Goal: Task Accomplishment & Management: Manage account settings

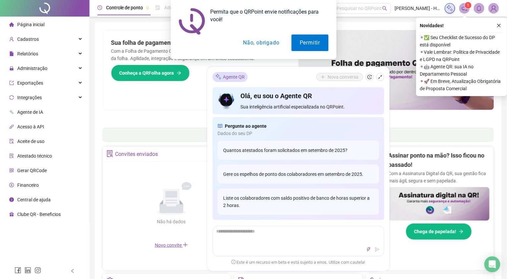
click at [264, 47] on button "Não, obrigado" at bounding box center [261, 42] width 53 height 17
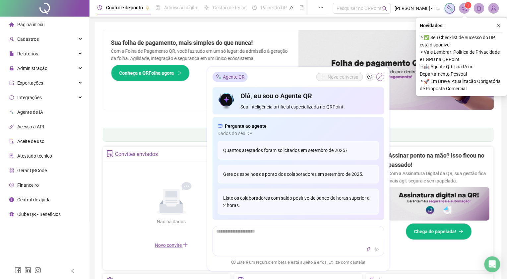
click at [376, 76] on button "button" at bounding box center [380, 77] width 8 height 8
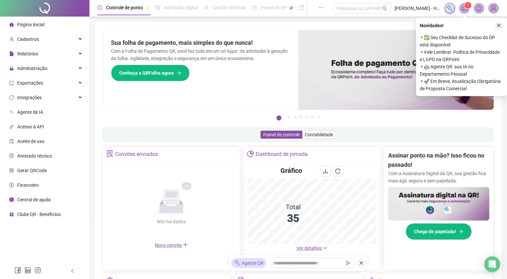
click at [501, 25] on icon "close" at bounding box center [499, 25] width 5 height 5
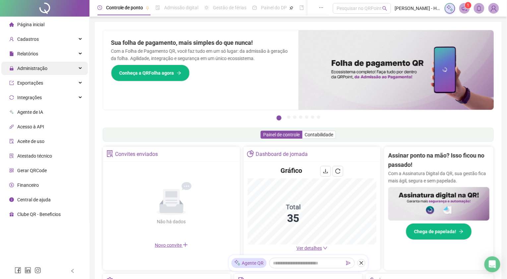
click at [31, 67] on span "Administração" at bounding box center [32, 68] width 30 height 5
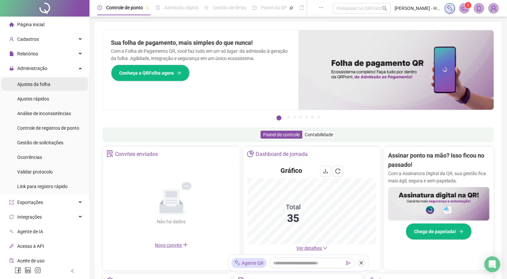
click at [34, 86] on span "Ajustes da folha" at bounding box center [33, 84] width 33 height 5
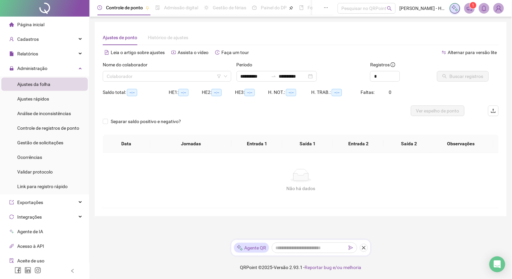
type input "**********"
click at [365, 247] on icon "close" at bounding box center [364, 248] width 4 height 4
click at [256, 75] on input "**********" at bounding box center [255, 76] width 28 height 7
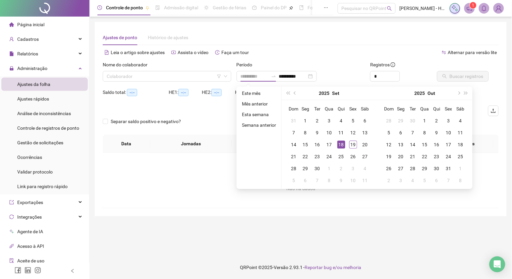
click at [339, 146] on div "18" at bounding box center [341, 145] width 8 height 8
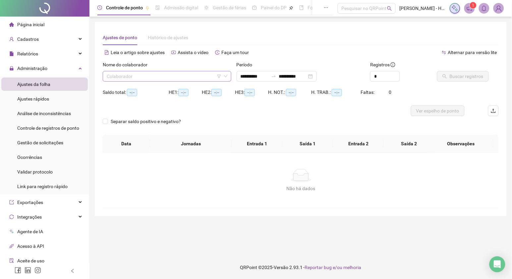
click at [194, 79] on input "search" at bounding box center [164, 76] width 115 height 10
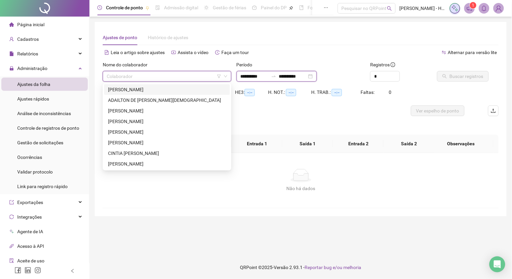
click at [262, 76] on input "**********" at bounding box center [255, 76] width 28 height 7
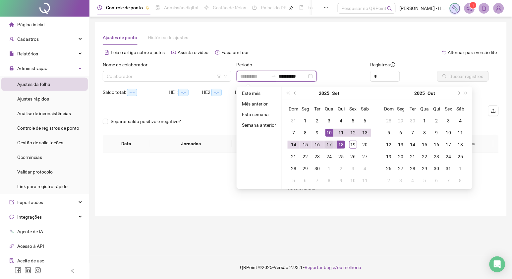
type input "**********"
click at [326, 144] on div "17" at bounding box center [330, 145] width 8 height 8
type input "**********"
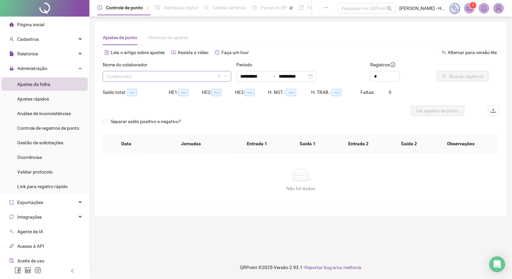
click at [192, 74] on input "search" at bounding box center [164, 76] width 115 height 10
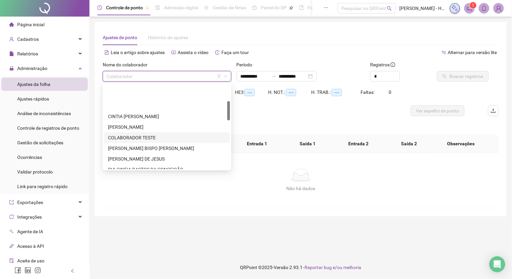
scroll to position [74, 0]
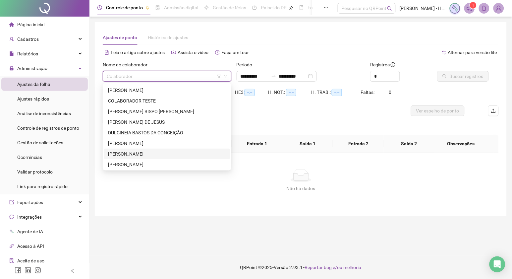
click at [145, 153] on div "[PERSON_NAME]" at bounding box center [167, 153] width 118 height 7
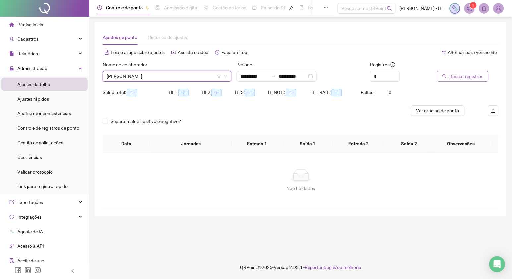
click at [457, 79] on span "Buscar registros" at bounding box center [467, 76] width 34 height 7
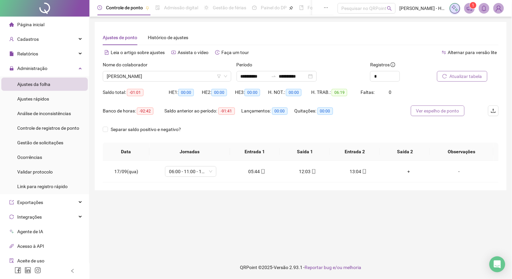
click at [439, 109] on span "Ver espelho de ponto" at bounding box center [437, 110] width 43 height 7
click at [404, 170] on div "+" at bounding box center [409, 171] width 40 height 7
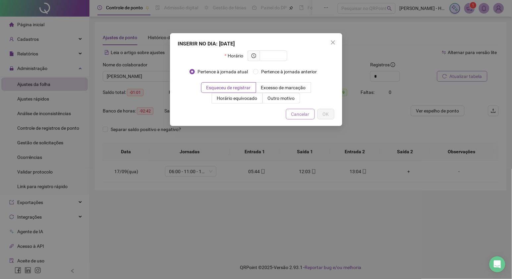
click at [293, 116] on span "Cancelar" at bounding box center [300, 113] width 18 height 7
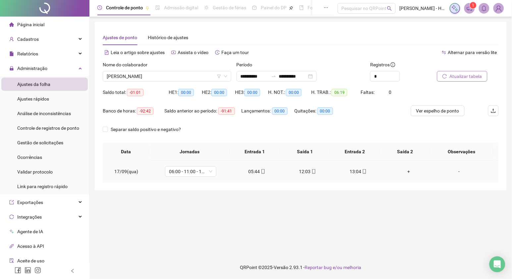
click at [455, 171] on div "-" at bounding box center [459, 171] width 39 height 7
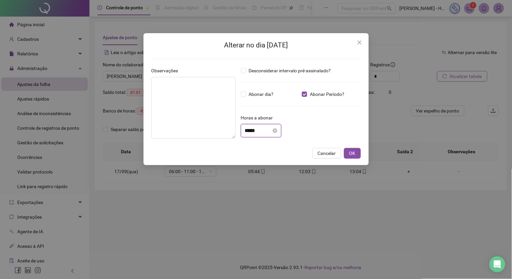
click at [245, 131] on input "*****" at bounding box center [258, 131] width 27 height 8
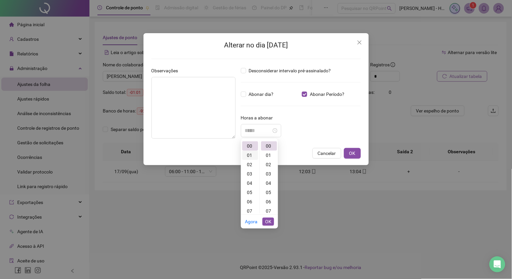
click at [249, 155] on div "01" at bounding box center [250, 155] width 16 height 9
click at [268, 152] on div "01" at bounding box center [269, 155] width 16 height 9
type input "*****"
click at [266, 218] on span "OK" at bounding box center [268, 221] width 6 height 7
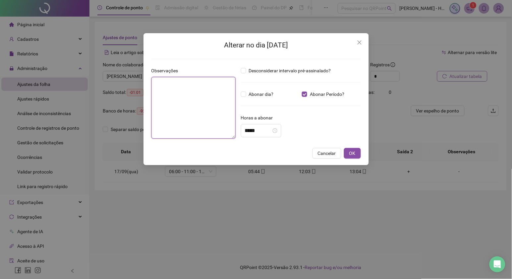
click at [221, 106] on textarea at bounding box center [193, 108] width 84 height 62
drag, startPoint x: 199, startPoint y: 83, endPoint x: 151, endPoint y: 82, distance: 48.4
click at [151, 82] on div "**********" at bounding box center [194, 105] width 90 height 77
type textarea "**********"
click at [353, 155] on span "OK" at bounding box center [352, 153] width 6 height 7
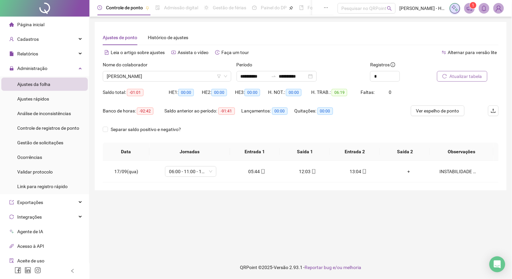
click at [457, 75] on span "Atualizar tabela" at bounding box center [466, 76] width 32 height 7
click at [187, 76] on span "[PERSON_NAME]" at bounding box center [167, 76] width 121 height 10
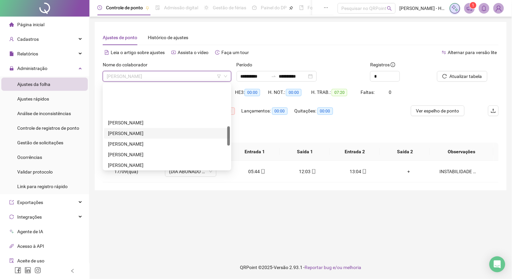
scroll to position [184, 0]
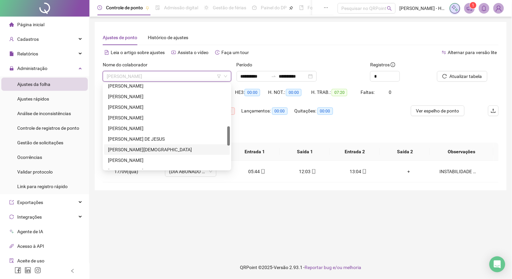
click at [156, 150] on div "[PERSON_NAME][DEMOGRAPHIC_DATA]" at bounding box center [167, 149] width 118 height 7
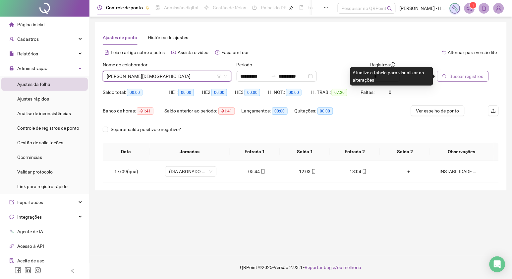
click at [445, 76] on icon "search" at bounding box center [445, 76] width 5 height 5
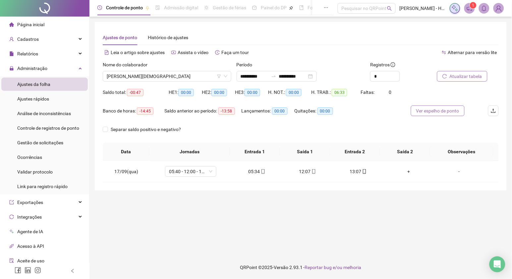
click at [454, 112] on span "Ver espelho de ponto" at bounding box center [437, 110] width 43 height 7
click at [454, 171] on div "-" at bounding box center [459, 171] width 39 height 7
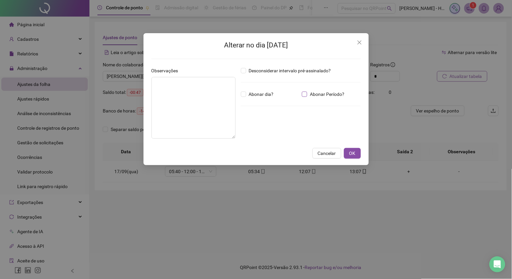
click at [323, 93] on span "Abonar Período?" at bounding box center [327, 93] width 40 height 7
click at [261, 129] on input "*****" at bounding box center [258, 131] width 27 height 8
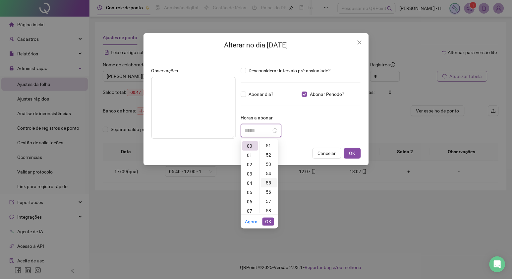
scroll to position [437, 0]
click at [269, 144] on div "47" at bounding box center [269, 145] width 16 height 9
type input "*****"
click at [270, 219] on span "OK" at bounding box center [268, 221] width 6 height 7
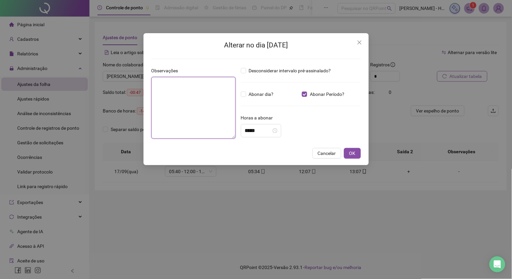
click at [227, 107] on textarea at bounding box center [193, 108] width 84 height 62
paste textarea "**********"
type textarea "**********"
click at [351, 151] on span "OK" at bounding box center [352, 153] width 6 height 7
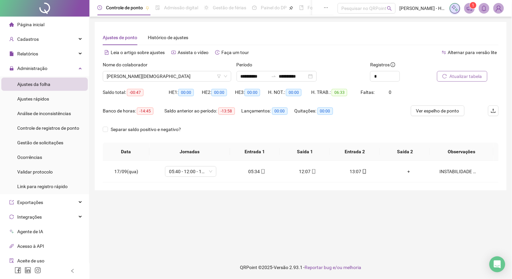
click at [464, 73] on span "Atualizar tabela" at bounding box center [466, 76] width 32 height 7
click at [180, 78] on span "[PERSON_NAME][DEMOGRAPHIC_DATA]" at bounding box center [167, 76] width 121 height 10
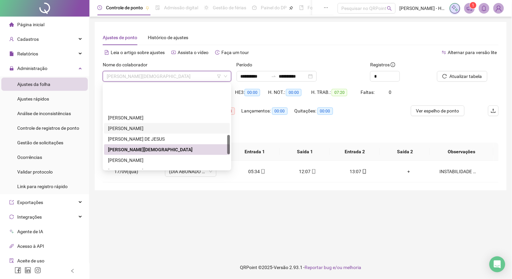
scroll to position [221, 0]
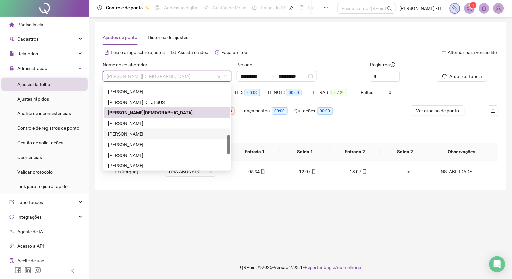
click at [153, 134] on div "[PERSON_NAME]" at bounding box center [167, 133] width 118 height 7
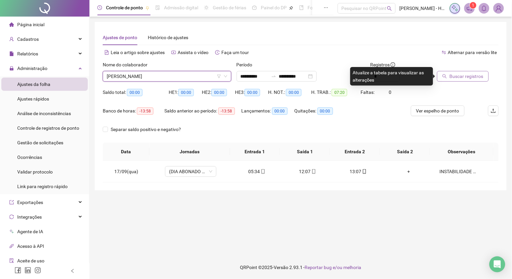
click at [460, 78] on span "Buscar registros" at bounding box center [467, 76] width 34 height 7
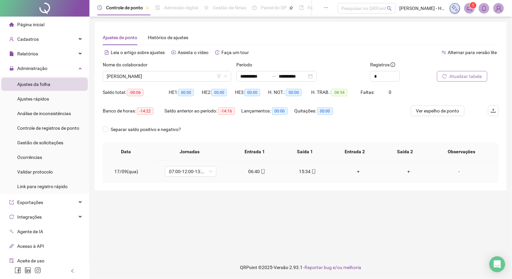
click at [354, 172] on div "+" at bounding box center [358, 171] width 40 height 7
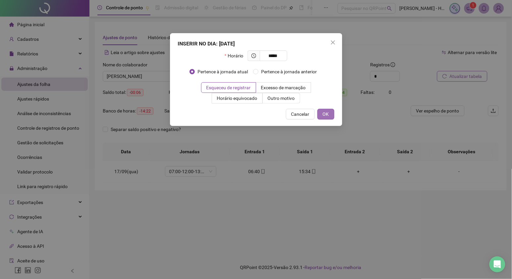
type input "*****"
click at [332, 115] on button "OK" at bounding box center [326, 114] width 17 height 11
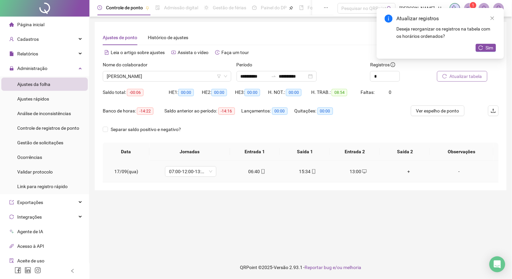
click at [402, 170] on div "+" at bounding box center [409, 171] width 40 height 7
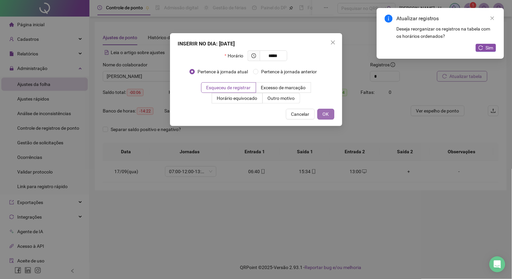
type input "*****"
click at [325, 115] on span "OK" at bounding box center [326, 113] width 6 height 7
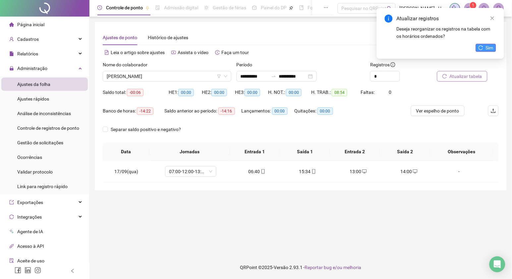
click at [489, 44] on span "Sim" at bounding box center [490, 47] width 8 height 7
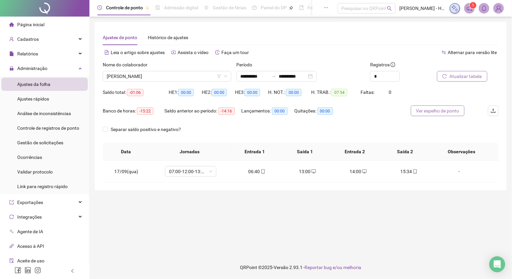
click at [442, 109] on span "Ver espelho de ponto" at bounding box center [437, 110] width 43 height 7
click at [453, 171] on div "-" at bounding box center [459, 171] width 39 height 7
type input "*****"
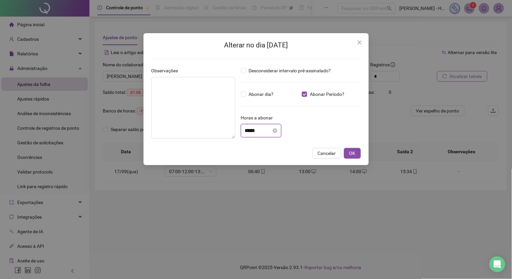
click at [248, 129] on input "*****" at bounding box center [258, 131] width 27 height 8
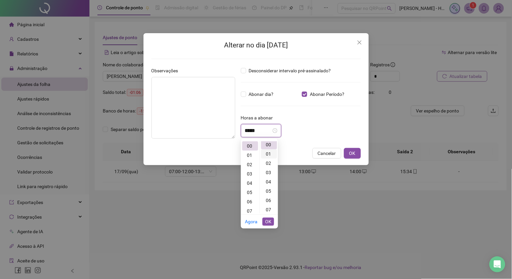
scroll to position [0, 0]
click at [249, 153] on div "01" at bounding box center [250, 155] width 16 height 9
click at [267, 200] on div "06" at bounding box center [269, 201] width 16 height 9
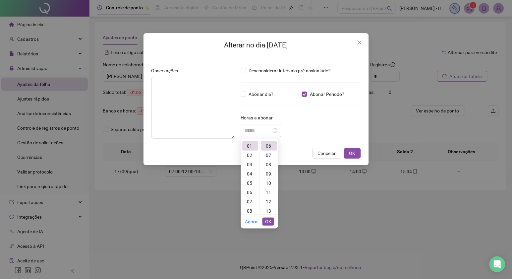
type input "*****"
click at [268, 221] on span "OK" at bounding box center [268, 221] width 6 height 7
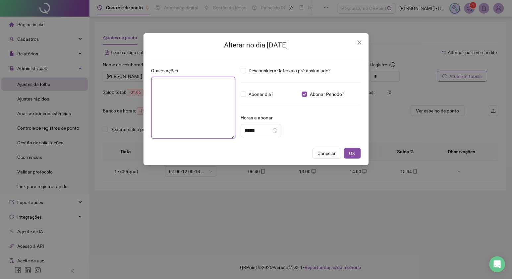
click at [209, 110] on textarea at bounding box center [193, 108] width 84 height 62
paste textarea "**********"
type textarea "**********"
click at [349, 153] on span "OK" at bounding box center [352, 153] width 6 height 7
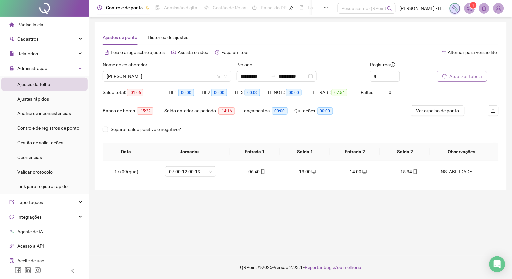
click at [453, 72] on button "Atualizar tabela" at bounding box center [462, 76] width 50 height 11
click at [174, 79] on span "[PERSON_NAME]" at bounding box center [167, 76] width 121 height 10
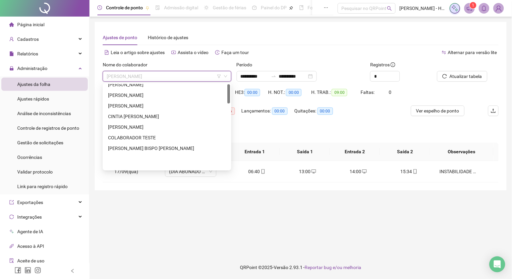
scroll to position [0, 0]
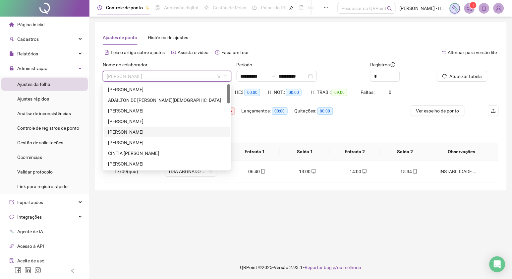
click at [136, 132] on div "[PERSON_NAME]" at bounding box center [167, 131] width 118 height 7
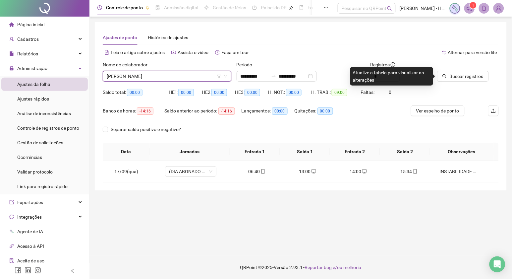
click at [446, 77] on icon "search" at bounding box center [445, 76] width 4 height 4
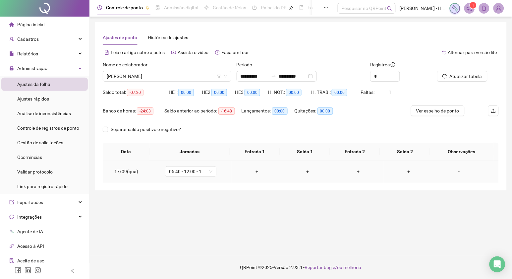
click at [455, 170] on div "-" at bounding box center [459, 171] width 39 height 7
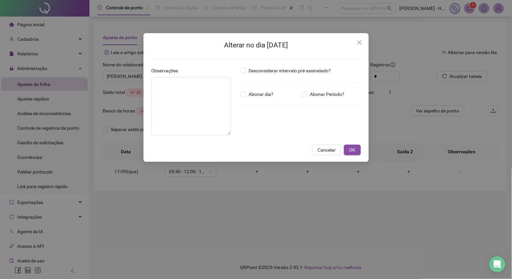
click at [322, 149] on button "Cancelar" at bounding box center [327, 150] width 29 height 11
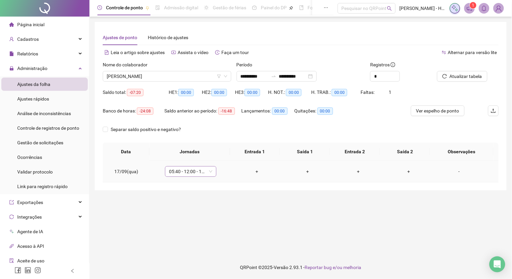
click at [197, 172] on span "05:40 - 12:00 - 13:00 - 14:00" at bounding box center [190, 171] width 43 height 10
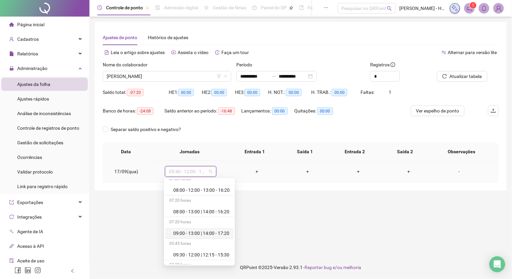
scroll to position [411, 0]
click at [187, 217] on div "Folga" at bounding box center [201, 215] width 56 height 7
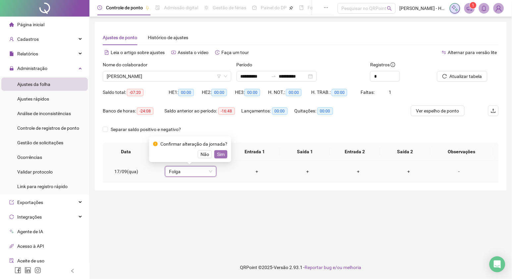
click at [217, 154] on span "Sim" at bounding box center [221, 154] width 8 height 7
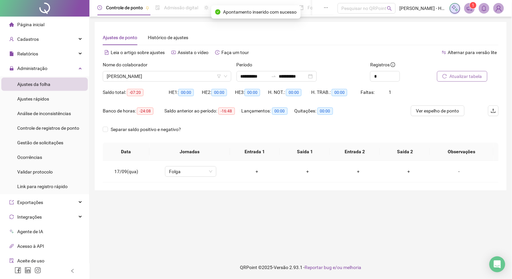
click at [460, 79] on span "Atualizar tabela" at bounding box center [466, 76] width 32 height 7
click at [175, 72] on span "[PERSON_NAME]" at bounding box center [167, 76] width 121 height 10
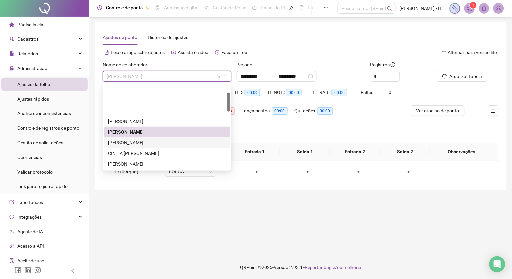
scroll to position [37, 0]
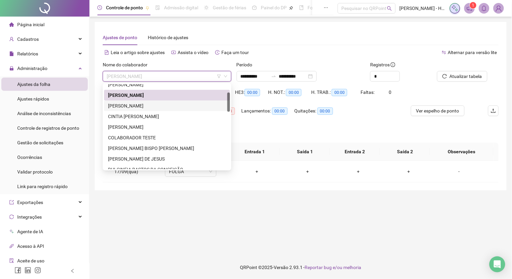
click at [167, 104] on div "[PERSON_NAME]" at bounding box center [167, 105] width 118 height 7
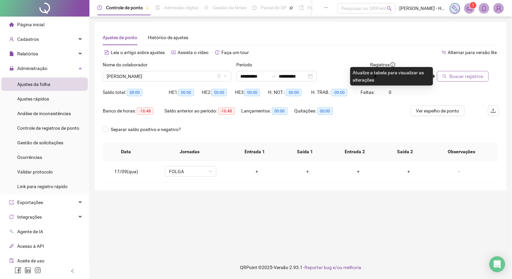
click at [448, 73] on button "Buscar registros" at bounding box center [463, 76] width 52 height 11
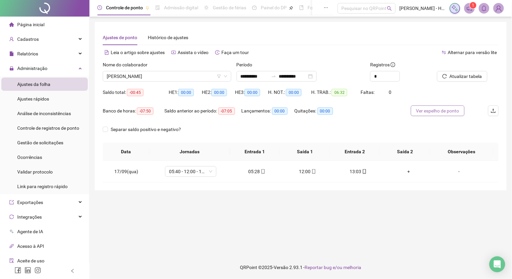
click at [436, 114] on span "Ver espelho de ponto" at bounding box center [437, 110] width 43 height 7
click at [454, 172] on div "-" at bounding box center [459, 171] width 39 height 7
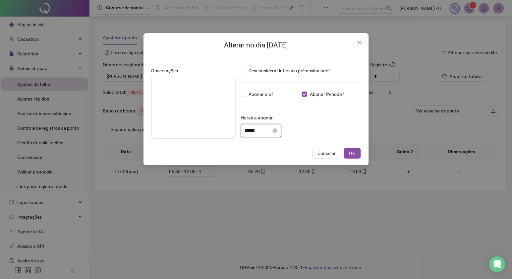
click at [261, 127] on input "*****" at bounding box center [258, 131] width 27 height 8
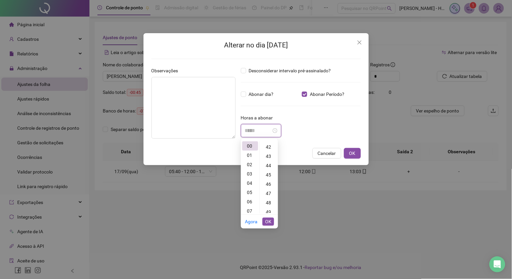
scroll to position [405, 0]
click at [270, 157] on div "45" at bounding box center [269, 158] width 16 height 9
type input "*****"
click at [270, 220] on span "OK" at bounding box center [268, 221] width 6 height 7
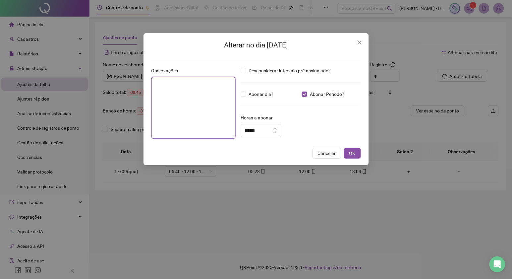
click at [219, 115] on textarea at bounding box center [193, 108] width 84 height 62
paste textarea "**********"
type textarea "**********"
click at [348, 151] on button "OK" at bounding box center [352, 153] width 17 height 11
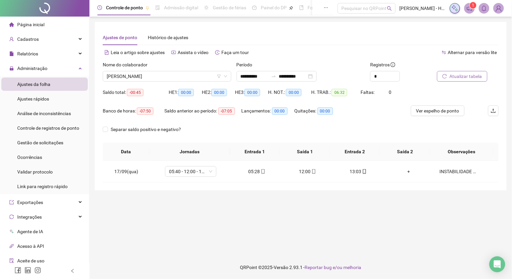
click at [450, 78] on span "Atualizar tabela" at bounding box center [466, 76] width 32 height 7
click at [165, 73] on span "[PERSON_NAME]" at bounding box center [167, 76] width 121 height 10
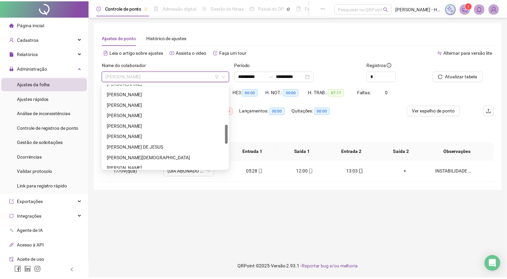
scroll to position [0, 0]
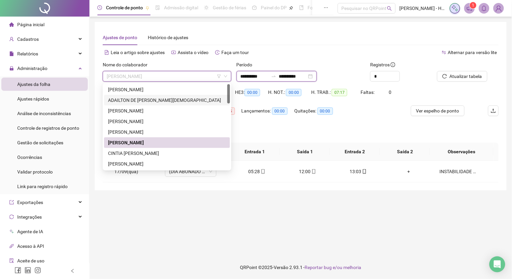
click at [250, 78] on input "**********" at bounding box center [255, 76] width 28 height 7
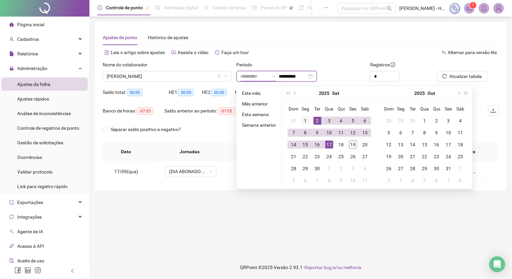
type input "**********"
click at [305, 117] on div "1" at bounding box center [306, 121] width 8 height 8
click at [340, 145] on div "18" at bounding box center [341, 145] width 8 height 8
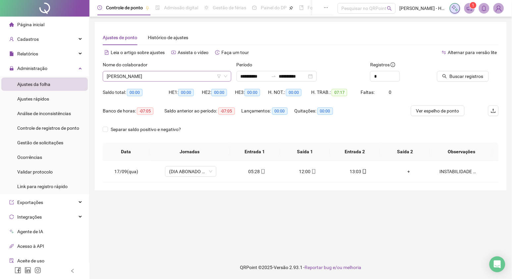
click at [190, 76] on span "[PERSON_NAME]" at bounding box center [167, 76] width 121 height 10
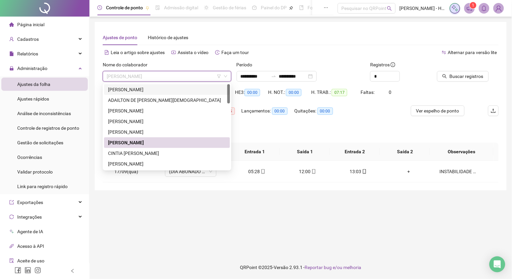
click at [161, 88] on div "[PERSON_NAME]" at bounding box center [167, 89] width 118 height 7
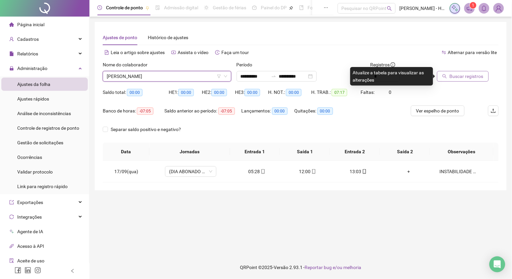
click at [449, 76] on button "Buscar registros" at bounding box center [463, 76] width 52 height 11
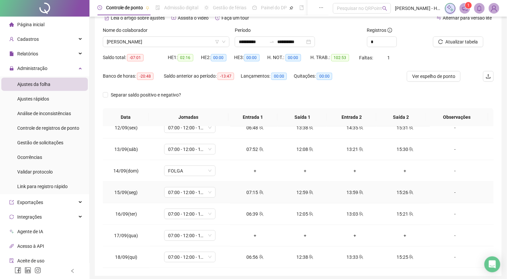
scroll to position [60, 0]
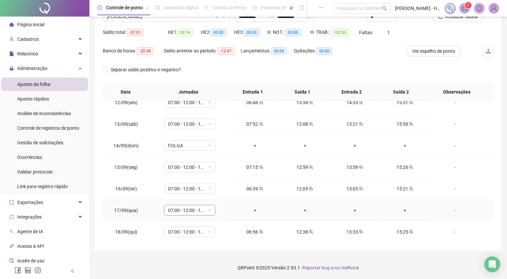
click at [195, 212] on span "07:00 - 12:00 - 13:00 - 15:20" at bounding box center [189, 210] width 43 height 10
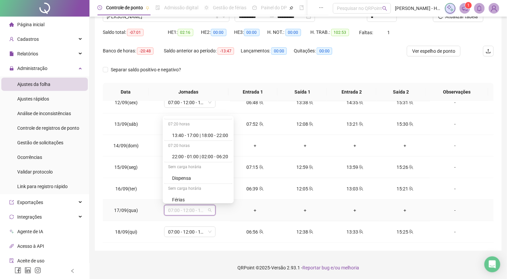
scroll to position [405, 0]
click at [182, 159] on div "Folga" at bounding box center [200, 158] width 56 height 7
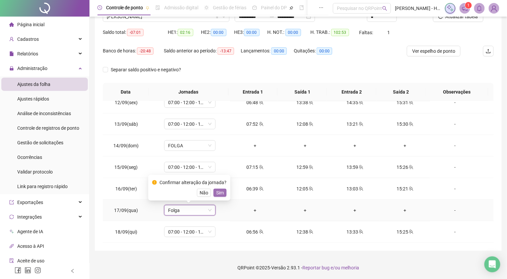
click at [217, 191] on span "Sim" at bounding box center [220, 192] width 8 height 7
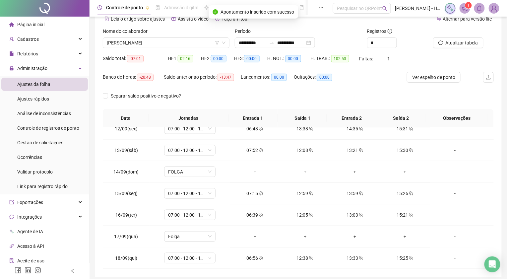
scroll to position [0, 0]
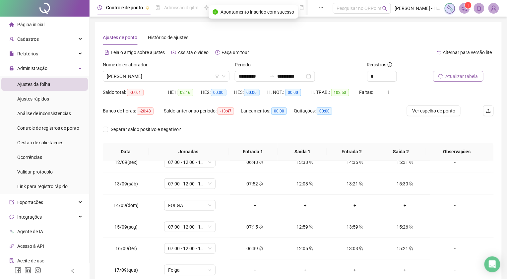
click at [449, 74] on span "Atualizar tabela" at bounding box center [462, 76] width 32 height 7
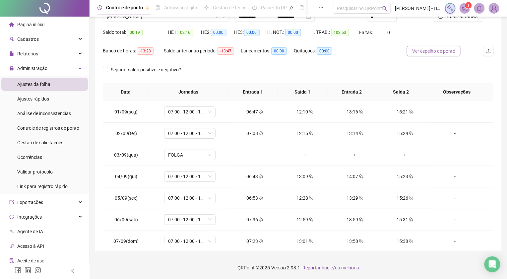
click at [420, 51] on span "Ver espelho de ponto" at bounding box center [433, 50] width 43 height 7
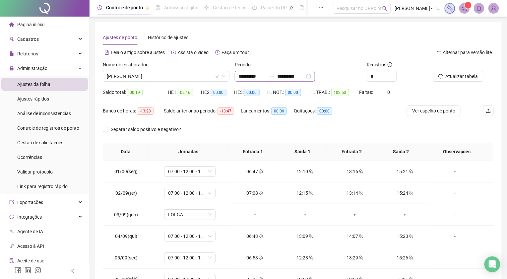
click at [250, 71] on div "**********" at bounding box center [275, 76] width 80 height 11
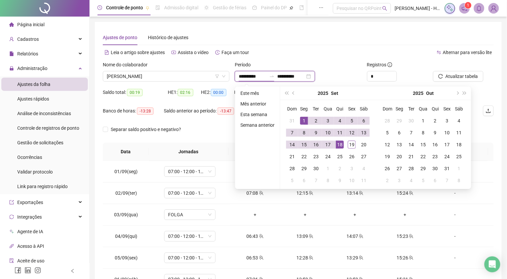
type input "**********"
click at [290, 94] on button "prev-year" at bounding box center [293, 93] width 7 height 13
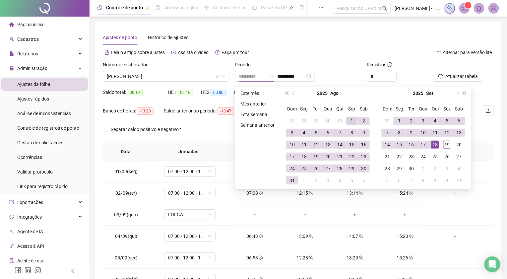
type input "**********"
click at [349, 118] on div "1" at bounding box center [352, 121] width 8 height 8
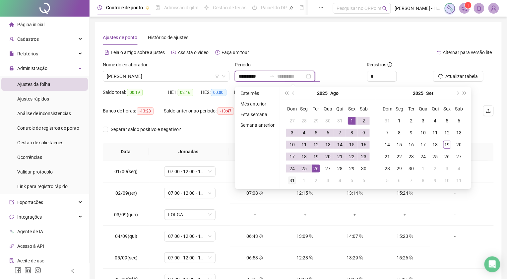
type input "**********"
click at [293, 179] on div "31" at bounding box center [292, 180] width 8 height 8
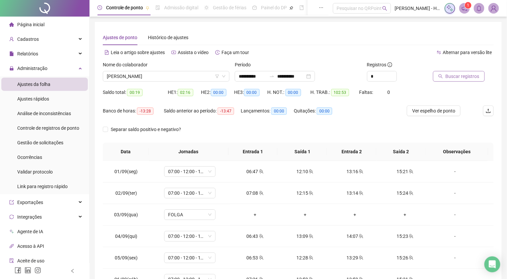
click at [464, 75] on span "Buscar registros" at bounding box center [463, 76] width 34 height 7
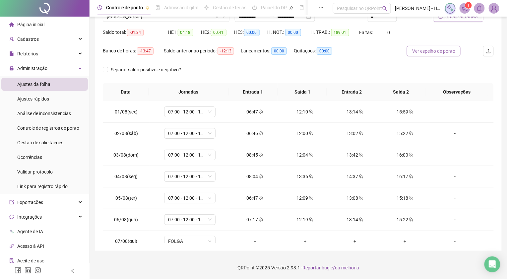
click at [426, 54] on span "Ver espelho de ponto" at bounding box center [433, 50] width 43 height 7
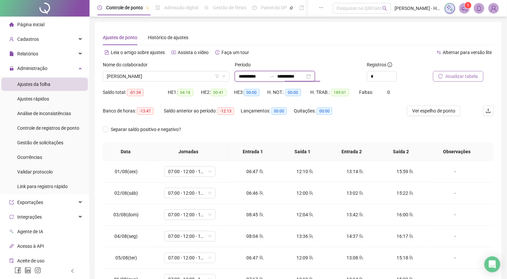
click at [248, 76] on input "**********" at bounding box center [253, 76] width 28 height 7
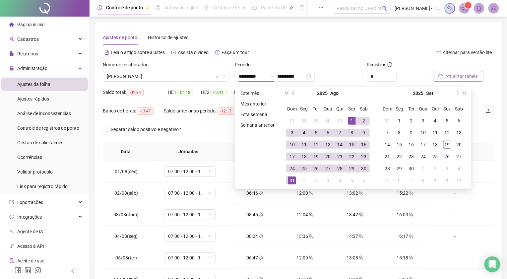
click at [295, 91] on button "prev-year" at bounding box center [293, 93] width 7 height 13
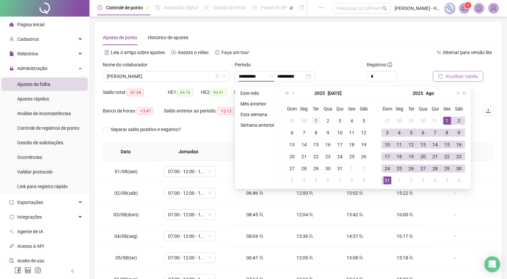
type input "**********"
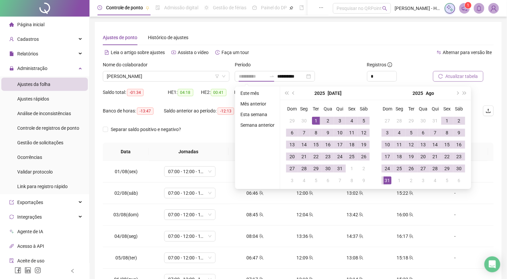
click at [314, 123] on div "1" at bounding box center [316, 121] width 8 height 8
type input "**********"
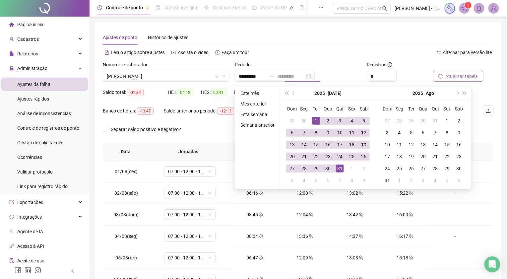
click at [336, 167] on div "31" at bounding box center [340, 168] width 8 height 8
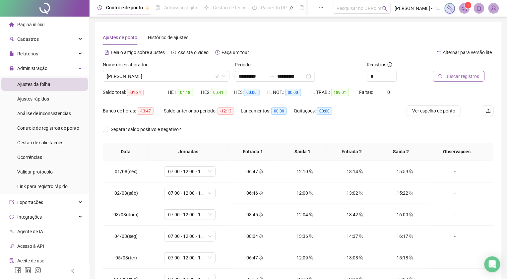
click at [440, 75] on icon "search" at bounding box center [440, 76] width 5 height 5
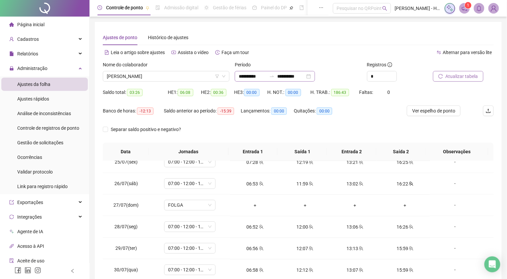
click at [252, 81] on div "**********" at bounding box center [275, 76] width 80 height 11
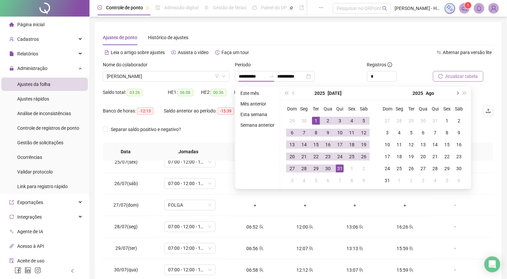
click at [454, 92] on button "next-year" at bounding box center [456, 93] width 7 height 13
type input "**********"
click at [397, 117] on div "1" at bounding box center [399, 121] width 8 height 8
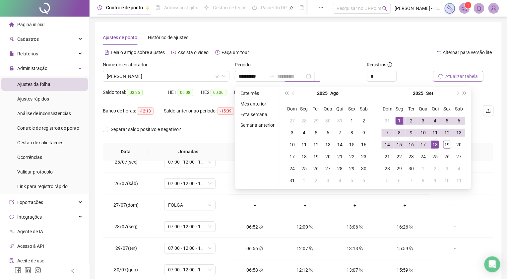
click at [433, 144] on div "18" at bounding box center [435, 145] width 8 height 8
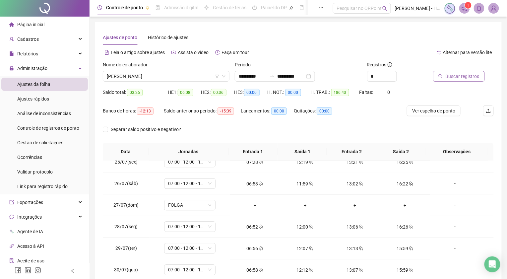
click at [443, 74] on button "Buscar registros" at bounding box center [459, 76] width 52 height 11
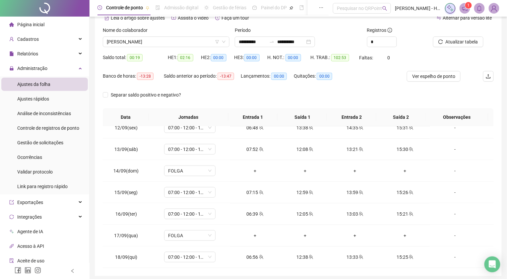
scroll to position [23, 0]
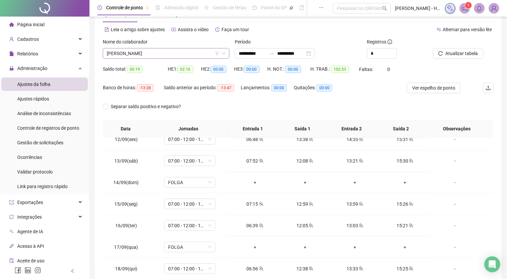
click at [198, 50] on span "[PERSON_NAME]" at bounding box center [166, 53] width 119 height 10
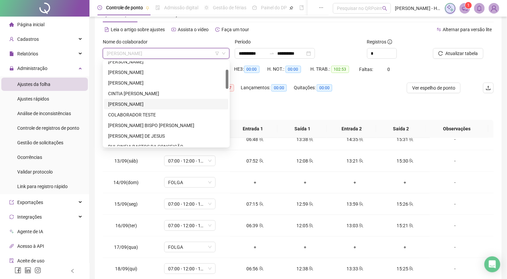
scroll to position [74, 0]
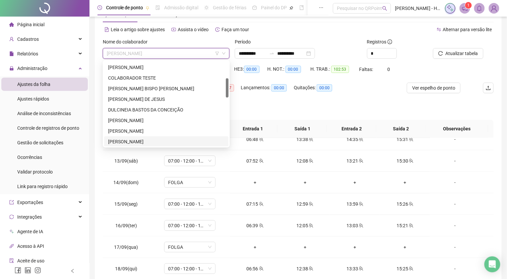
click at [120, 140] on div "[PERSON_NAME]" at bounding box center [166, 141] width 116 height 7
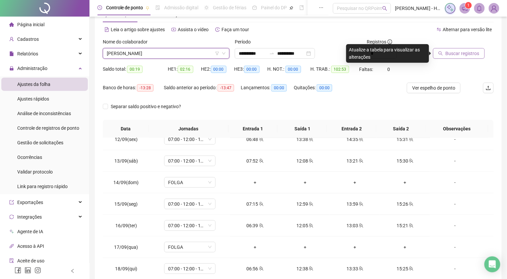
click at [450, 53] on span "Buscar registros" at bounding box center [463, 53] width 34 height 7
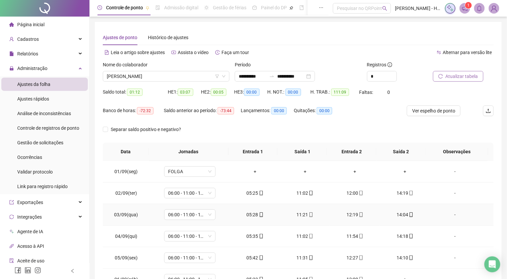
scroll to position [60, 0]
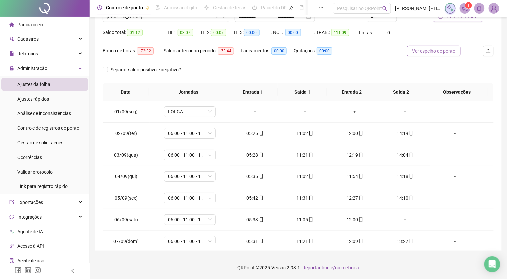
click at [415, 51] on span "Ver espelho de ponto" at bounding box center [433, 50] width 43 height 7
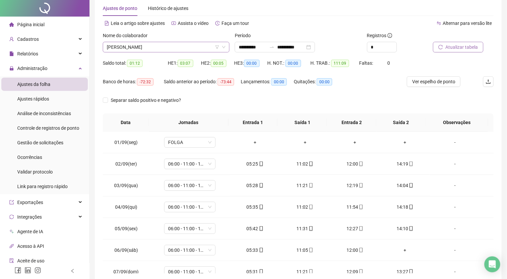
scroll to position [0, 0]
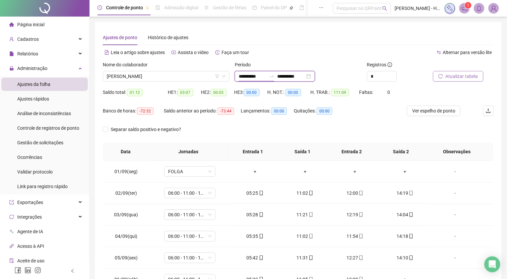
click at [247, 76] on input "**********" at bounding box center [253, 76] width 28 height 7
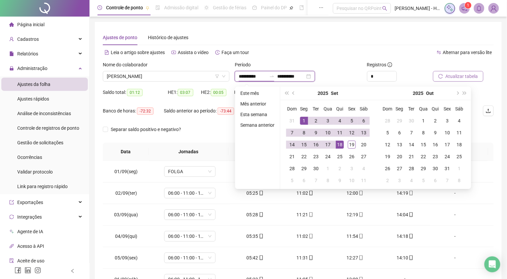
type input "**********"
click at [290, 93] on button "prev-year" at bounding box center [293, 93] width 7 height 13
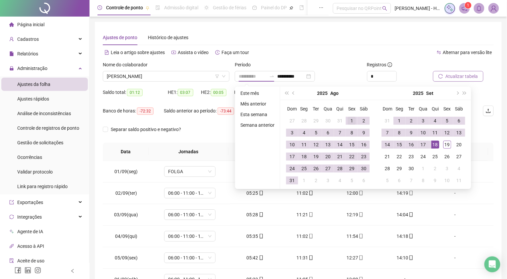
type input "**********"
click at [350, 119] on div "1" at bounding box center [352, 121] width 8 height 8
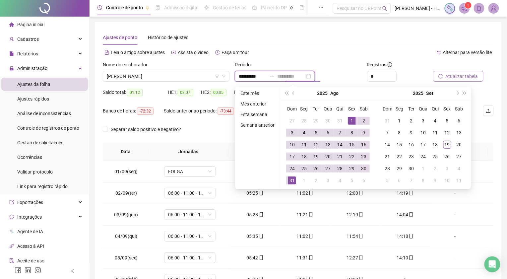
type input "**********"
click at [290, 179] on div "31" at bounding box center [292, 180] width 8 height 8
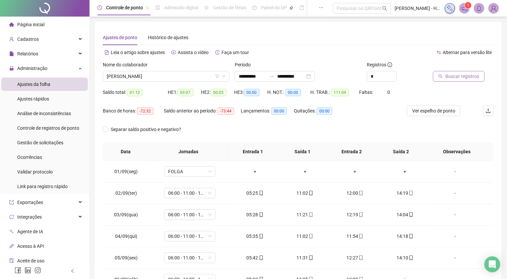
click at [438, 76] on icon "search" at bounding box center [440, 76] width 5 height 5
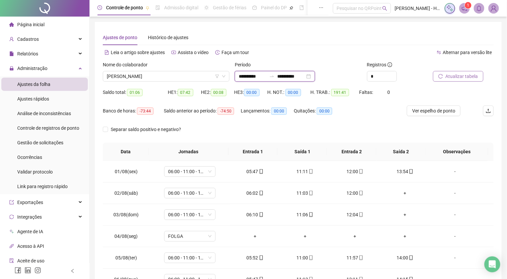
click at [253, 76] on input "**********" at bounding box center [253, 76] width 28 height 7
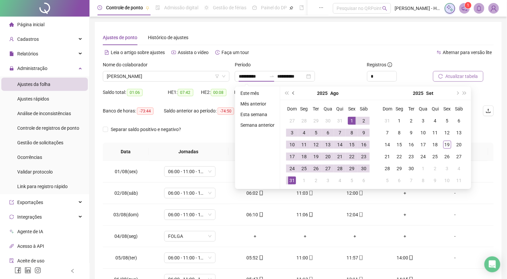
click at [290, 93] on button "prev-year" at bounding box center [293, 93] width 7 height 13
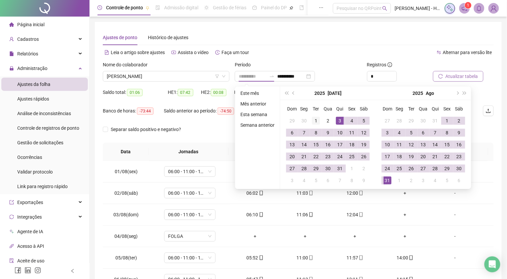
type input "**********"
click at [312, 119] on div "1" at bounding box center [316, 121] width 8 height 8
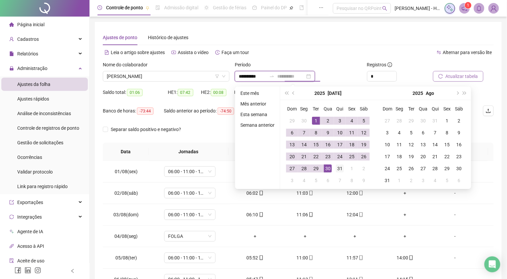
type input "**********"
click at [337, 170] on div "31" at bounding box center [340, 168] width 8 height 8
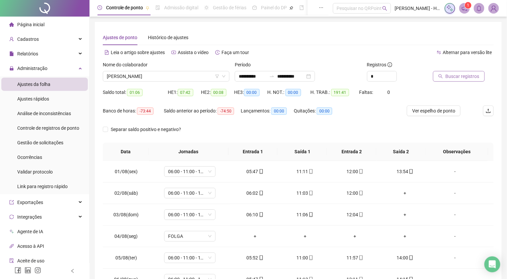
click at [461, 78] on span "Buscar registros" at bounding box center [463, 76] width 34 height 7
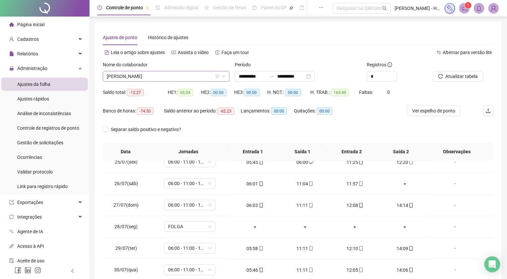
click at [179, 79] on span "[PERSON_NAME]" at bounding box center [166, 76] width 119 height 10
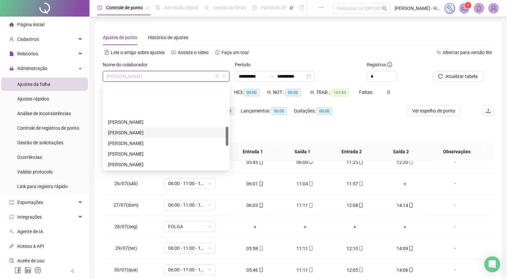
scroll to position [185, 0]
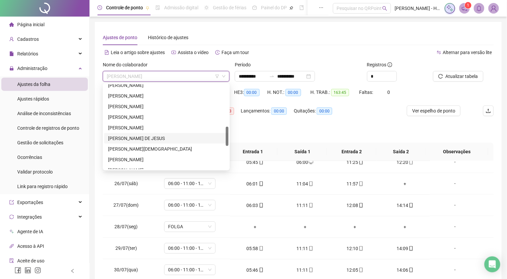
click at [142, 138] on div "[PERSON_NAME] DE JESUS" at bounding box center [166, 138] width 116 height 7
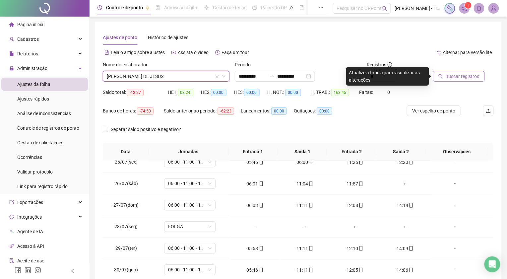
click at [457, 79] on span "Buscar registros" at bounding box center [463, 76] width 34 height 7
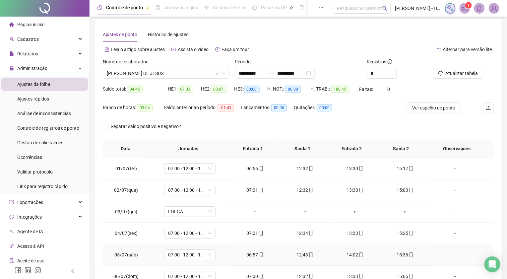
scroll to position [0, 0]
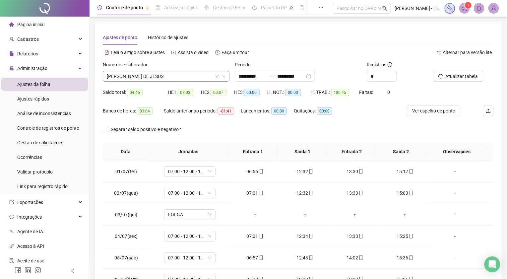
click at [193, 75] on span "[PERSON_NAME] DE JESUS" at bounding box center [166, 76] width 119 height 10
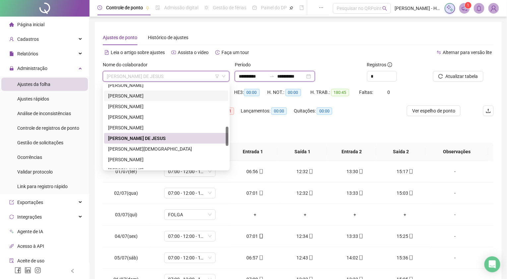
click at [250, 79] on input "**********" at bounding box center [253, 76] width 28 height 7
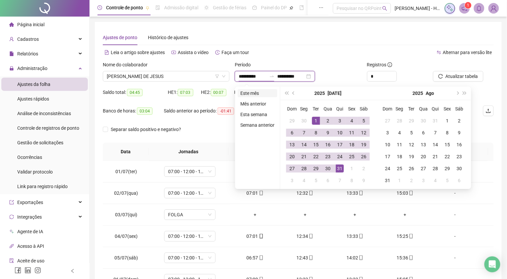
type input "**********"
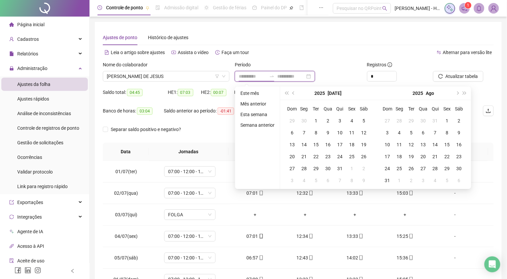
type input "**********"
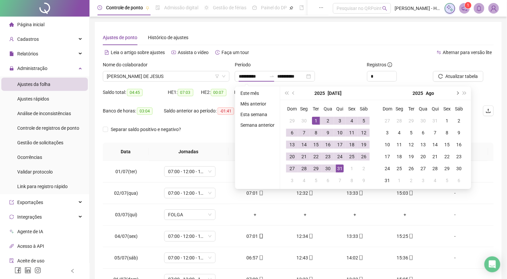
click at [456, 92] on span "next-year" at bounding box center [456, 92] width 3 height 3
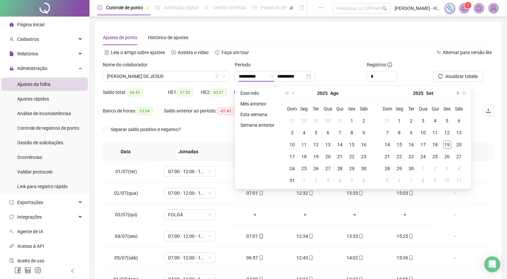
click at [455, 92] on button "next-year" at bounding box center [456, 93] width 7 height 13
type input "**********"
click at [300, 118] on div "1" at bounding box center [304, 121] width 8 height 8
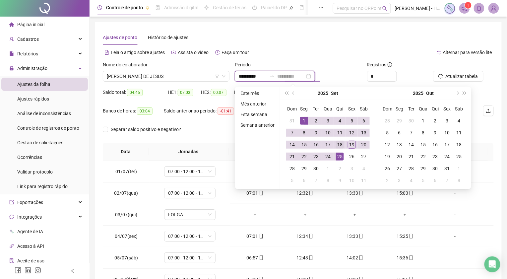
type input "**********"
click at [339, 144] on div "18" at bounding box center [340, 145] width 8 height 8
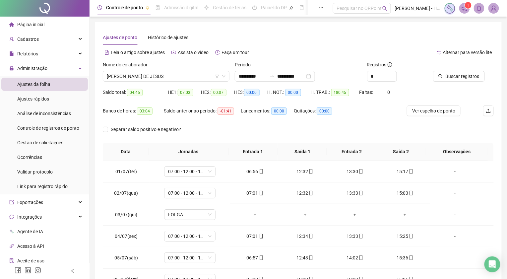
click at [442, 78] on icon "search" at bounding box center [440, 76] width 5 height 5
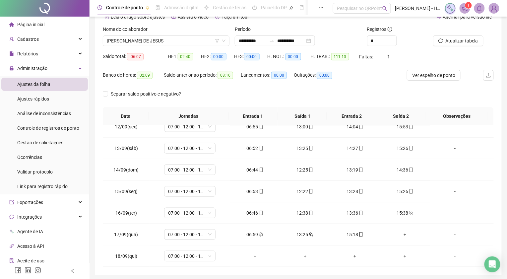
scroll to position [60, 0]
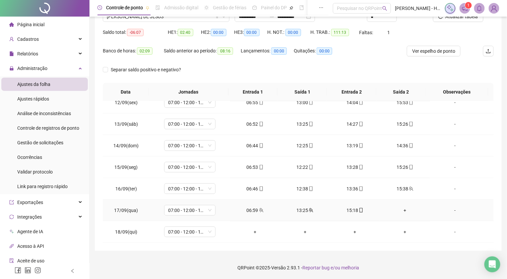
click at [399, 208] on div "+" at bounding box center [404, 210] width 39 height 7
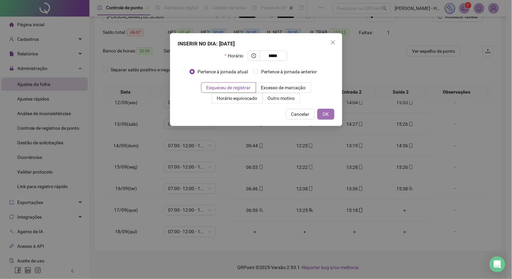
type input "*****"
click at [326, 116] on span "OK" at bounding box center [326, 113] width 6 height 7
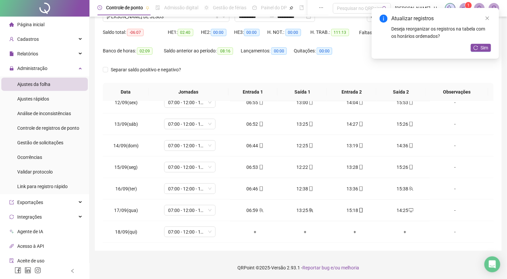
click at [475, 49] on icon "reload" at bounding box center [475, 47] width 5 height 5
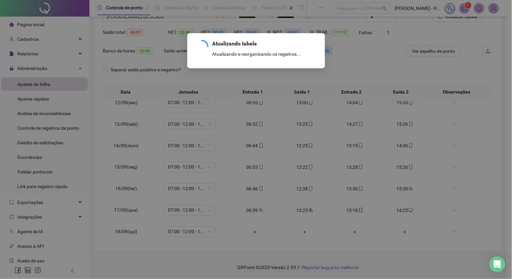
click at [191, 233] on div "Atualizando tabela Atualizando e reorganizando os registros... OK" at bounding box center [256, 139] width 512 height 279
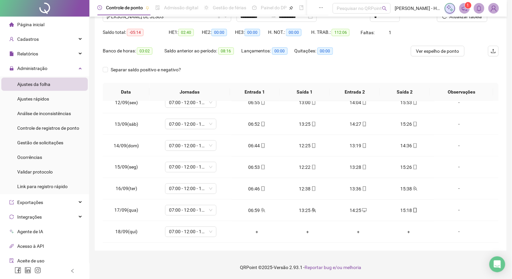
click at [191, 233] on span "07:00 - 12:00 - 13:00 - 15:20" at bounding box center [190, 232] width 43 height 10
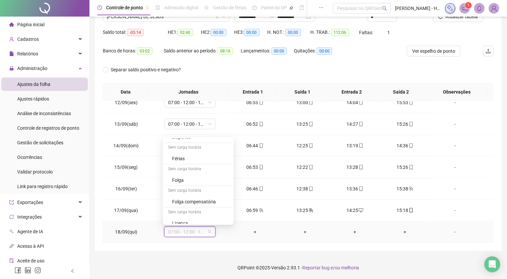
scroll to position [411, 0]
click at [192, 176] on div "Folga" at bounding box center [200, 174] width 56 height 7
click at [219, 215] on span "Sim" at bounding box center [220, 214] width 8 height 7
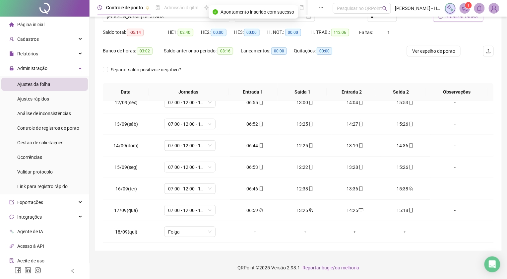
click at [445, 20] on button "Atualizar tabela" at bounding box center [458, 16] width 50 height 11
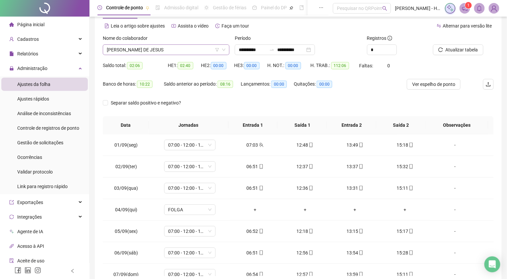
scroll to position [0, 0]
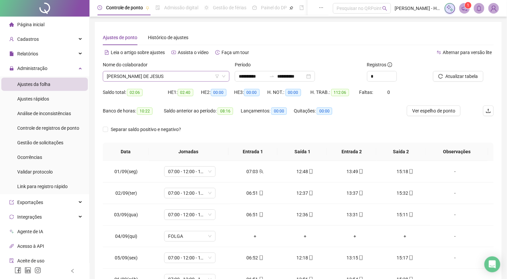
click at [193, 71] on span "[PERSON_NAME] DE JESUS" at bounding box center [166, 76] width 119 height 10
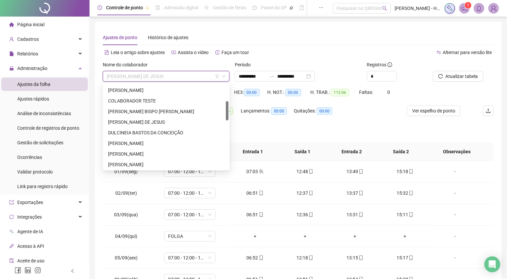
scroll to position [110, 0]
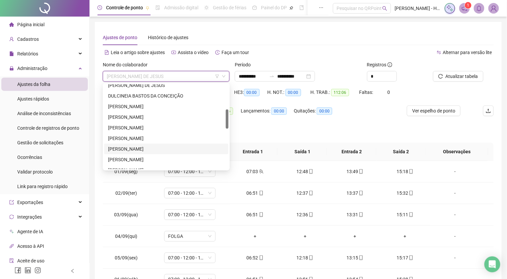
click at [157, 147] on div "[PERSON_NAME]" at bounding box center [166, 148] width 116 height 7
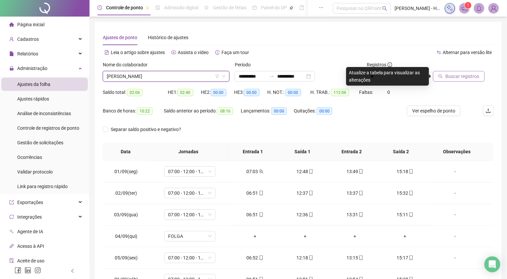
click at [447, 77] on span "Buscar registros" at bounding box center [463, 76] width 34 height 7
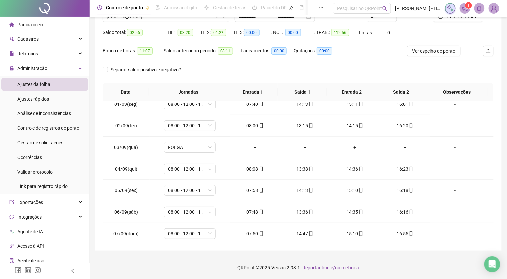
scroll to position [0, 0]
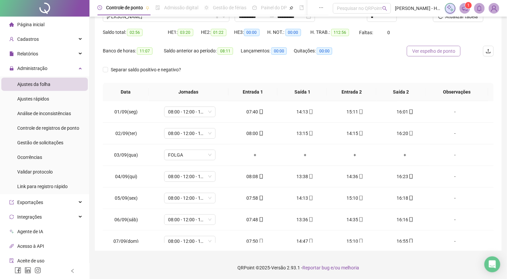
click at [429, 52] on span "Ver espelho de ponto" at bounding box center [433, 50] width 43 height 7
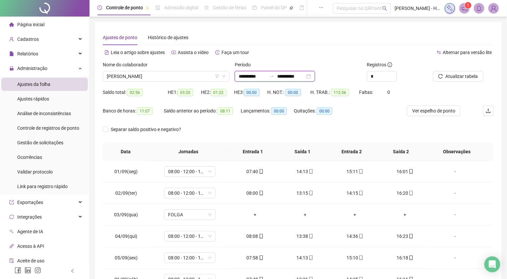
click at [250, 79] on input "**********" at bounding box center [253, 76] width 28 height 7
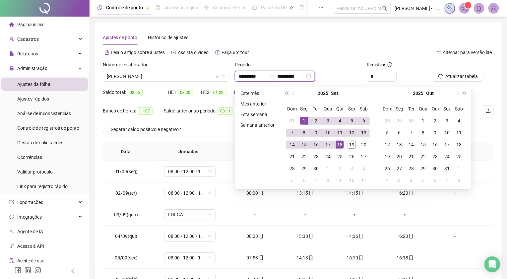
type input "**********"
click at [293, 92] on span "prev-year" at bounding box center [293, 92] width 3 height 3
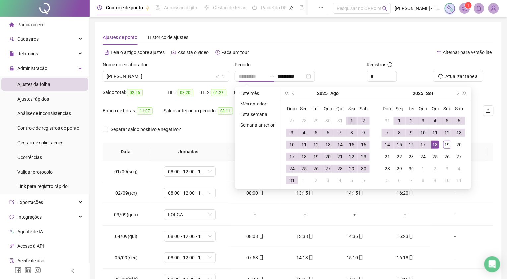
type input "**********"
click at [349, 121] on div "1" at bounding box center [352, 121] width 8 height 8
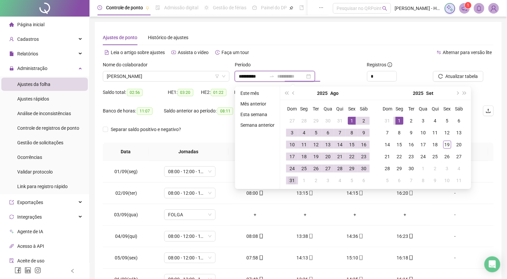
type input "**********"
click at [291, 179] on div "31" at bounding box center [292, 180] width 8 height 8
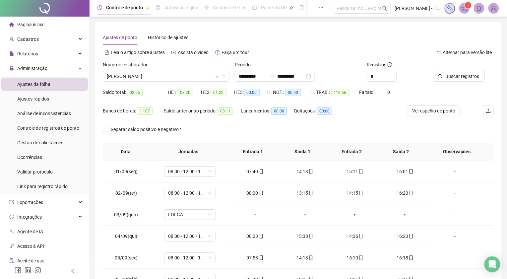
click at [432, 79] on div "Buscar registros" at bounding box center [463, 74] width 66 height 26
click at [438, 78] on icon "search" at bounding box center [440, 76] width 5 height 5
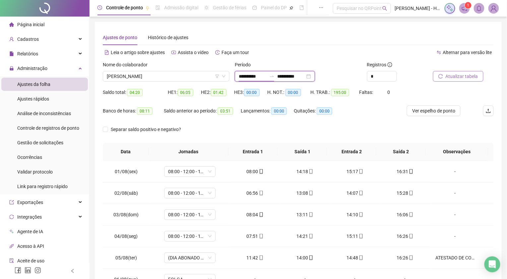
click at [243, 73] on input "**********" at bounding box center [253, 76] width 28 height 7
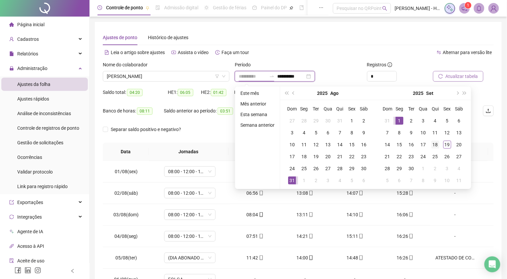
type input "**********"
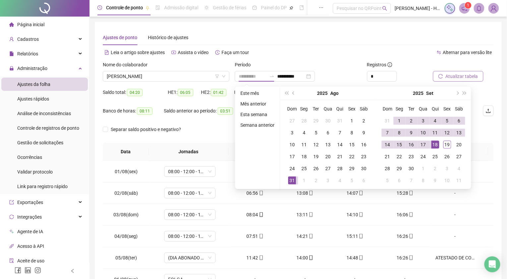
click at [435, 144] on div "18" at bounding box center [435, 145] width 8 height 8
type input "**********"
click at [248, 77] on input "**********" at bounding box center [253, 76] width 28 height 7
type input "**********"
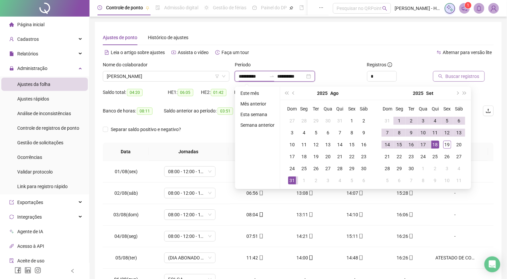
click at [248, 77] on input "**********" at bounding box center [253, 76] width 28 height 7
type input "**********"
click at [399, 121] on div "1" at bounding box center [399, 121] width 8 height 8
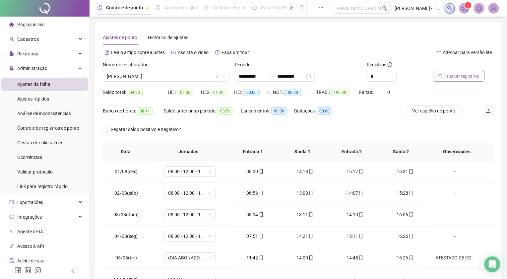
click at [440, 79] on button "Buscar registros" at bounding box center [459, 76] width 52 height 11
click at [188, 76] on span "[PERSON_NAME]" at bounding box center [166, 76] width 119 height 10
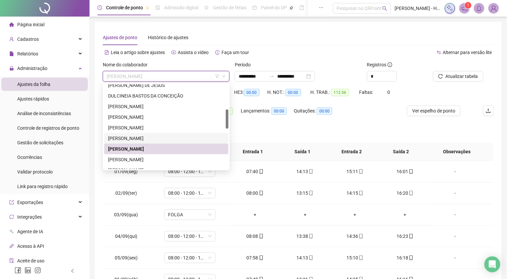
click at [138, 136] on div "[PERSON_NAME]" at bounding box center [166, 138] width 116 height 7
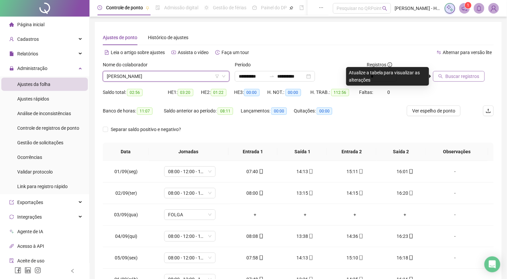
click at [455, 80] on button "Buscar registros" at bounding box center [459, 76] width 52 height 11
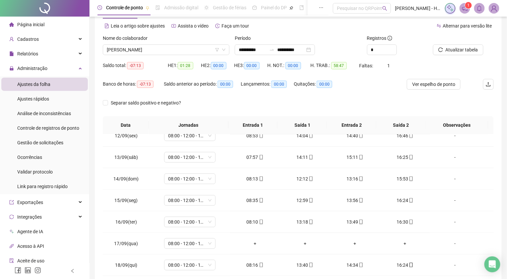
scroll to position [60, 0]
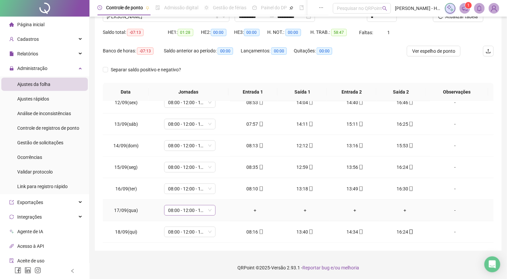
click at [190, 210] on span "08:00 - 12:00 - 13:00 - 16:20" at bounding box center [189, 210] width 43 height 10
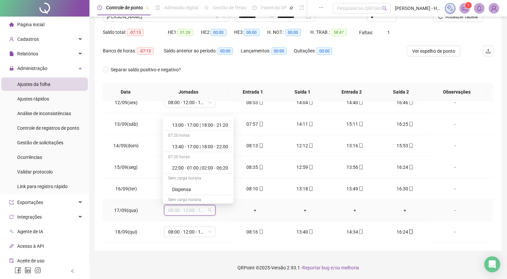
scroll to position [411, 0]
click at [181, 156] on div "Folga" at bounding box center [200, 153] width 56 height 7
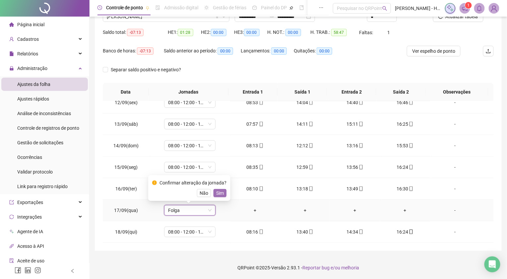
click at [219, 193] on span "Sim" at bounding box center [220, 192] width 8 height 7
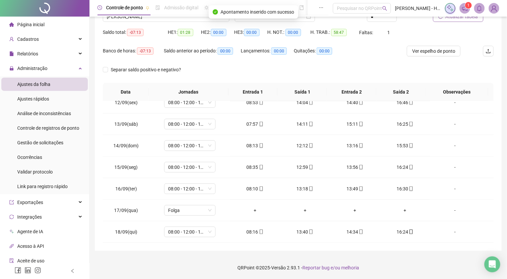
click at [448, 22] on button "Atualizar tabela" at bounding box center [458, 16] width 50 height 11
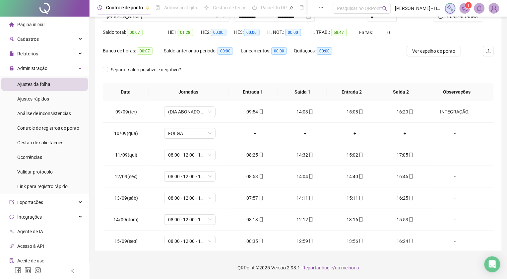
scroll to position [0, 0]
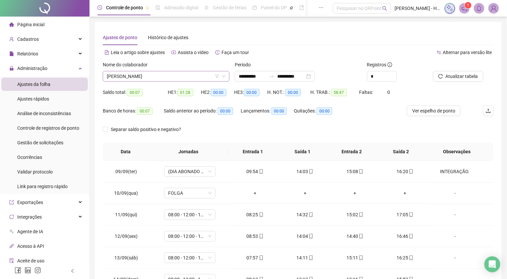
click at [184, 78] on span "[PERSON_NAME]" at bounding box center [166, 76] width 119 height 10
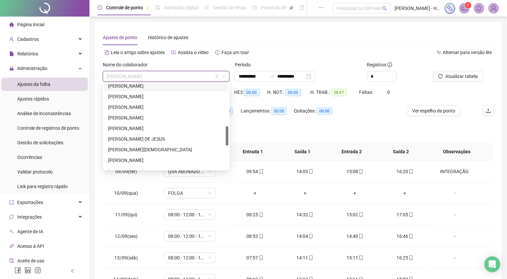
scroll to position [221, 0]
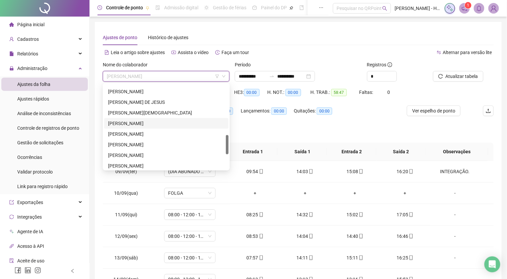
click at [137, 121] on div "[PERSON_NAME]" at bounding box center [166, 123] width 116 height 7
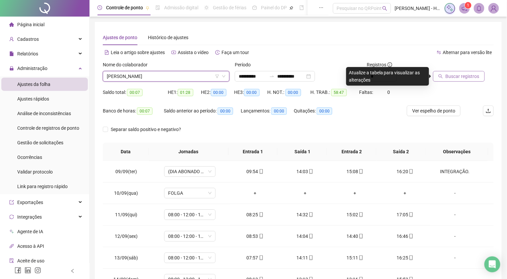
click at [436, 76] on button "Buscar registros" at bounding box center [459, 76] width 52 height 11
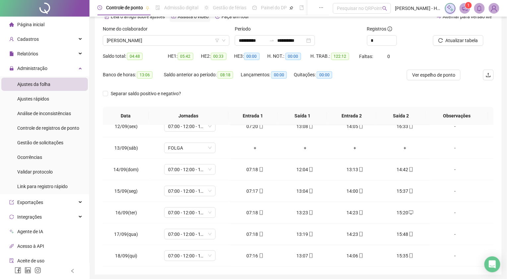
scroll to position [23, 0]
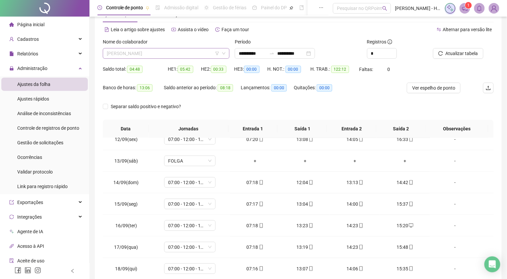
click at [189, 52] on span "[PERSON_NAME]" at bounding box center [166, 53] width 119 height 10
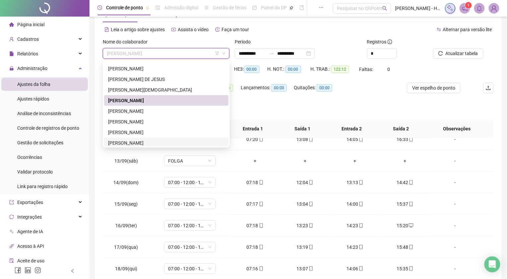
click at [153, 140] on div "[PERSON_NAME]" at bounding box center [166, 142] width 116 height 7
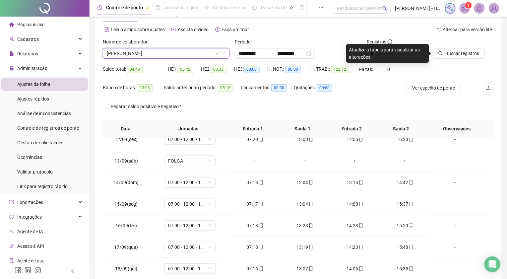
click at [459, 60] on div "Buscar registros" at bounding box center [463, 51] width 66 height 26
click at [457, 54] on span "Buscar registros" at bounding box center [463, 53] width 34 height 7
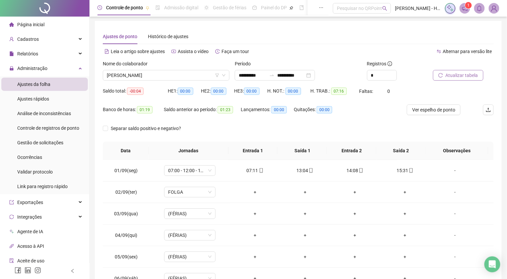
scroll to position [0, 0]
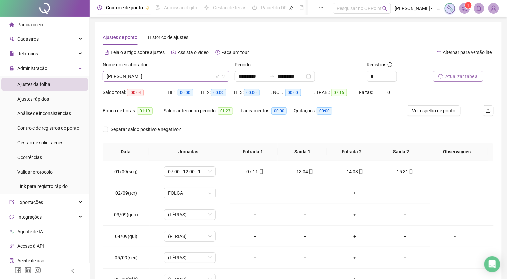
click at [180, 74] on span "[PERSON_NAME]" at bounding box center [166, 76] width 119 height 10
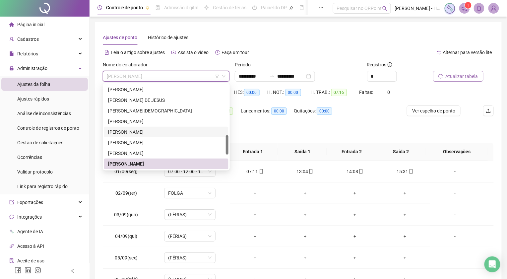
scroll to position [260, 0]
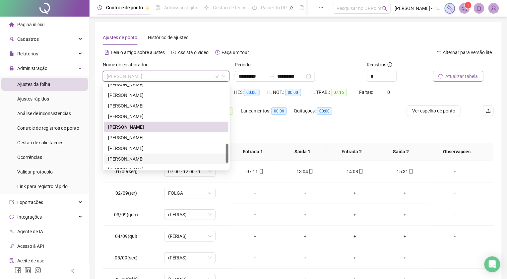
click at [147, 159] on div "[PERSON_NAME]" at bounding box center [166, 158] width 116 height 7
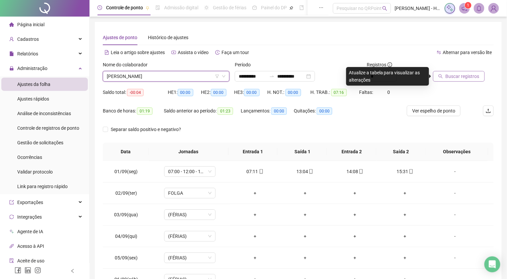
click at [460, 77] on span "Buscar registros" at bounding box center [463, 76] width 34 height 7
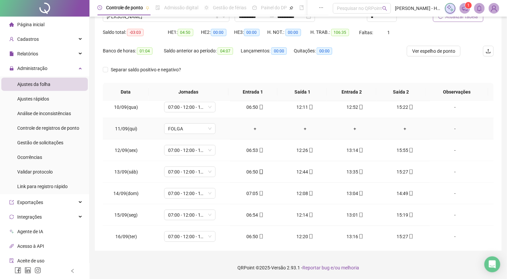
scroll to position [247, 0]
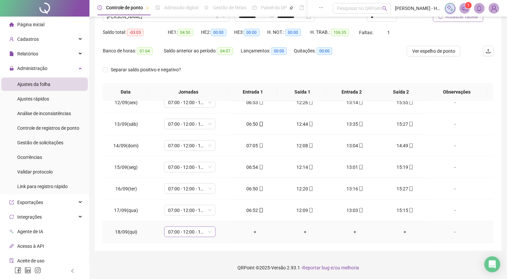
click at [180, 228] on span "07:00 - 12:00 - 13:00 - 15:20" at bounding box center [189, 232] width 43 height 10
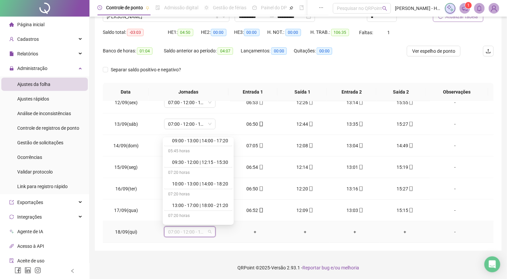
scroll to position [368, 0]
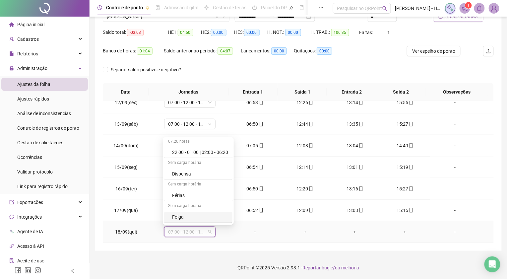
click at [180, 217] on div "Folga" at bounding box center [200, 216] width 56 height 7
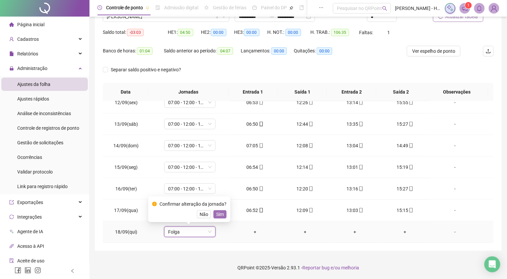
click at [217, 215] on span "Sim" at bounding box center [220, 214] width 8 height 7
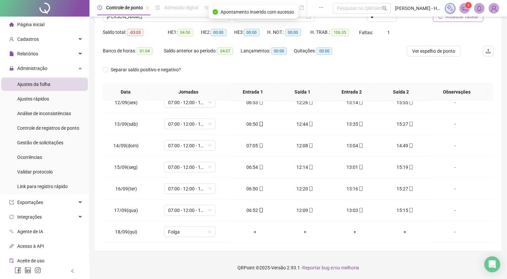
click at [452, 22] on div "Atualizar tabela" at bounding box center [463, 14] width 66 height 26
click at [452, 21] on button "Atualizar tabela" at bounding box center [458, 16] width 50 height 11
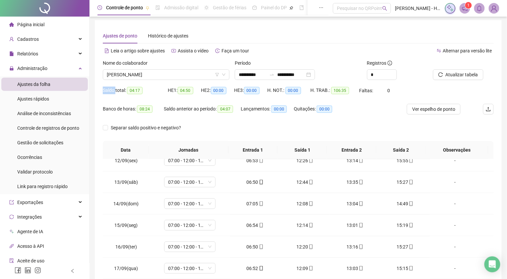
scroll to position [0, 0]
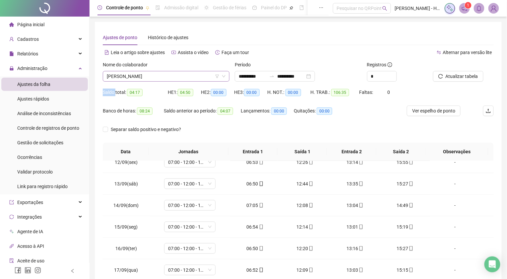
click at [174, 72] on span "[PERSON_NAME]" at bounding box center [166, 76] width 119 height 10
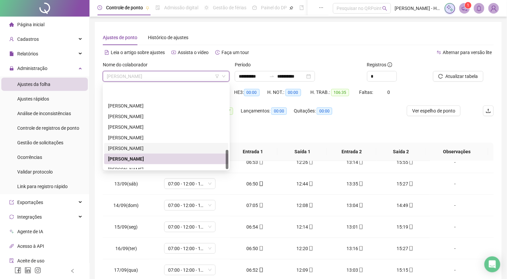
scroll to position [286, 0]
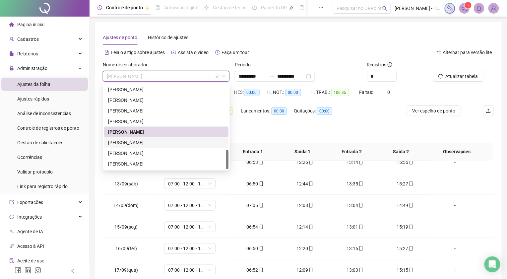
click at [162, 143] on div "[PERSON_NAME]" at bounding box center [166, 142] width 116 height 7
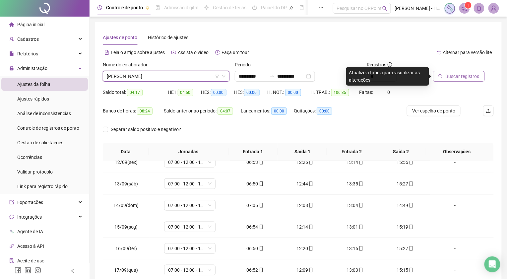
click at [453, 78] on span "Buscar registros" at bounding box center [463, 76] width 34 height 7
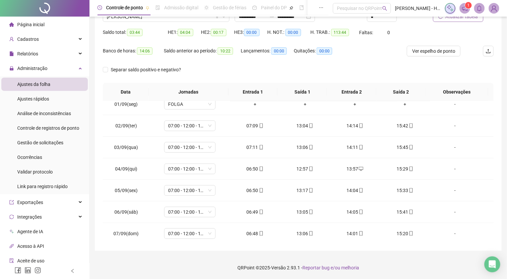
scroll to position [0, 0]
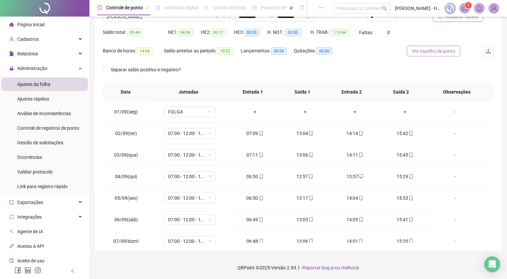
click at [423, 50] on span "Ver espelho de ponto" at bounding box center [433, 50] width 43 height 7
click at [418, 49] on span "Ver espelho de ponto" at bounding box center [433, 50] width 43 height 7
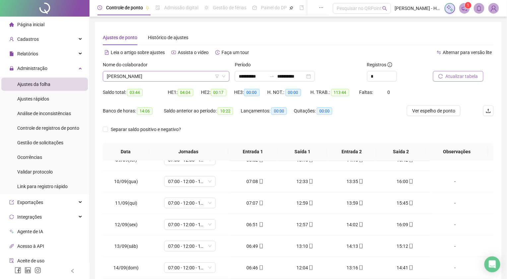
click at [152, 79] on span "[PERSON_NAME]" at bounding box center [166, 76] width 119 height 10
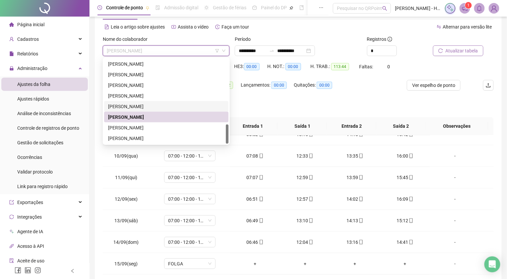
scroll to position [37, 0]
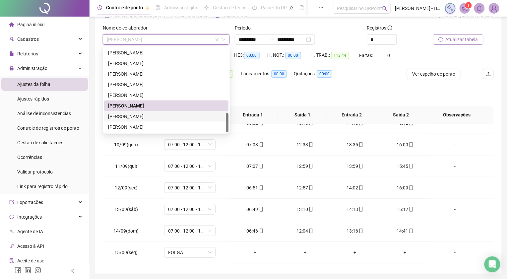
click at [138, 118] on div "[PERSON_NAME]" at bounding box center [166, 116] width 116 height 7
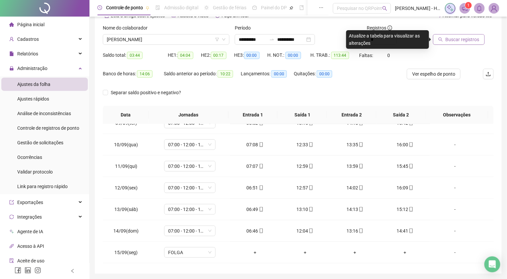
click at [464, 39] on span "Buscar registros" at bounding box center [463, 39] width 34 height 7
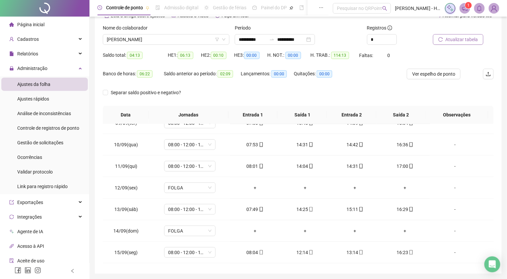
click at [440, 39] on icon "reload" at bounding box center [440, 39] width 5 height 5
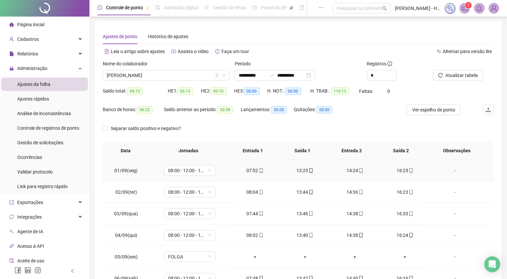
scroll to position [0, 0]
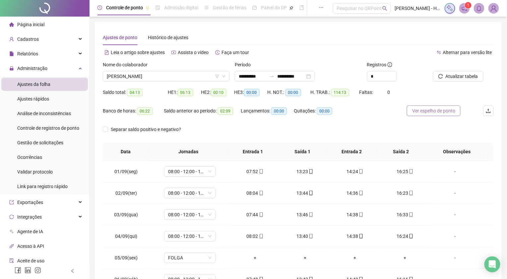
click at [423, 111] on span "Ver espelho de ponto" at bounding box center [433, 110] width 43 height 7
click at [391, 74] on span "Increase Value" at bounding box center [392, 74] width 7 height 6
type input "*"
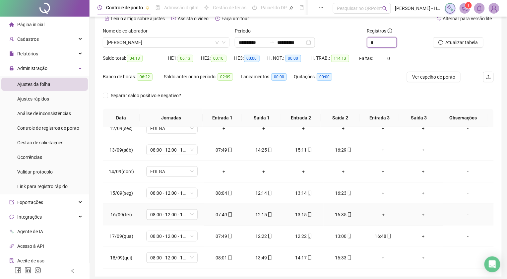
scroll to position [60, 0]
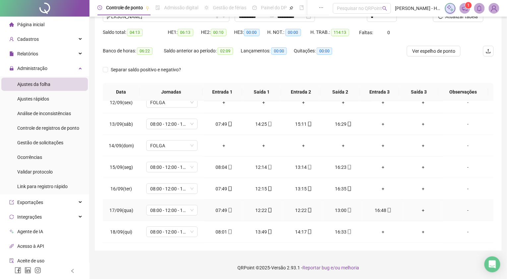
click at [262, 210] on div "12:22" at bounding box center [263, 210] width 29 height 7
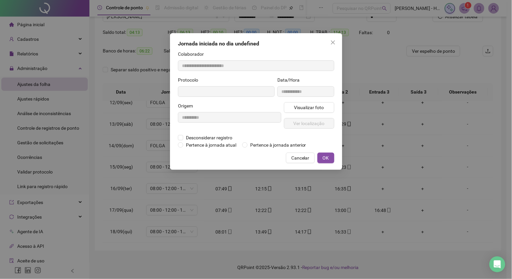
type input "**********"
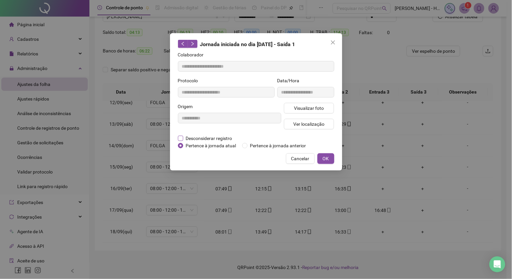
click at [223, 137] on span "Desconsiderar registro" at bounding box center [209, 138] width 52 height 7
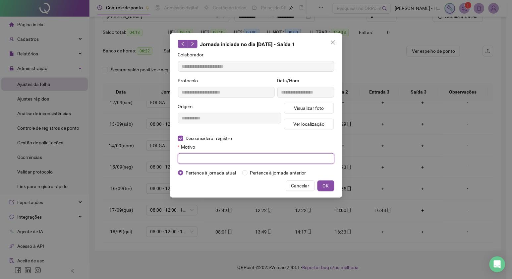
click at [219, 158] on input "text" at bounding box center [256, 158] width 156 height 11
type input "**********"
click at [328, 184] on span "OK" at bounding box center [326, 185] width 6 height 7
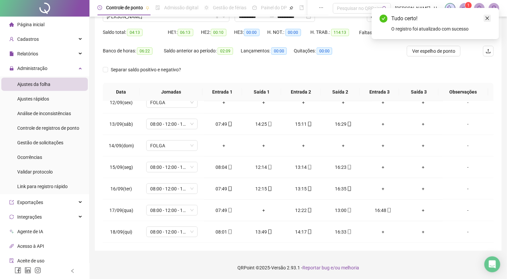
click at [487, 17] on icon "close" at bounding box center [488, 19] width 4 height 4
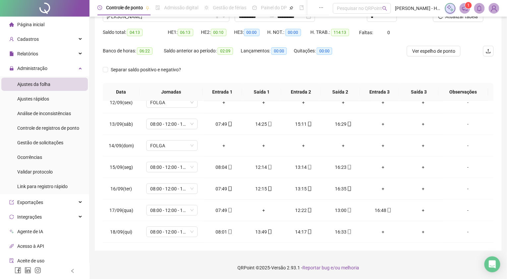
click at [458, 22] on div "Atualizar tabela" at bounding box center [463, 14] width 66 height 26
click at [456, 18] on span "Atualizar tabela" at bounding box center [462, 16] width 32 height 7
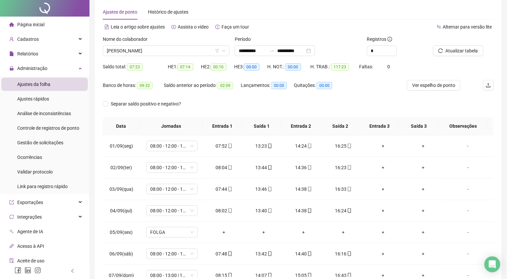
scroll to position [0, 0]
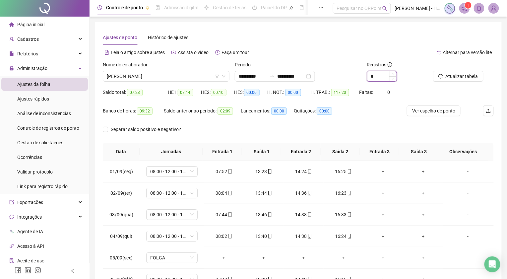
click at [392, 78] on icon "down" at bounding box center [393, 79] width 2 height 2
type input "*"
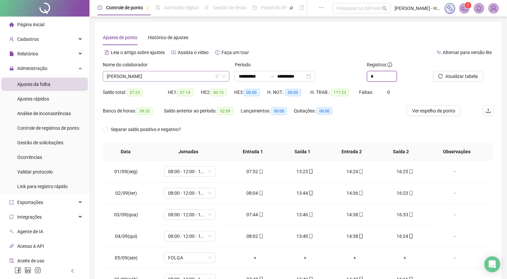
click at [167, 76] on span "[PERSON_NAME]" at bounding box center [166, 76] width 119 height 10
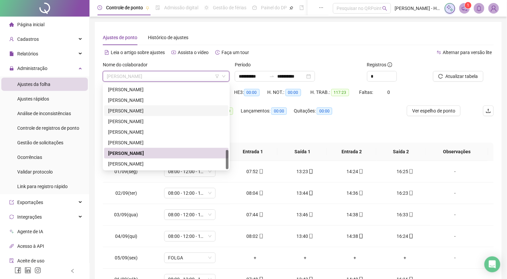
click at [138, 113] on div "[PERSON_NAME]" at bounding box center [166, 110] width 116 height 7
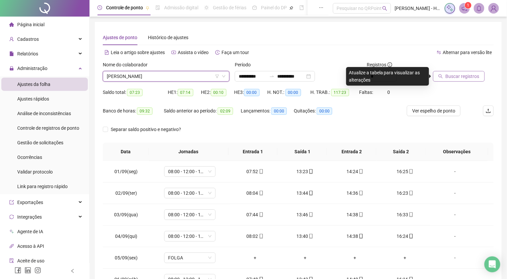
click at [471, 80] on button "Buscar registros" at bounding box center [459, 76] width 52 height 11
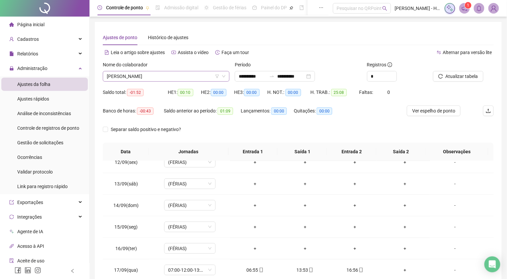
click at [196, 76] on span "[PERSON_NAME]" at bounding box center [166, 76] width 119 height 10
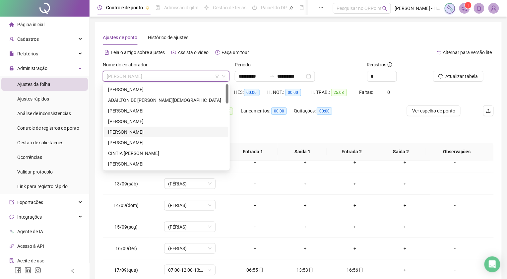
click at [146, 132] on div "[PERSON_NAME]" at bounding box center [166, 131] width 116 height 7
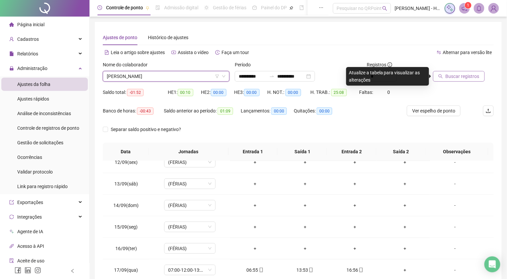
click at [448, 76] on span "Buscar registros" at bounding box center [463, 76] width 34 height 7
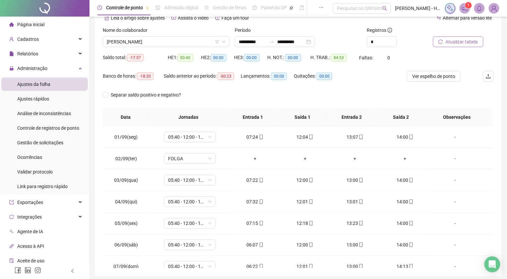
scroll to position [23, 0]
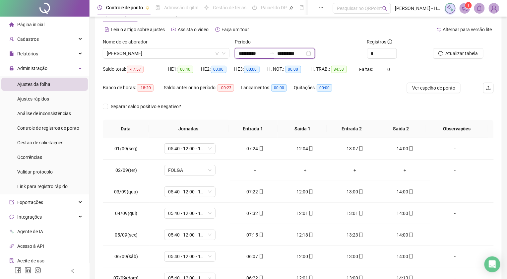
click at [249, 50] on input "**********" at bounding box center [253, 53] width 28 height 7
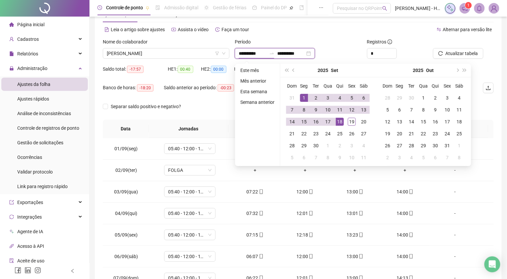
type input "**********"
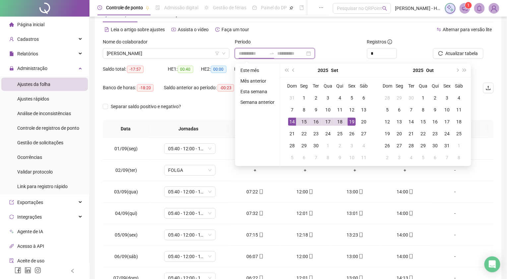
type input "**********"
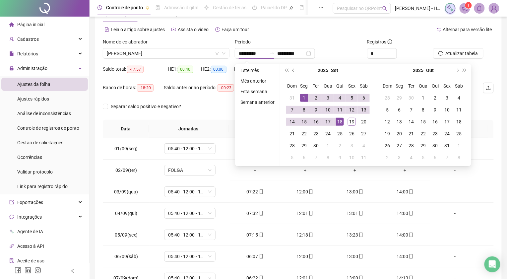
click at [293, 69] on span "prev-year" at bounding box center [293, 70] width 3 height 3
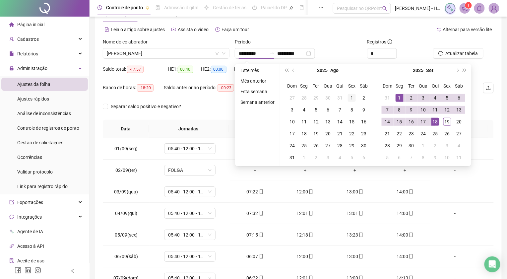
type input "**********"
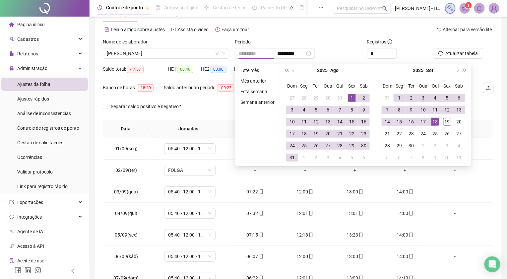
click at [353, 97] on div "1" at bounding box center [352, 98] width 8 height 8
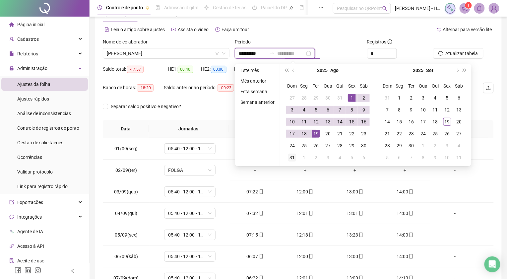
type input "**********"
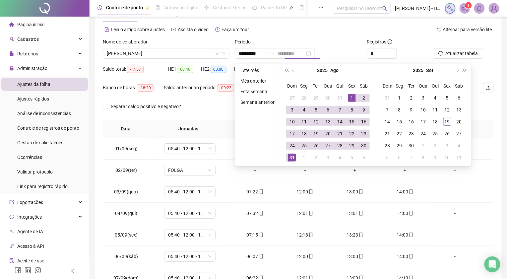
click at [293, 157] on div "31" at bounding box center [292, 157] width 8 height 8
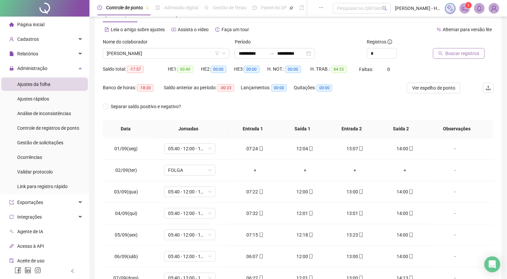
click at [451, 48] on button "Buscar registros" at bounding box center [459, 53] width 52 height 11
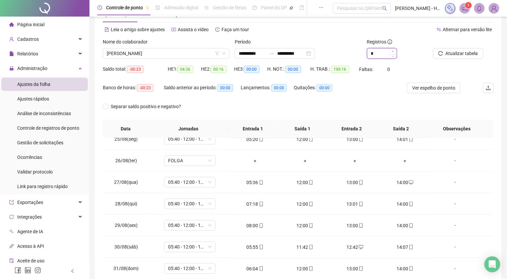
click at [391, 49] on span "Increase Value" at bounding box center [392, 51] width 7 height 6
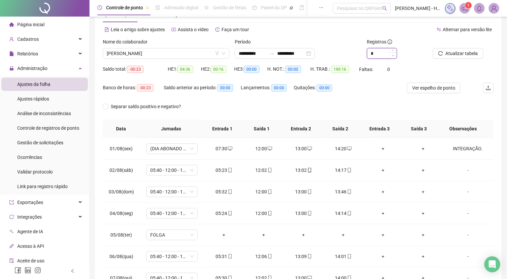
click at [393, 57] on span "Decrease Value" at bounding box center [392, 55] width 7 height 6
type input "*"
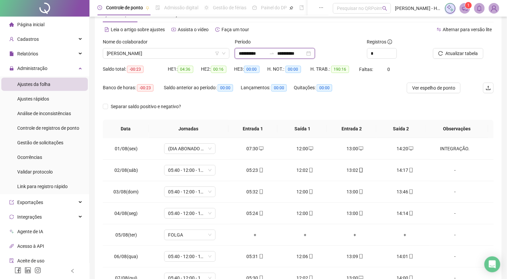
click at [254, 51] on input "**********" at bounding box center [253, 53] width 28 height 7
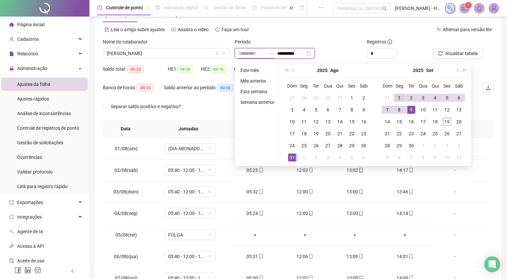
type input "**********"
click at [399, 95] on div "1" at bounding box center [399, 98] width 8 height 8
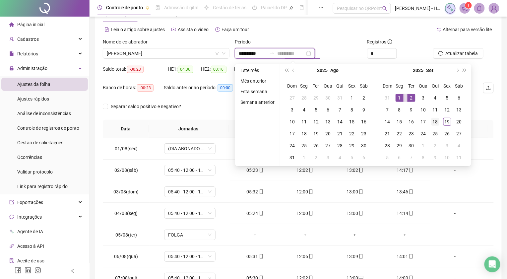
type input "**********"
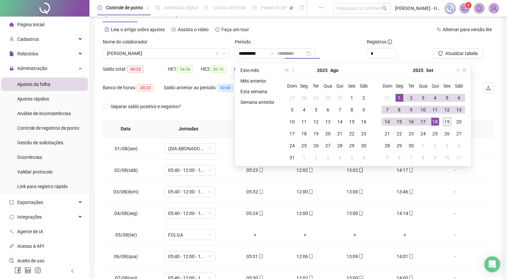
click at [435, 122] on div "18" at bounding box center [435, 122] width 8 height 8
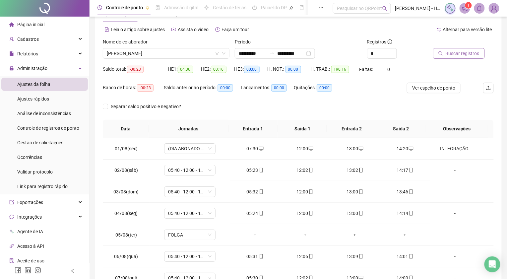
click at [451, 50] on span "Buscar registros" at bounding box center [463, 53] width 34 height 7
click at [393, 52] on icon "up" at bounding box center [393, 51] width 2 height 2
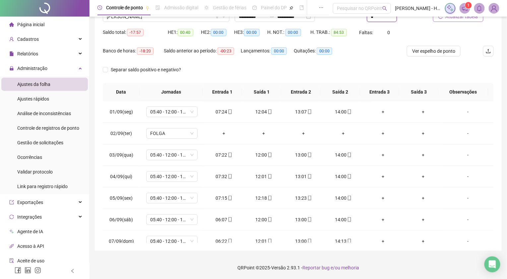
scroll to position [0, 0]
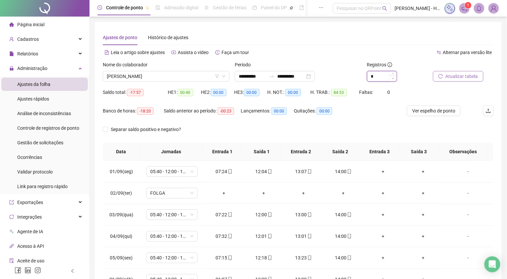
click at [394, 80] on span "Decrease Value" at bounding box center [392, 78] width 7 height 6
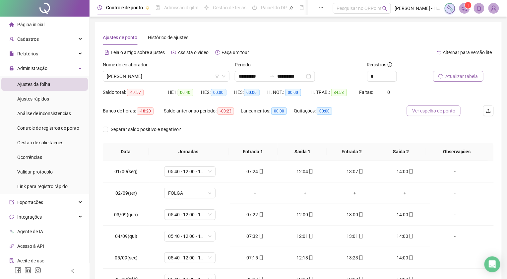
click at [417, 111] on span "Ver espelho de ponto" at bounding box center [433, 110] width 43 height 7
click at [134, 83] on div "Nome do colaborador [PERSON_NAME]" at bounding box center [166, 74] width 132 height 26
click at [136, 75] on span "[PERSON_NAME]" at bounding box center [166, 76] width 119 height 10
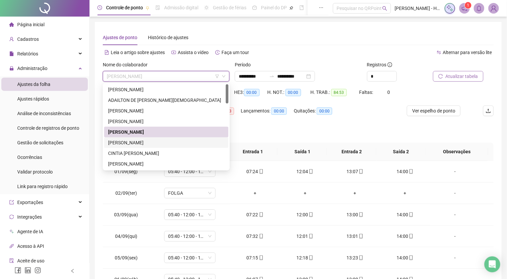
click at [139, 144] on div "[PERSON_NAME]" at bounding box center [166, 142] width 116 height 7
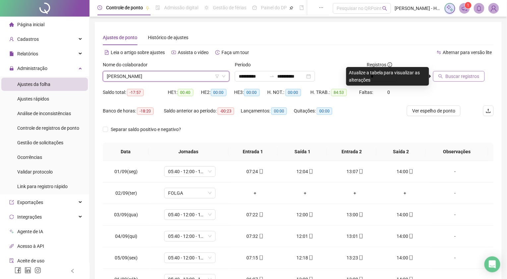
click at [442, 79] on button "Buscar registros" at bounding box center [459, 76] width 52 height 11
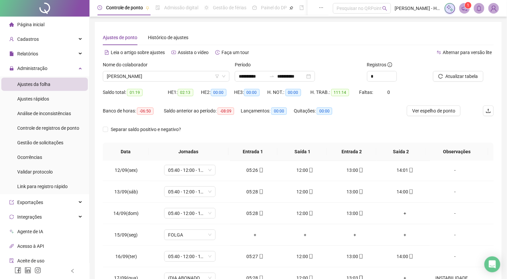
scroll to position [247, 0]
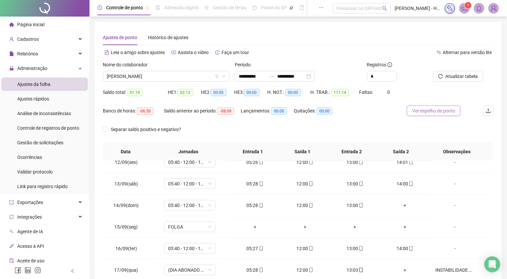
click at [423, 112] on span "Ver espelho de ponto" at bounding box center [433, 110] width 43 height 7
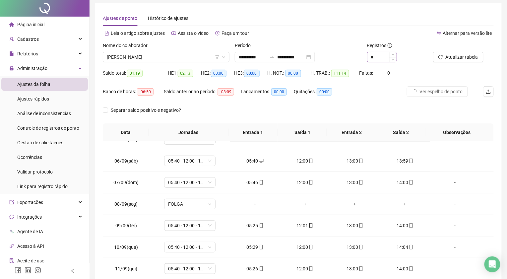
scroll to position [0, 0]
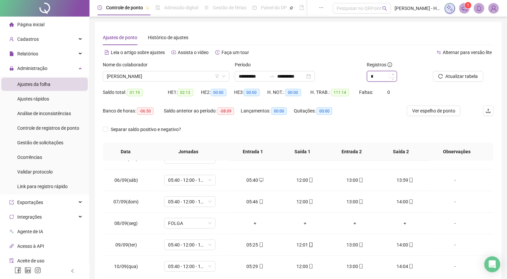
click at [392, 73] on icon "up" at bounding box center [393, 74] width 2 height 2
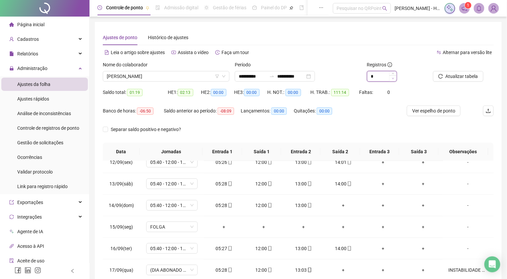
click at [393, 77] on icon "down" at bounding box center [393, 78] width 2 height 2
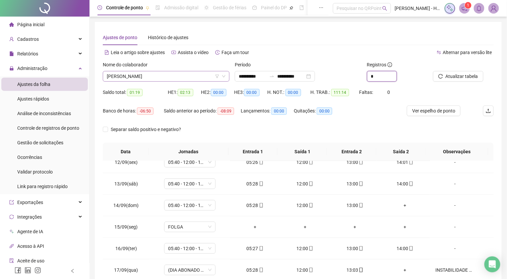
click at [169, 72] on span "[PERSON_NAME]" at bounding box center [166, 76] width 119 height 10
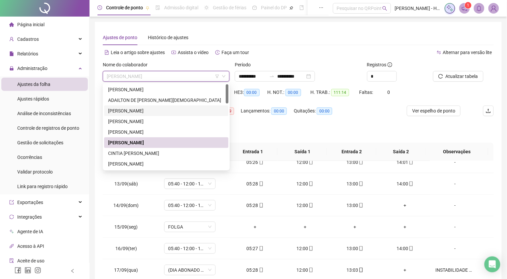
scroll to position [37, 0]
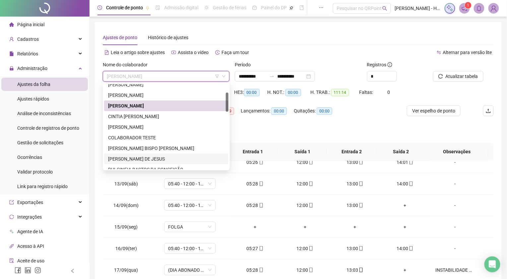
click at [143, 158] on div "[PERSON_NAME] DE JESUS" at bounding box center [166, 158] width 116 height 7
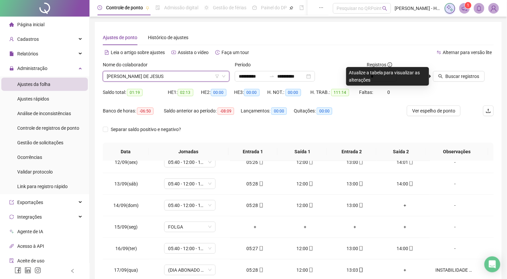
click at [440, 83] on div "Buscar registros" at bounding box center [463, 74] width 66 height 26
click at [440, 77] on icon "search" at bounding box center [440, 76] width 5 height 5
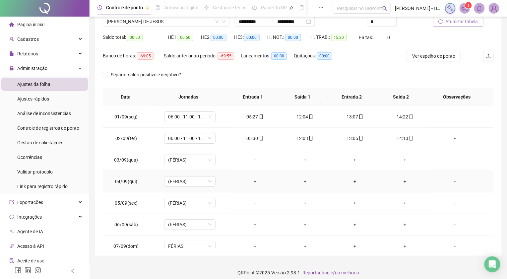
scroll to position [23, 0]
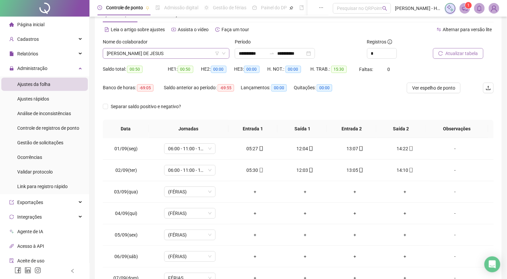
click at [188, 54] on span "[PERSON_NAME] DE JESUS" at bounding box center [166, 53] width 119 height 10
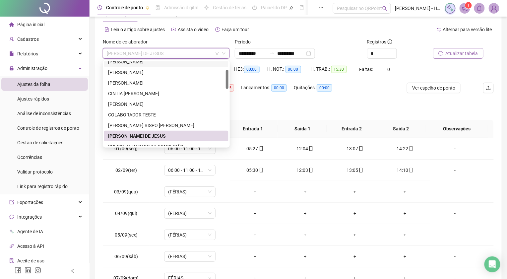
click at [451, 53] on span "Atualizar tabela" at bounding box center [462, 53] width 32 height 7
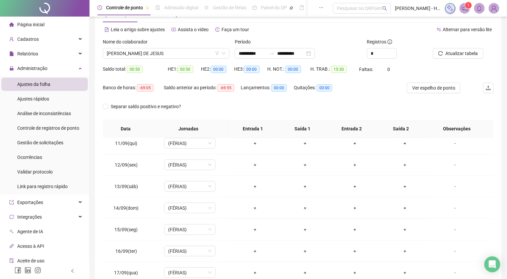
scroll to position [247, 0]
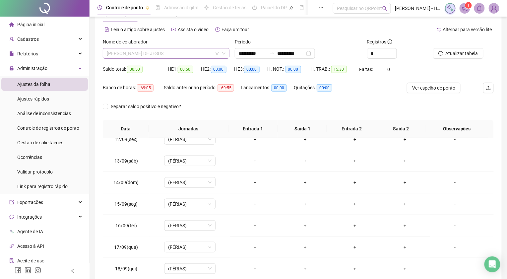
click at [163, 53] on span "[PERSON_NAME] DE JESUS" at bounding box center [166, 53] width 119 height 10
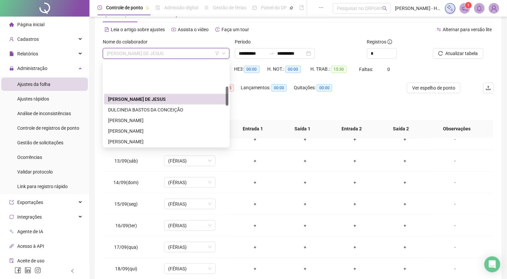
scroll to position [110, 0]
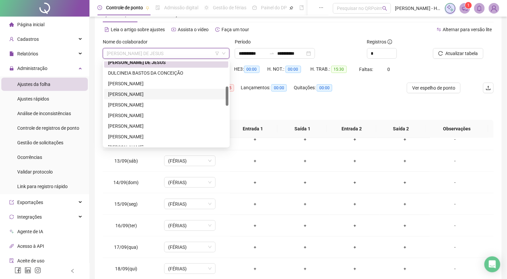
click at [129, 94] on div "[PERSON_NAME]" at bounding box center [166, 93] width 116 height 7
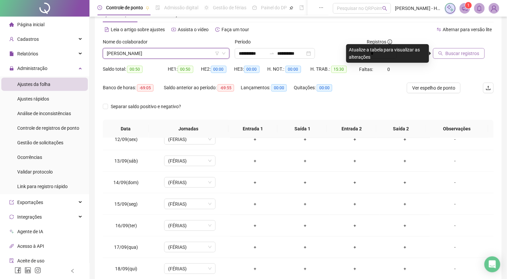
click at [466, 57] on span "Buscar registros" at bounding box center [463, 53] width 34 height 7
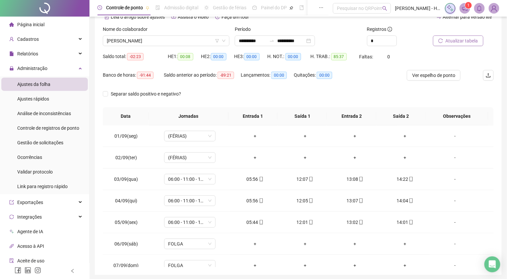
scroll to position [23, 0]
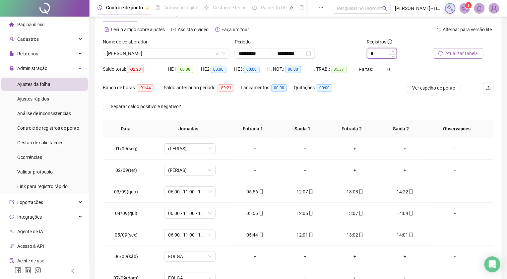
click at [395, 48] on span "Increase Value" at bounding box center [392, 51] width 7 height 6
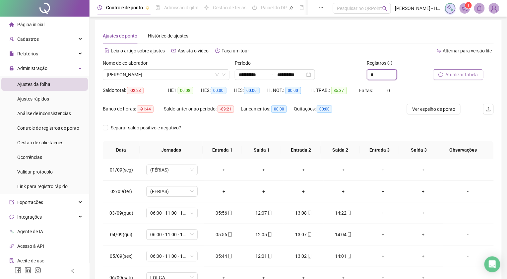
scroll to position [0, 0]
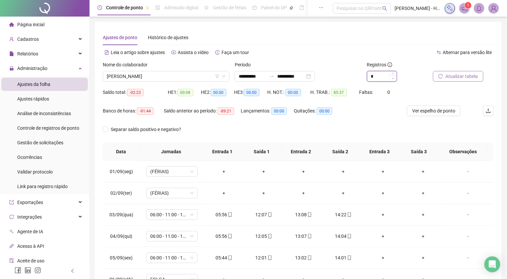
click at [392, 78] on icon "down" at bounding box center [393, 78] width 2 height 2
type input "*"
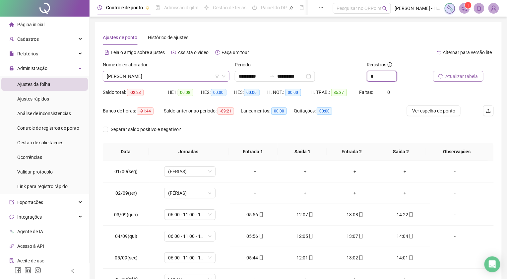
click at [157, 71] on span "[PERSON_NAME]" at bounding box center [166, 76] width 119 height 10
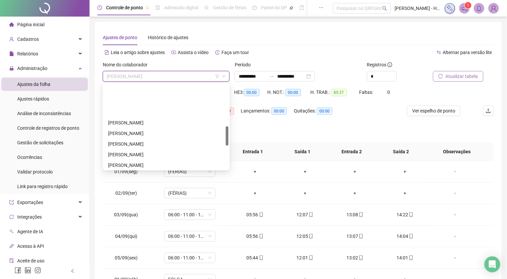
scroll to position [184, 0]
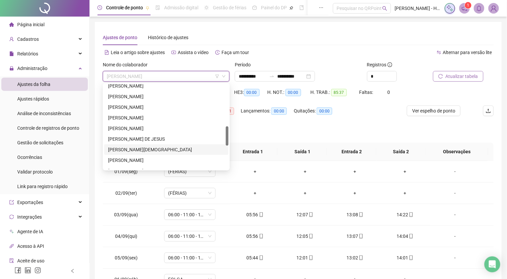
click at [143, 151] on div "[PERSON_NAME][DEMOGRAPHIC_DATA]" at bounding box center [166, 149] width 116 height 7
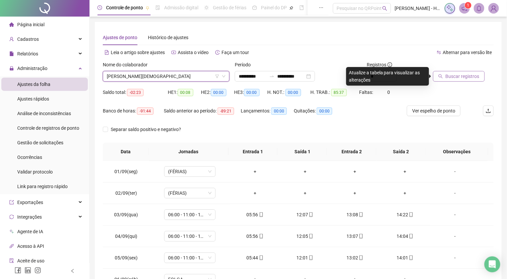
click at [450, 73] on span "Buscar registros" at bounding box center [463, 76] width 34 height 7
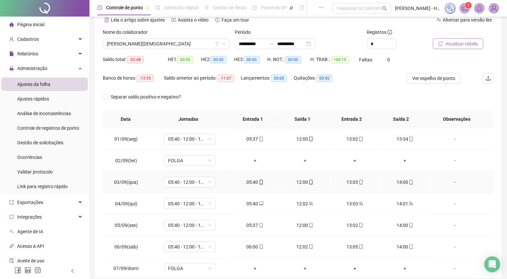
scroll to position [0, 0]
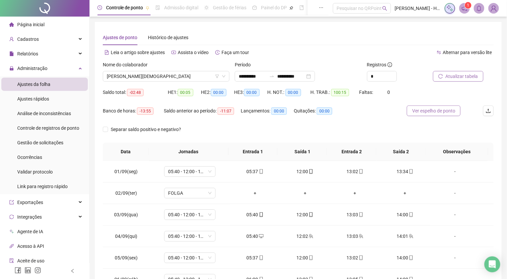
click at [434, 109] on span "Ver espelho de ponto" at bounding box center [433, 110] width 43 height 7
click at [154, 74] on span "[PERSON_NAME][DEMOGRAPHIC_DATA]" at bounding box center [166, 76] width 119 height 10
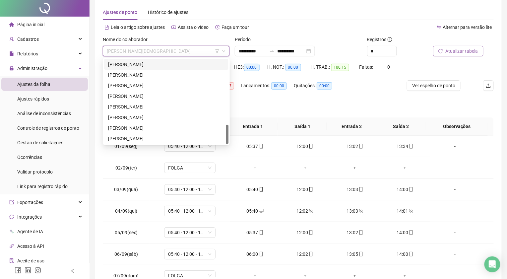
scroll to position [37, 0]
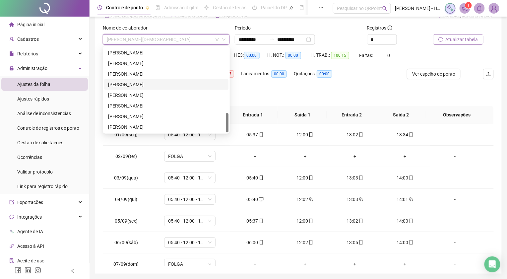
click at [128, 85] on div "[PERSON_NAME]" at bounding box center [166, 84] width 116 height 7
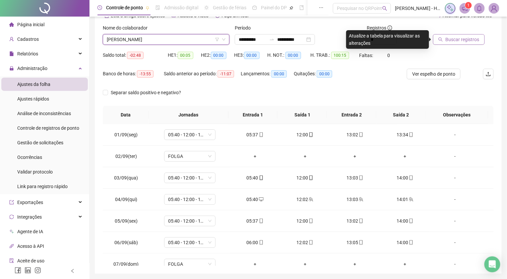
click at [440, 41] on icon "search" at bounding box center [440, 39] width 5 height 5
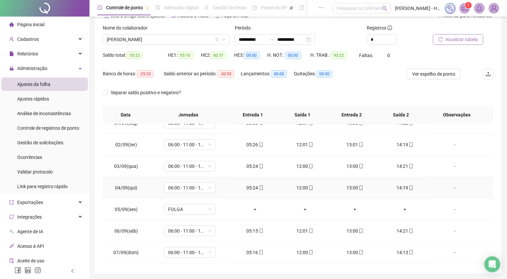
scroll to position [0, 0]
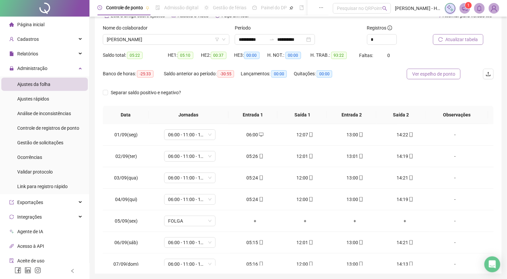
click at [420, 76] on span "Ver espelho de ponto" at bounding box center [433, 73] width 43 height 7
click at [27, 26] on span "Página inicial" at bounding box center [30, 24] width 27 height 5
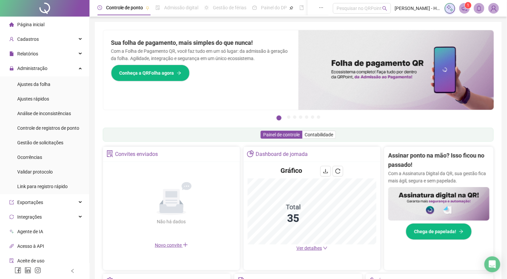
drag, startPoint x: 51, startPoint y: 82, endPoint x: 86, endPoint y: 59, distance: 41.9
click at [50, 82] on li "Ajustes da folha" at bounding box center [44, 84] width 87 height 13
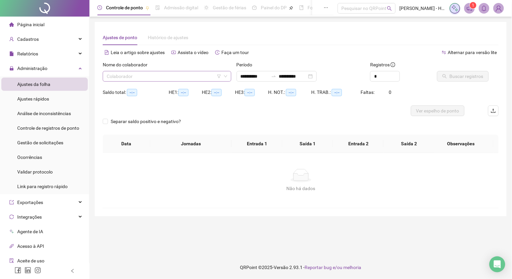
type input "**********"
click at [148, 77] on input "search" at bounding box center [164, 76] width 115 height 10
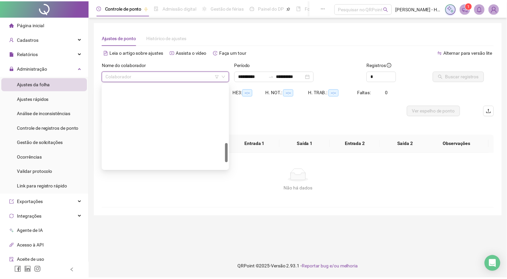
scroll to position [258, 0]
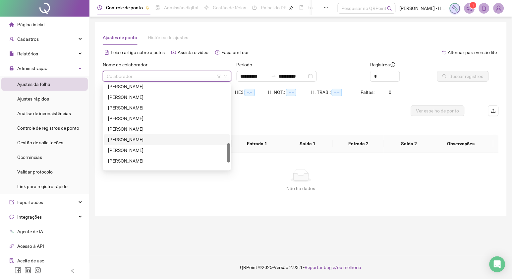
click at [152, 138] on div "[PERSON_NAME]" at bounding box center [167, 139] width 118 height 7
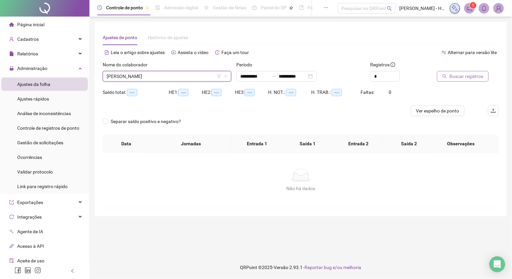
click at [470, 76] on span "Buscar registros" at bounding box center [467, 76] width 34 height 7
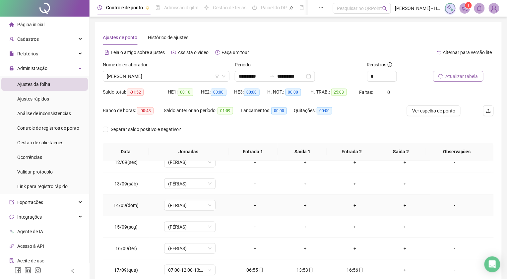
scroll to position [60, 0]
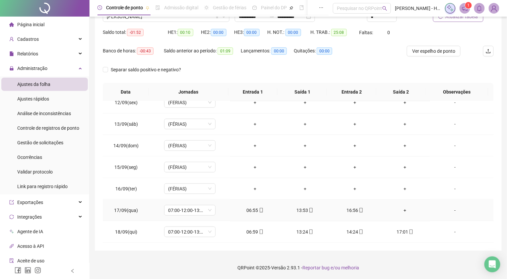
click at [399, 209] on div "+" at bounding box center [404, 210] width 39 height 7
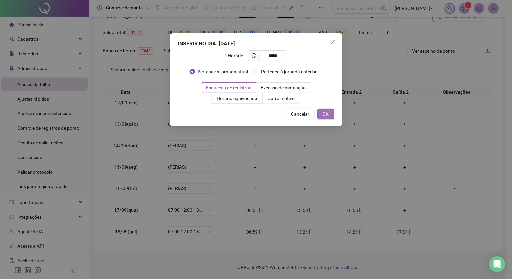
type input "*****"
click at [328, 116] on span "OK" at bounding box center [326, 113] width 6 height 7
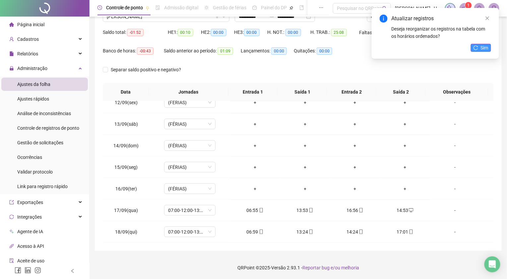
click at [474, 48] on icon "reload" at bounding box center [475, 47] width 5 height 5
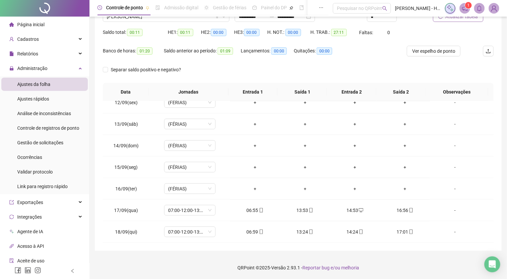
click at [35, 24] on span "Página inicial" at bounding box center [30, 24] width 27 height 5
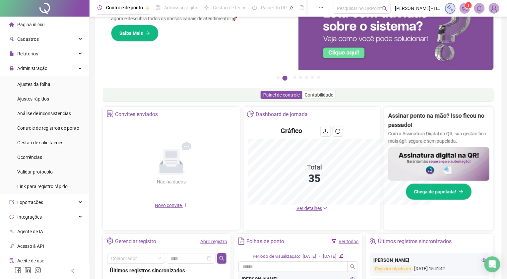
scroll to position [60, 0]
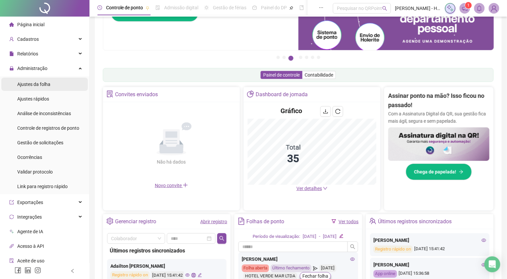
click at [48, 84] on span "Ajustes da folha" at bounding box center [33, 84] width 33 height 5
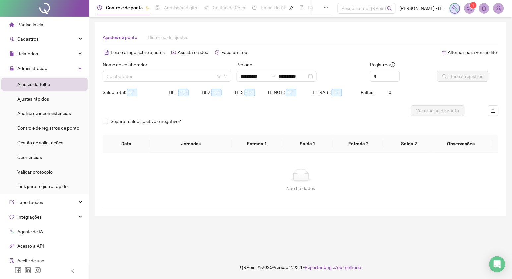
type input "**********"
click at [216, 74] on div "Colaborador" at bounding box center [167, 76] width 129 height 11
click at [203, 73] on input "search" at bounding box center [164, 76] width 115 height 10
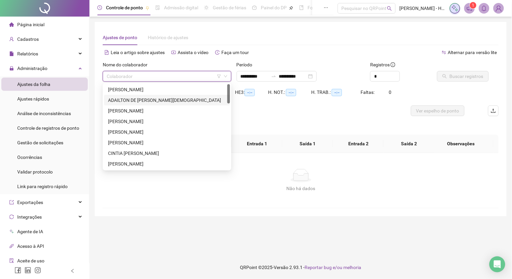
click at [153, 99] on div "ADAILTON DE [PERSON_NAME][DEMOGRAPHIC_DATA]" at bounding box center [167, 99] width 118 height 7
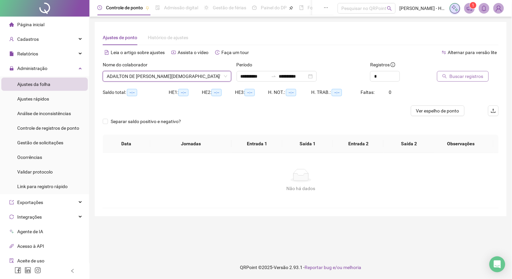
click at [474, 81] on button "Buscar registros" at bounding box center [463, 76] width 52 height 11
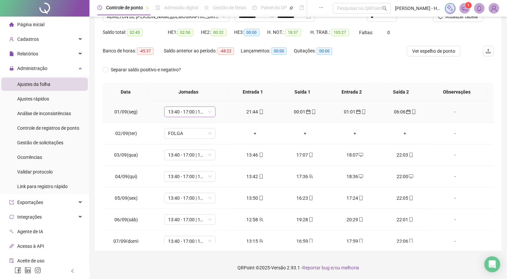
click at [179, 109] on span "13:40 - 17:00 | 18:00 - 22:00" at bounding box center [189, 112] width 43 height 10
click at [194, 133] on div "22:00 - 01:00 | 02:00 - 06:20" at bounding box center [200, 133] width 56 height 7
click at [220, 94] on span "Sim" at bounding box center [220, 94] width 8 height 7
click at [447, 21] on button "Atualizar tabela" at bounding box center [458, 16] width 50 height 11
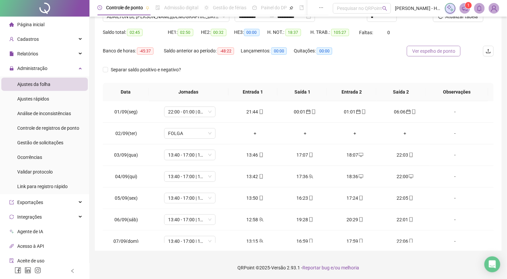
click at [439, 51] on span "Ver espelho de ponto" at bounding box center [433, 50] width 43 height 7
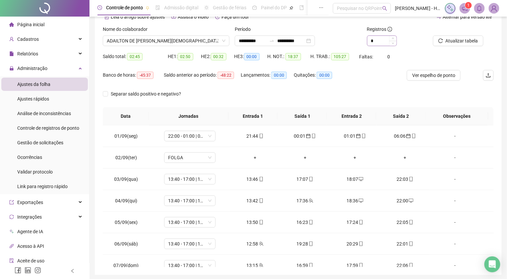
scroll to position [23, 0]
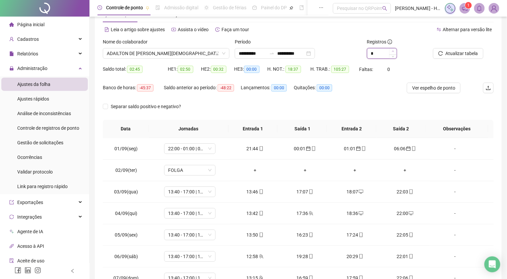
click at [393, 53] on span "Increase Value" at bounding box center [392, 51] width 7 height 6
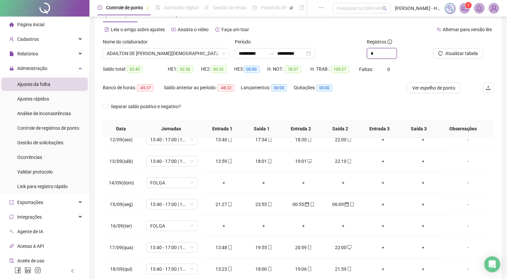
scroll to position [247, 0]
click at [393, 52] on span "Decrease Value" at bounding box center [392, 55] width 7 height 6
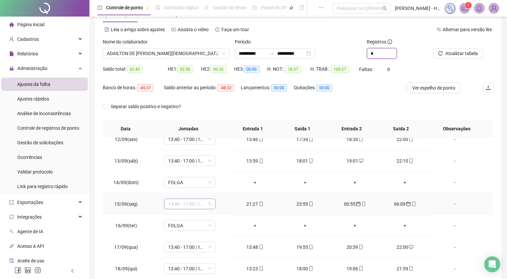
click at [202, 201] on span "13:40 - 17:00 | 18:00 - 22:00" at bounding box center [189, 204] width 43 height 10
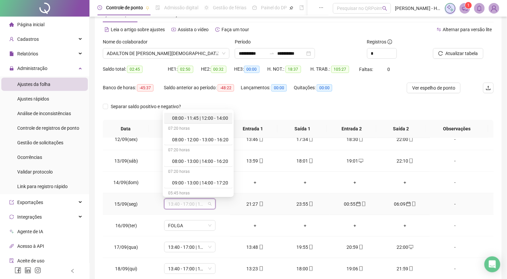
scroll to position [332, 0]
click at [189, 160] on div "22:00 - 01:00 | 02:00 - 06:20" at bounding box center [200, 161] width 56 height 7
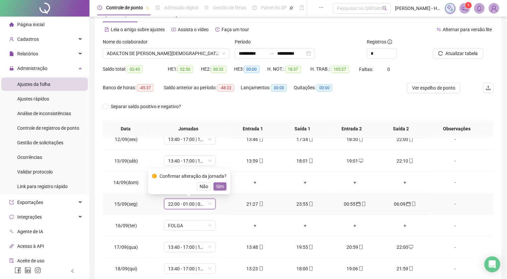
click at [214, 183] on button "Sim" at bounding box center [219, 186] width 13 height 8
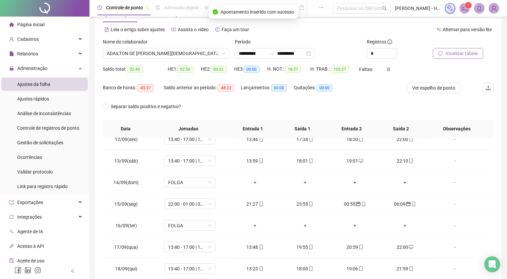
click at [460, 52] on span "Atualizar tabela" at bounding box center [462, 53] width 32 height 7
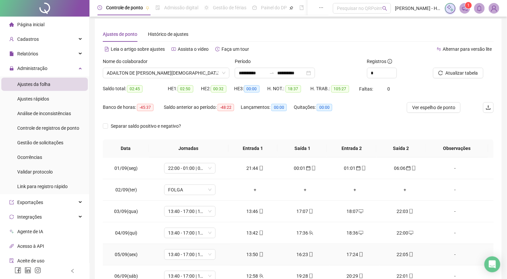
scroll to position [0, 0]
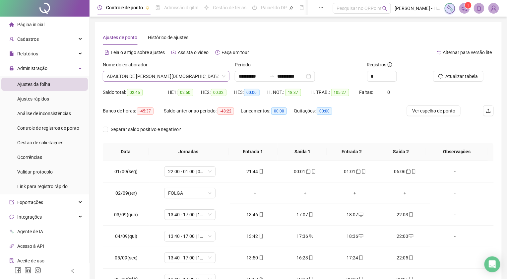
click at [188, 78] on span "ADAILTON DE [PERSON_NAME][DEMOGRAPHIC_DATA]" at bounding box center [166, 76] width 119 height 10
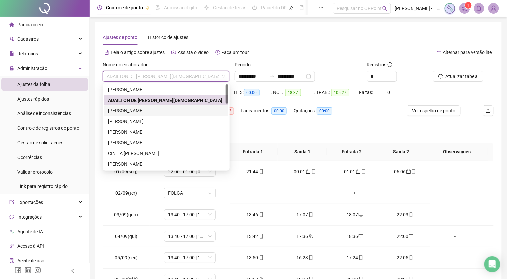
click at [152, 108] on div "[PERSON_NAME]" at bounding box center [166, 110] width 116 height 7
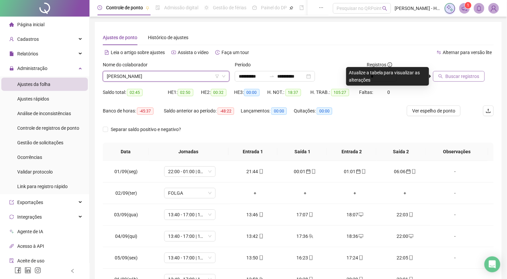
click at [451, 77] on span "Buscar registros" at bounding box center [463, 76] width 34 height 7
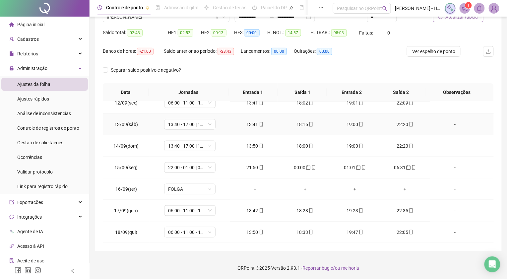
scroll to position [60, 0]
click at [180, 208] on span "06:00 - 11:00 - 12:00 - 14:20" at bounding box center [189, 210] width 43 height 10
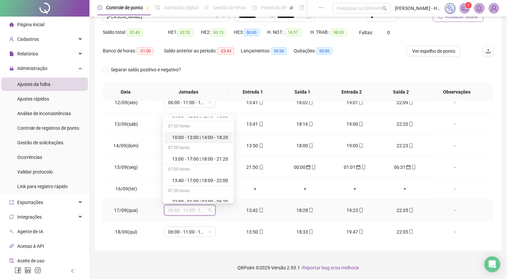
scroll to position [332, 0]
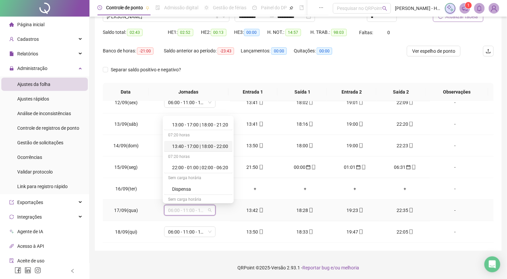
click at [198, 147] on div "13:40 - 17:00 | 18:00 - 22:00" at bounding box center [200, 146] width 56 height 7
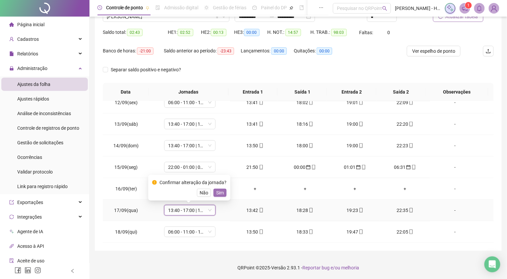
click at [221, 195] on span "Sim" at bounding box center [220, 192] width 8 height 7
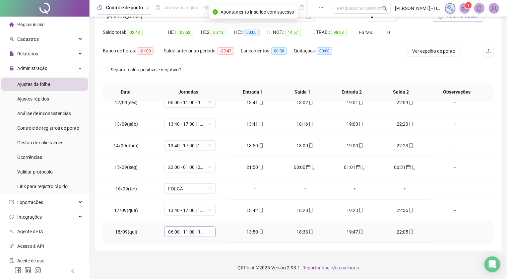
click at [185, 233] on span "06:00 - 11:00 - 12:00 - 14:20" at bounding box center [189, 232] width 43 height 10
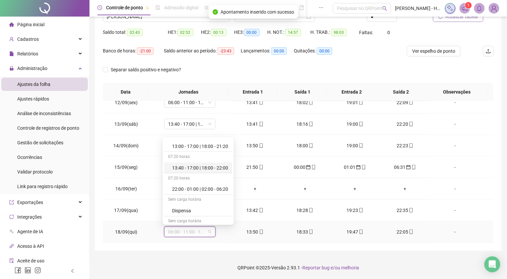
click at [197, 166] on div "13:40 - 17:00 | 18:00 - 22:00" at bounding box center [200, 167] width 56 height 7
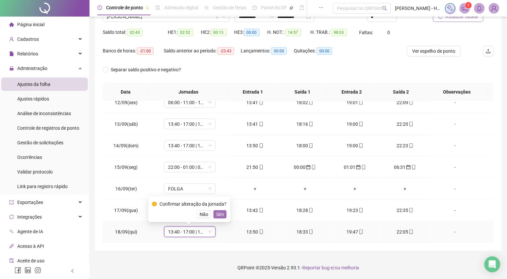
click at [220, 212] on span "Sim" at bounding box center [220, 214] width 8 height 7
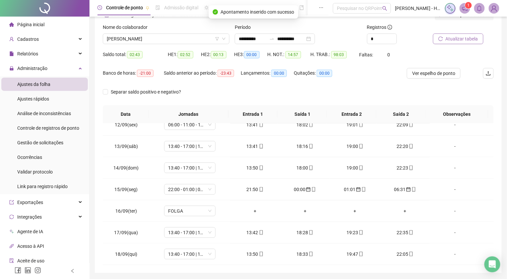
scroll to position [0, 0]
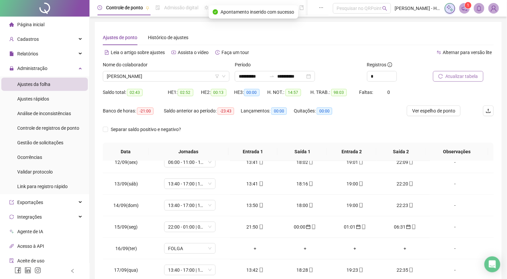
click at [443, 78] on button "Atualizar tabela" at bounding box center [458, 76] width 50 height 11
click at [392, 72] on span "Increase Value" at bounding box center [392, 74] width 7 height 6
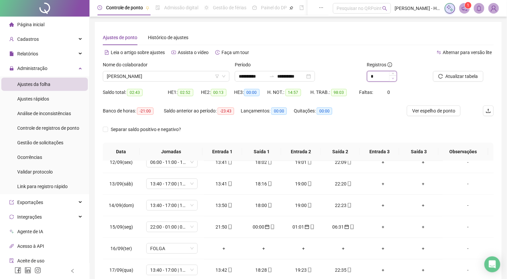
click at [393, 80] on span "Decrease Value" at bounding box center [392, 78] width 7 height 6
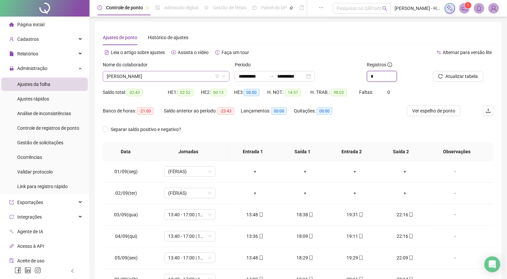
click at [154, 80] on span "[PERSON_NAME]" at bounding box center [166, 76] width 119 height 10
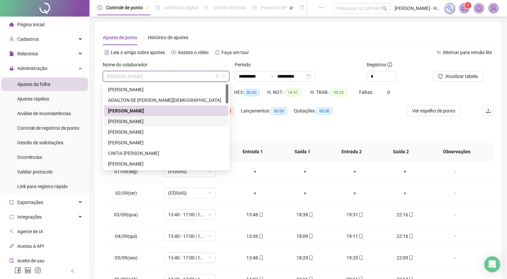
click at [154, 124] on div "[PERSON_NAME]" at bounding box center [166, 121] width 116 height 7
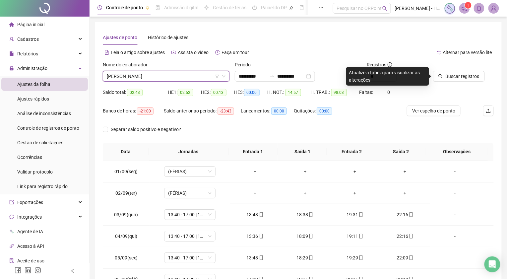
click at [463, 82] on div "Buscar registros" at bounding box center [463, 74] width 66 height 26
click at [462, 79] on span "Buscar registros" at bounding box center [463, 76] width 34 height 7
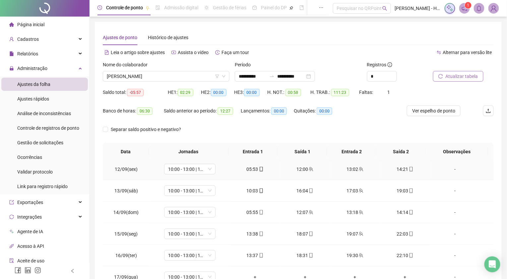
scroll to position [247, 0]
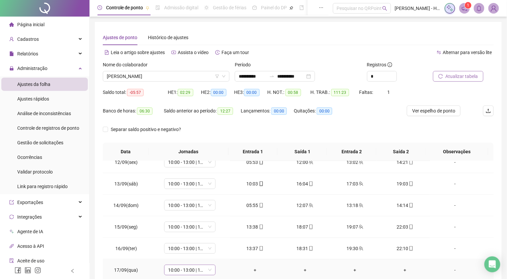
click at [192, 269] on span "10:00 - 13:00 | 14:00 - 18:20" at bounding box center [189, 270] width 43 height 10
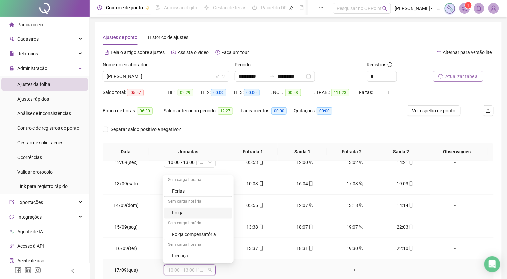
click at [192, 217] on div "Folga" at bounding box center [198, 213] width 68 height 11
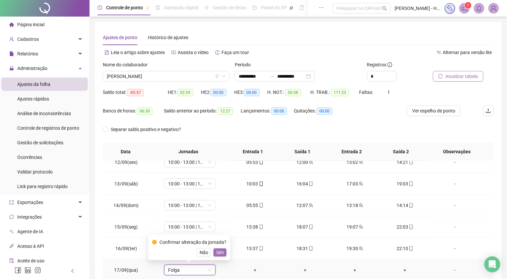
click at [220, 250] on span "Sim" at bounding box center [220, 252] width 8 height 7
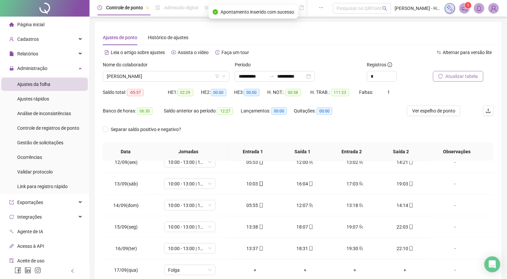
click at [458, 67] on div at bounding box center [455, 66] width 44 height 10
click at [458, 71] on button "Atualizar tabela" at bounding box center [458, 76] width 50 height 11
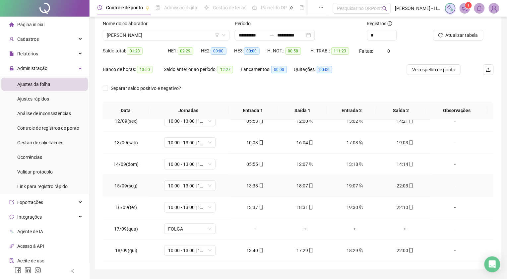
scroll to position [60, 0]
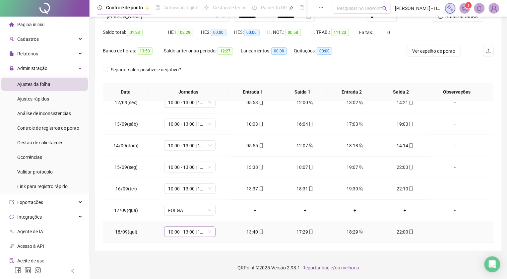
click at [183, 230] on span "10:00 - 13:00 | 14:00 - 18:20" at bounding box center [189, 232] width 43 height 10
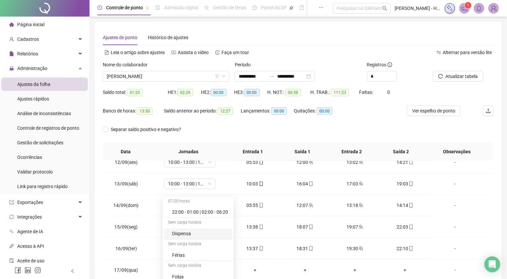
scroll to position [332, 0]
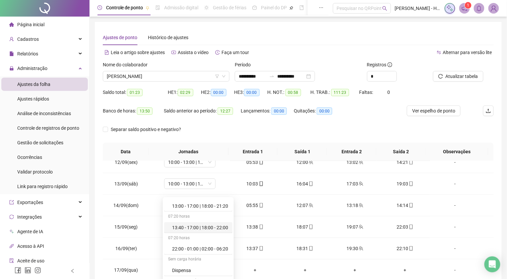
click at [196, 229] on div "13:40 - 17:00 | 18:00 - 22:00" at bounding box center [200, 227] width 56 height 7
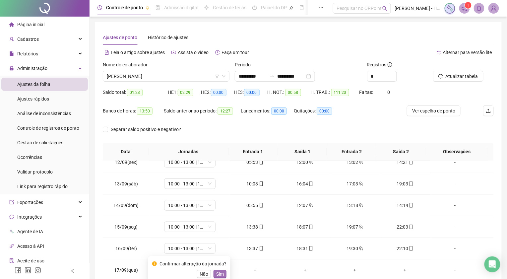
click at [218, 276] on span "Sim" at bounding box center [220, 273] width 8 height 7
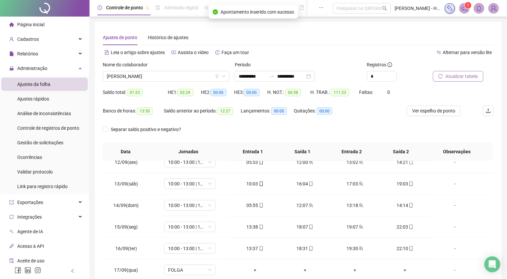
click at [471, 76] on span "Atualizar tabela" at bounding box center [462, 76] width 32 height 7
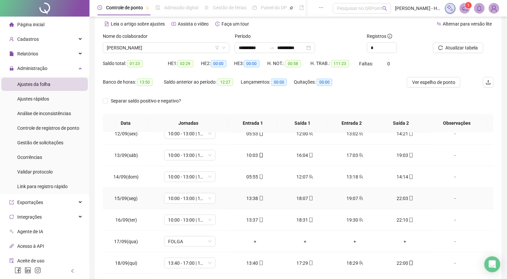
scroll to position [60, 0]
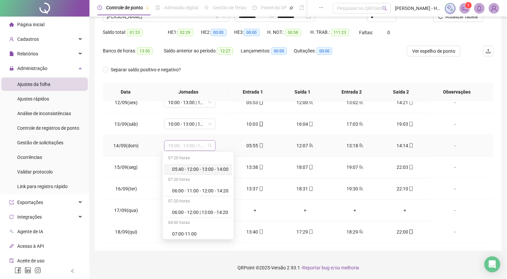
click at [188, 145] on span "10:00 - 13:00 | 14:00 - 18:20" at bounding box center [189, 146] width 43 height 10
click at [187, 189] on div "06:00 - 11:00 - 12:00 - 14:20" at bounding box center [200, 190] width 56 height 7
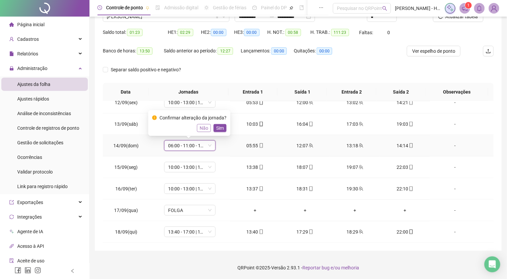
click at [201, 126] on span "Não" at bounding box center [204, 127] width 9 height 7
click at [186, 144] on span "10:00 - 13:00 | 14:00 - 18:20" at bounding box center [189, 146] width 43 height 10
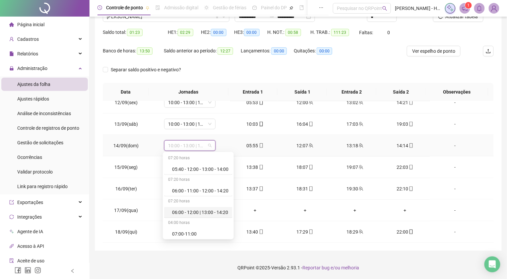
click at [193, 211] on div "06:00 - 12:00 | 13:00 - 14:20" at bounding box center [200, 212] width 56 height 7
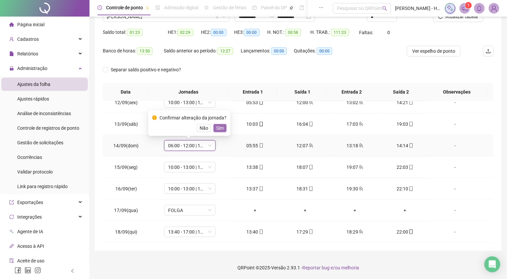
click at [222, 126] on button "Sim" at bounding box center [219, 128] width 13 height 8
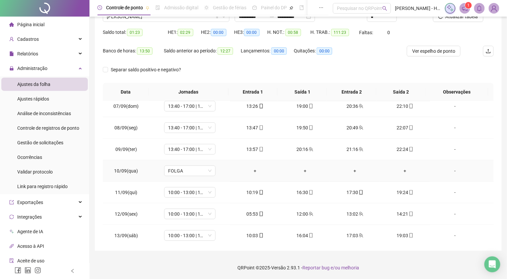
scroll to position [147, 0]
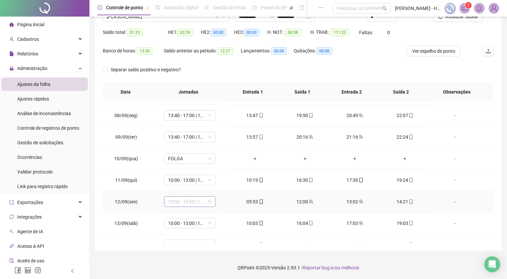
click at [179, 203] on span "10:00 - 13:00 | 14:00 - 18:20" at bounding box center [189, 202] width 43 height 10
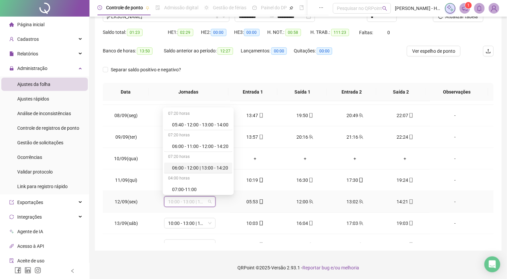
click at [186, 165] on div "06:00 - 12:00 | 13:00 - 14:20" at bounding box center [200, 167] width 56 height 7
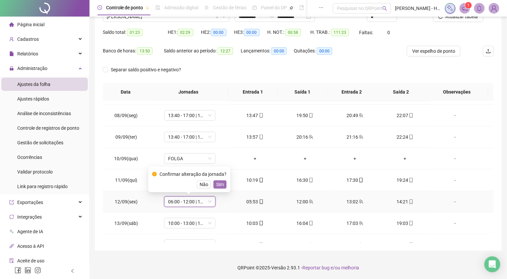
click at [219, 186] on span "Sim" at bounding box center [220, 184] width 8 height 7
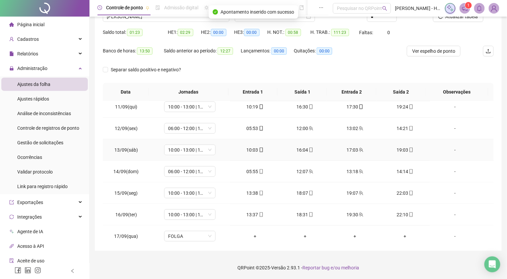
scroll to position [221, 0]
click at [194, 212] on span "10:00 - 13:00 | 14:00 - 18:20" at bounding box center [189, 214] width 43 height 10
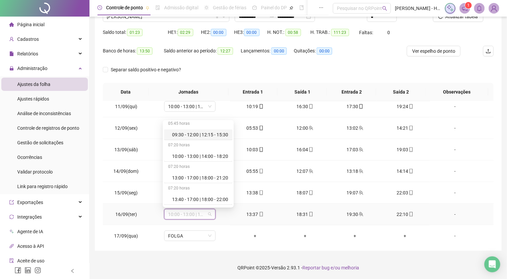
scroll to position [294, 0]
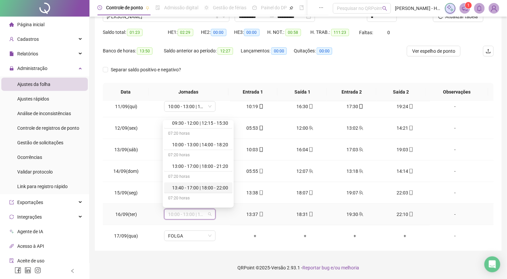
click at [192, 191] on div "13:40 - 17:00 | 18:00 - 22:00" at bounding box center [200, 187] width 56 height 7
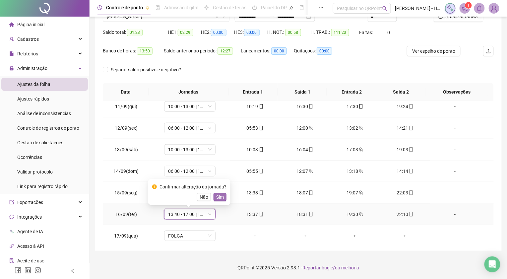
click at [221, 194] on span "Sim" at bounding box center [220, 196] width 8 height 7
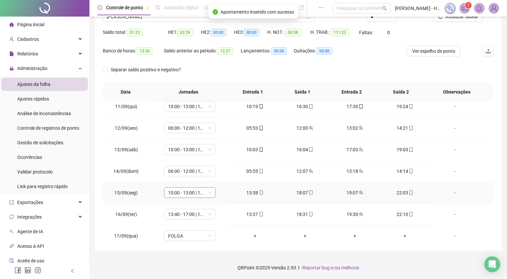
click at [199, 194] on span "10:00 - 13:00 | 14:00 - 18:20" at bounding box center [189, 193] width 43 height 10
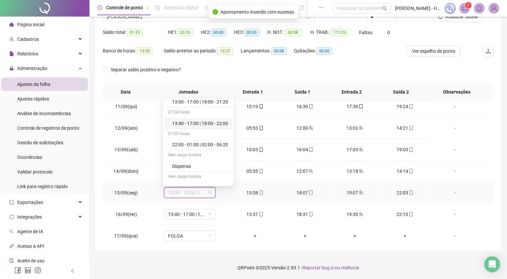
click at [198, 120] on div "13:40 - 17:00 | 18:00 - 22:00" at bounding box center [200, 123] width 56 height 7
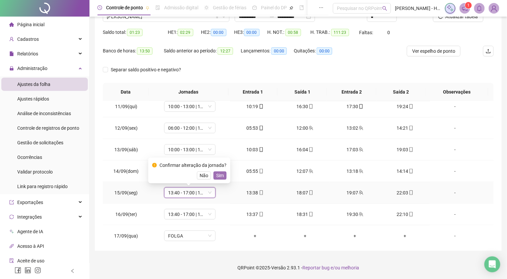
click at [219, 177] on span "Sim" at bounding box center [220, 175] width 8 height 7
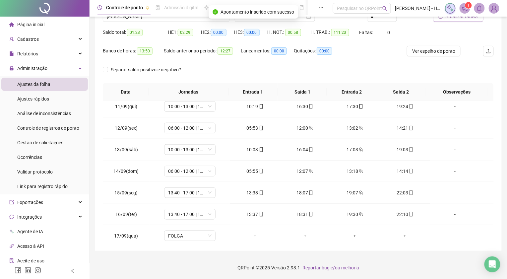
click at [442, 19] on button "Atualizar tabela" at bounding box center [458, 16] width 50 height 11
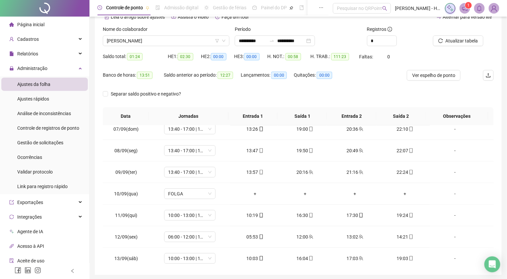
scroll to position [23, 0]
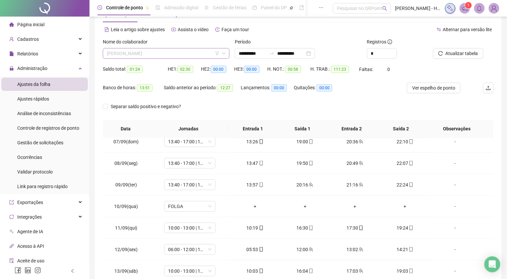
click at [176, 56] on span "[PERSON_NAME]" at bounding box center [166, 53] width 119 height 10
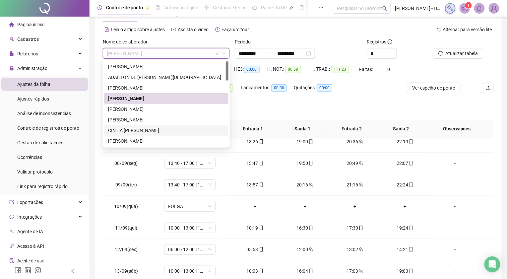
click at [154, 131] on div "CINTIA [PERSON_NAME]" at bounding box center [166, 130] width 116 height 7
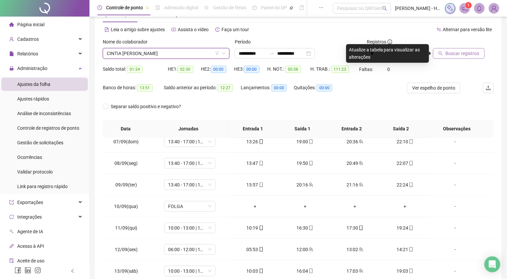
click at [473, 55] on span "Buscar registros" at bounding box center [463, 53] width 34 height 7
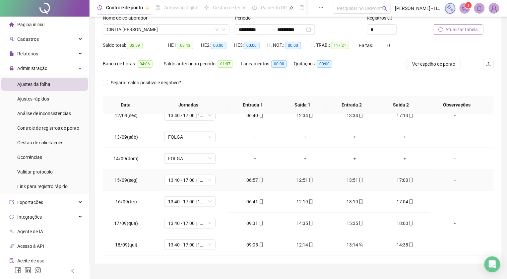
scroll to position [60, 0]
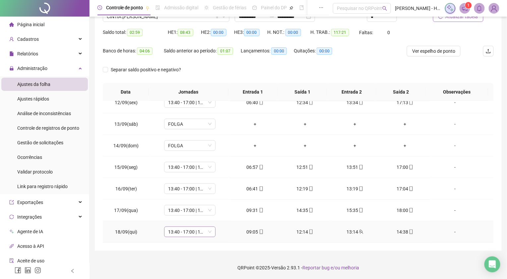
click at [185, 227] on span "13:40 - 17:00 | 18:00 - 22:00" at bounding box center [189, 232] width 43 height 10
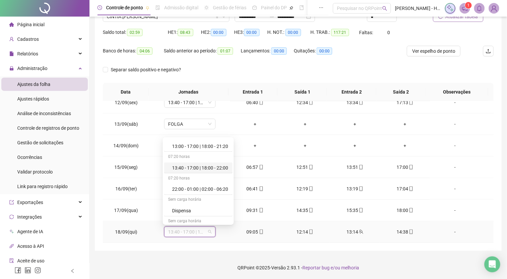
scroll to position [294, 0]
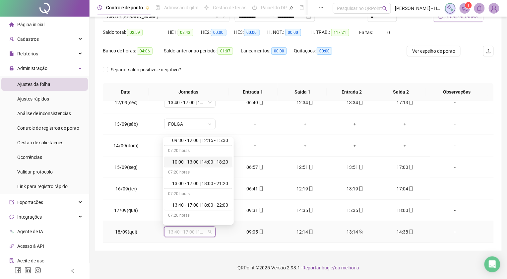
click at [197, 162] on div "10:00 - 13:00 | 14:00 - 18:20" at bounding box center [200, 161] width 56 height 7
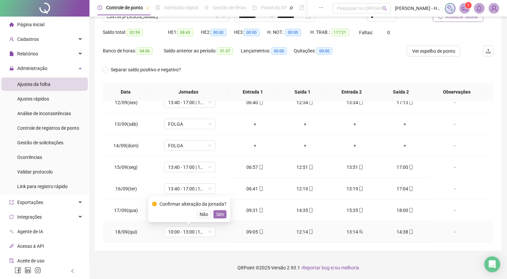
click at [216, 211] on span "Sim" at bounding box center [220, 214] width 8 height 7
click at [186, 209] on span "13:40 - 17:00 | 18:00 - 22:00" at bounding box center [189, 210] width 43 height 10
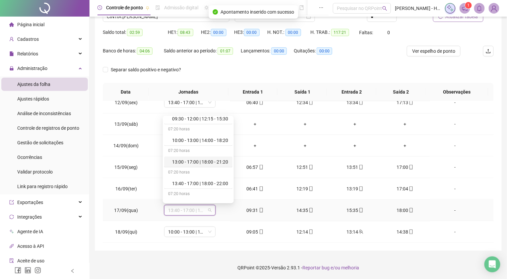
click at [200, 138] on div "10:00 - 13:00 | 14:00 - 18:20" at bounding box center [200, 140] width 56 height 7
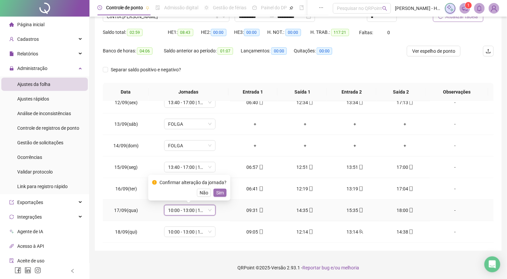
click at [216, 190] on span "Sim" at bounding box center [220, 192] width 8 height 7
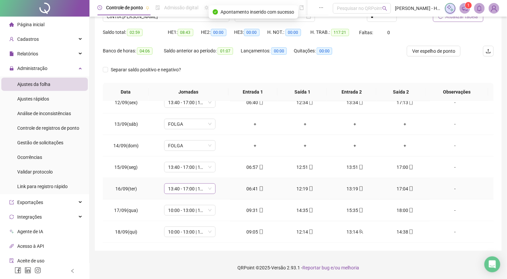
click at [192, 189] on span "13:40 - 17:00 | 18:00 - 22:00" at bounding box center [189, 189] width 43 height 10
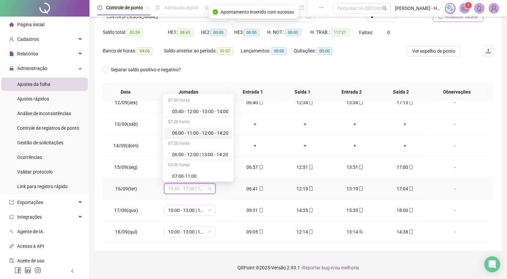
click at [198, 132] on div "06:00 - 11:00 - 12:00 - 14:20" at bounding box center [200, 132] width 56 height 7
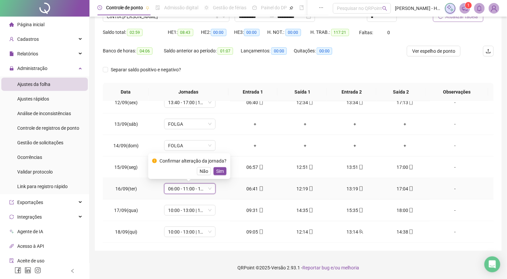
click at [203, 171] on span "Não" at bounding box center [204, 170] width 9 height 7
click at [197, 185] on span "13:40 - 17:00 | 18:00 - 22:00" at bounding box center [189, 189] width 43 height 10
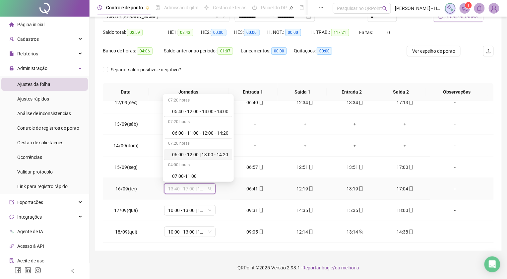
click at [204, 156] on div "06:00 - 12:00 | 13:00 - 14:20" at bounding box center [200, 154] width 56 height 7
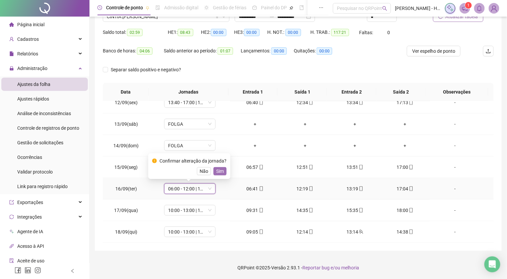
click at [216, 171] on span "Sim" at bounding box center [220, 170] width 8 height 7
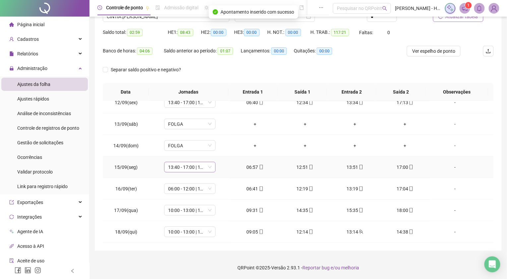
click at [195, 163] on span "13:40 - 17:00 | 18:00 - 22:00" at bounding box center [189, 167] width 43 height 10
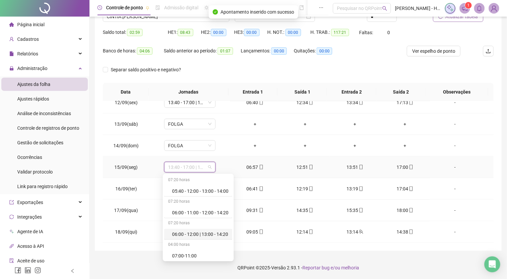
click at [193, 233] on div "06:00 - 12:00 | 13:00 - 14:20" at bounding box center [200, 233] width 56 height 7
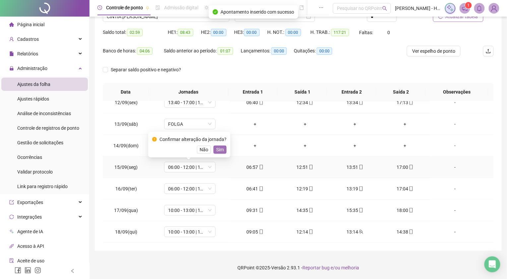
click at [213, 151] on button "Sim" at bounding box center [219, 150] width 13 height 8
click at [445, 22] on div "Atualizar tabela" at bounding box center [463, 14] width 66 height 26
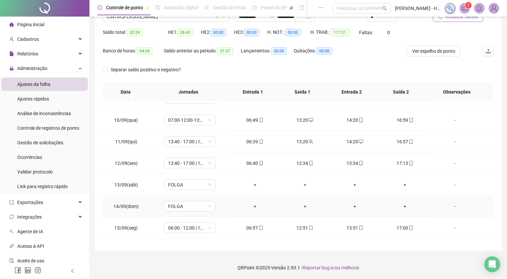
scroll to position [173, 0]
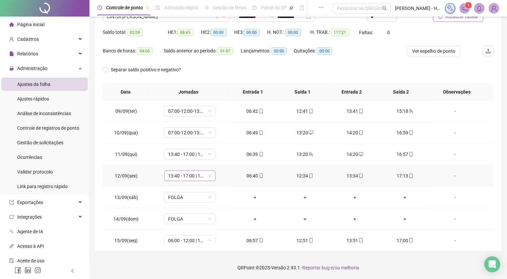
click at [188, 174] on span "13:40 - 17:00 | 18:00 - 22:00" at bounding box center [189, 176] width 43 height 10
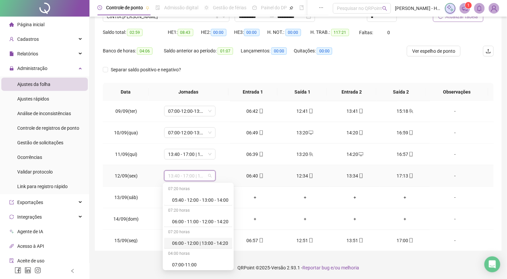
click at [192, 242] on div "06:00 - 12:00 | 13:00 - 14:20" at bounding box center [200, 242] width 56 height 7
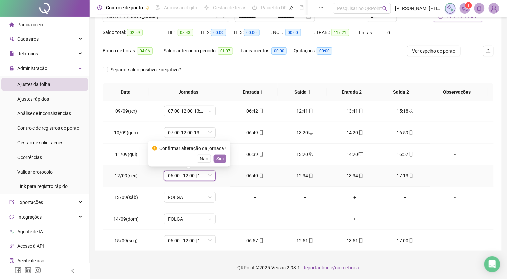
click at [217, 157] on span "Sim" at bounding box center [220, 158] width 8 height 7
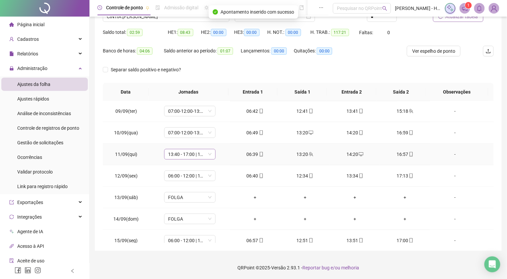
click at [196, 154] on span "13:40 - 17:00 | 18:00 - 22:00" at bounding box center [189, 154] width 43 height 10
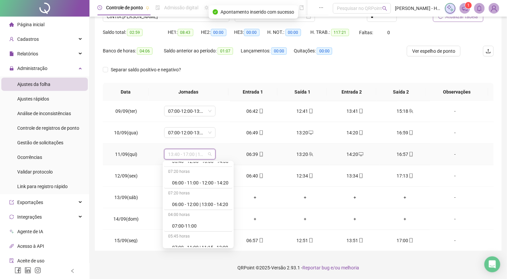
scroll to position [0, 0]
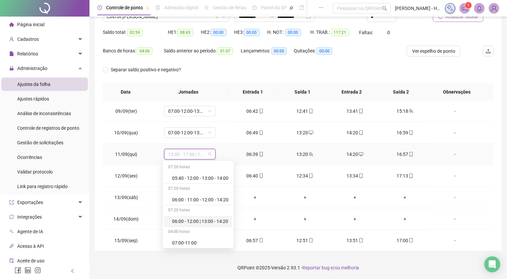
click at [204, 219] on div "06:00 - 12:00 | 13:00 - 14:20" at bounding box center [200, 220] width 56 height 7
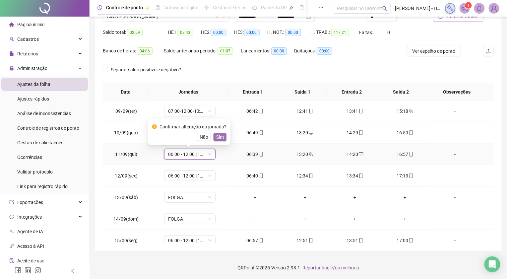
click at [219, 138] on span "Sim" at bounding box center [220, 136] width 8 height 7
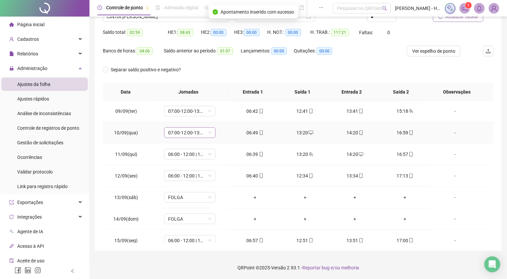
click at [175, 129] on span "07:00-12:00-13:00-17:00" at bounding box center [189, 133] width 43 height 10
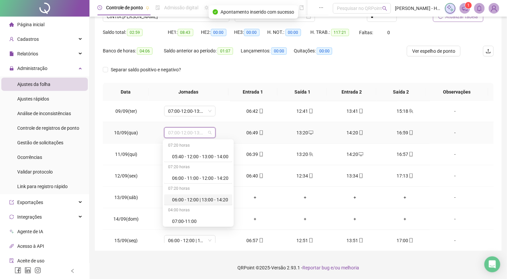
drag, startPoint x: 204, startPoint y: 194, endPoint x: 208, endPoint y: 197, distance: 5.2
click at [204, 194] on div "06:00 - 12:00 | 13:00 - 14:20" at bounding box center [198, 199] width 68 height 11
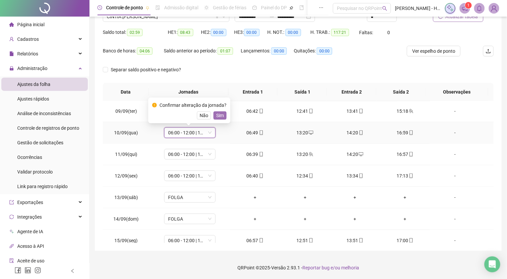
click at [220, 115] on span "Sim" at bounding box center [220, 115] width 8 height 7
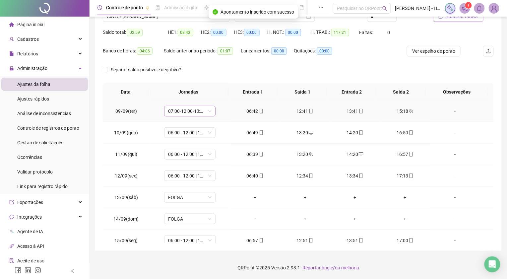
click at [181, 110] on span "07:00-12:00-13:00-17:00" at bounding box center [189, 111] width 43 height 10
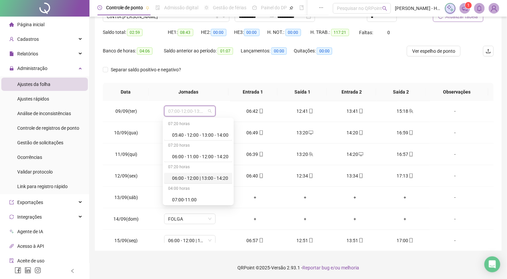
click at [344, 76] on div "Separar saldo positivo e negativo?" at bounding box center [298, 73] width 391 height 19
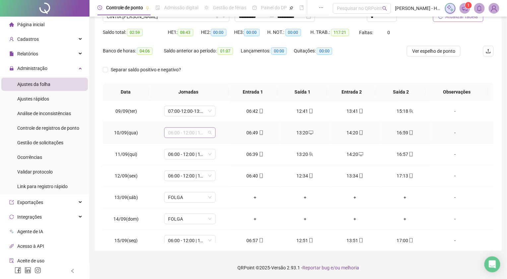
click at [184, 132] on span "06:00 - 12:00 | 13:00 - 14:20" at bounding box center [189, 133] width 43 height 10
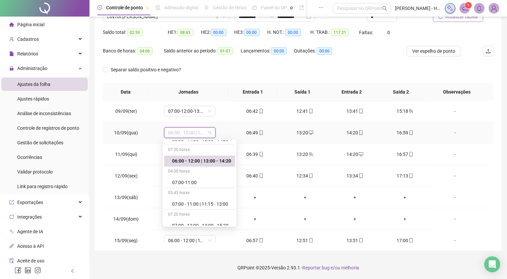
scroll to position [74, 0]
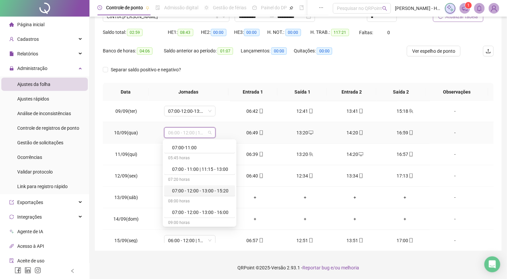
click at [200, 193] on div "07:00 - 12:00 - 13:00 - 15:20" at bounding box center [201, 190] width 59 height 7
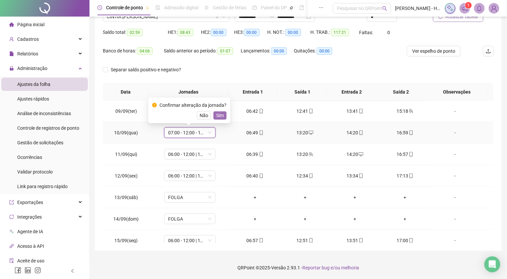
click at [218, 113] on span "Sim" at bounding box center [220, 115] width 8 height 7
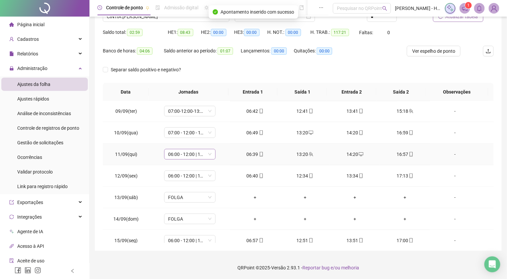
click at [190, 153] on span "06:00 - 12:00 | 13:00 - 14:20" at bounding box center [189, 154] width 43 height 10
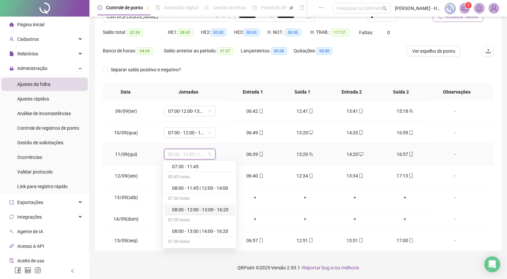
scroll to position [147, 0]
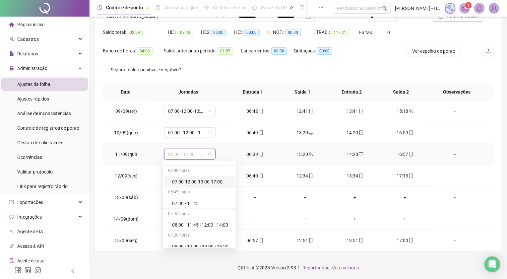
click at [201, 180] on div "07:00-12:00-13:00-17:00" at bounding box center [201, 181] width 59 height 7
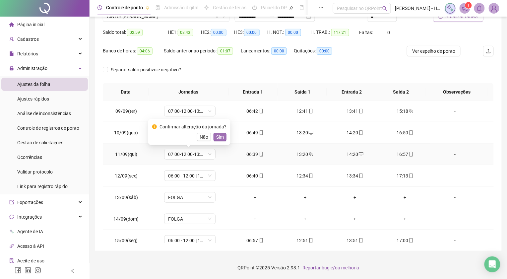
click at [219, 133] on span "Sim" at bounding box center [220, 136] width 8 height 7
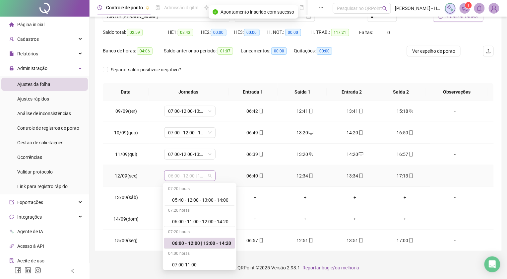
click at [187, 174] on span "06:00 - 12:00 | 13:00 - 14:20" at bounding box center [189, 176] width 43 height 10
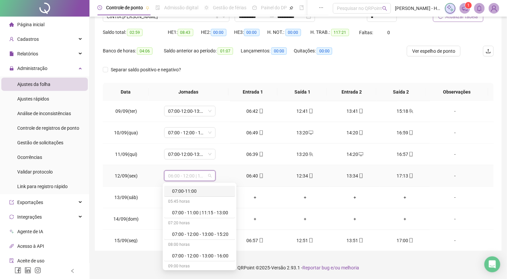
scroll to position [110, 0]
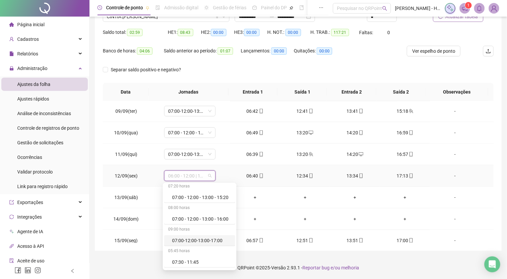
click at [201, 239] on div "07:00-12:00-13:00-17:00" at bounding box center [201, 240] width 59 height 7
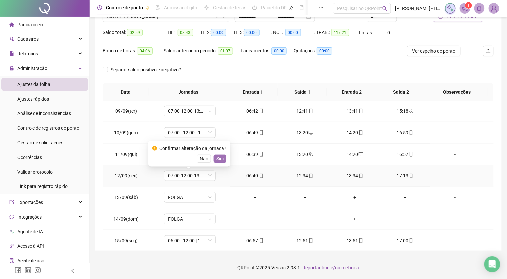
click at [218, 160] on span "Sim" at bounding box center [220, 158] width 8 height 7
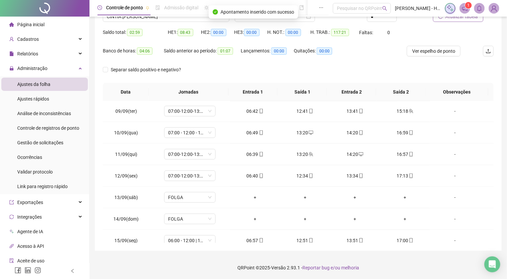
click at [458, 22] on div "Atualizar tabela" at bounding box center [463, 14] width 66 height 26
click at [455, 20] on button "Atualizar tabela" at bounding box center [458, 16] width 50 height 11
click at [189, 128] on span "07:00 - 12:00 - 13:00 - 15:20" at bounding box center [189, 133] width 43 height 10
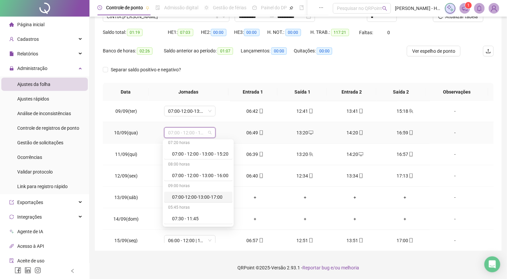
click at [199, 197] on div "07:00-12:00-13:00-17:00" at bounding box center [200, 196] width 56 height 7
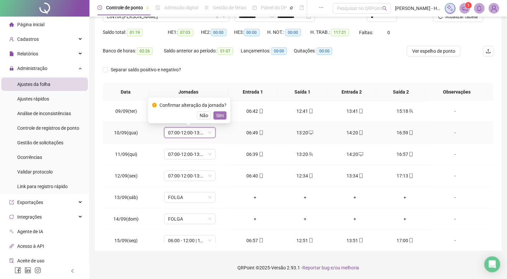
click at [220, 115] on span "Sim" at bounding box center [220, 115] width 8 height 7
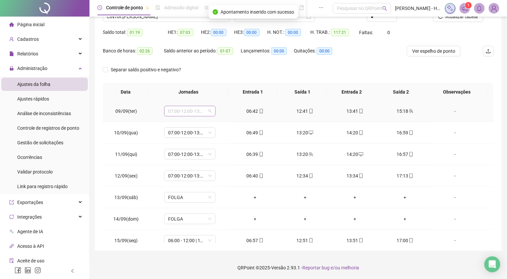
click at [189, 110] on span "07:00-12:00-13:00-17:00" at bounding box center [189, 111] width 43 height 10
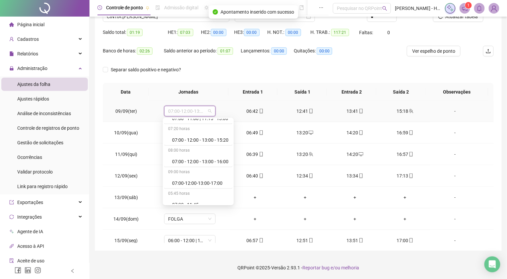
scroll to position [147, 0]
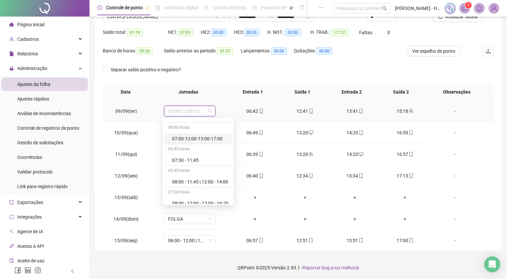
click at [203, 136] on div "07:00-12:00-13:00-17:00" at bounding box center [200, 138] width 56 height 7
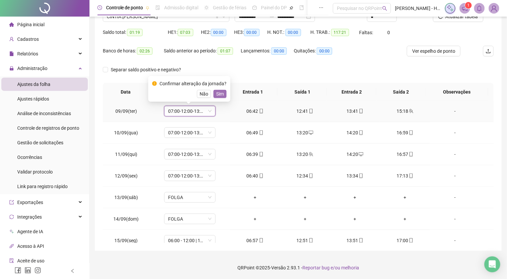
click at [220, 93] on span "Sim" at bounding box center [220, 93] width 8 height 7
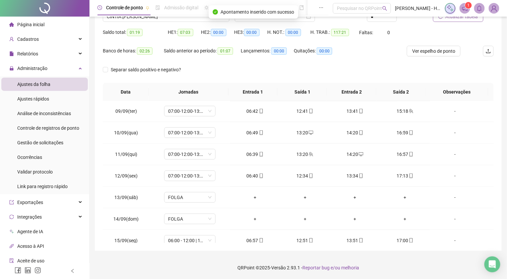
click at [460, 20] on span "Atualizar tabela" at bounding box center [462, 16] width 32 height 7
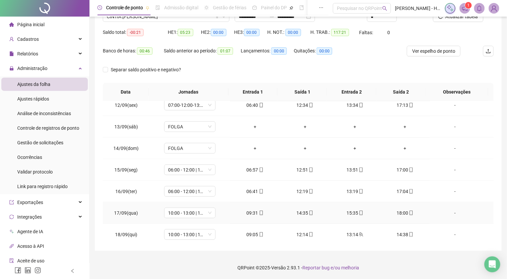
scroll to position [247, 0]
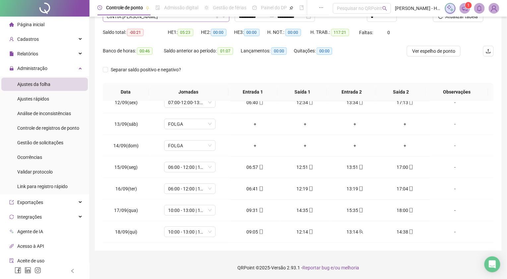
click at [162, 17] on span "CINTIA [PERSON_NAME]" at bounding box center [166, 17] width 119 height 10
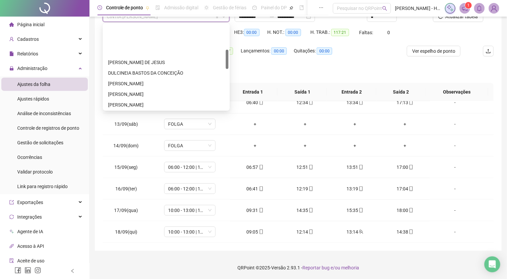
scroll to position [110, 0]
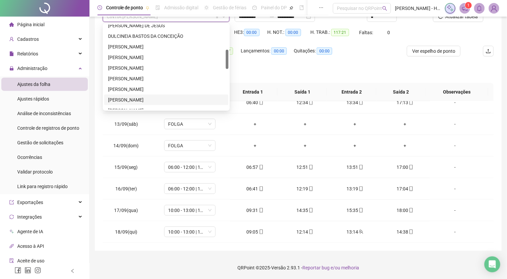
click at [153, 101] on div "[PERSON_NAME]" at bounding box center [166, 99] width 116 height 7
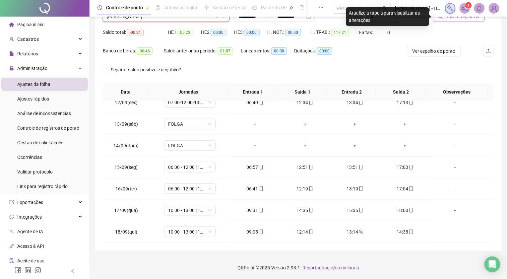
click at [447, 18] on span "Buscar registros" at bounding box center [463, 16] width 34 height 7
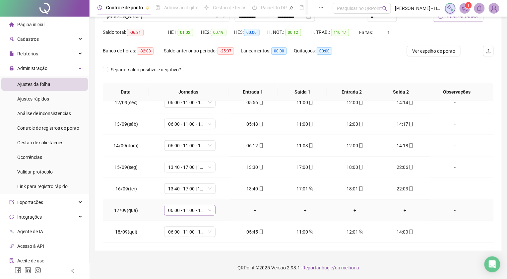
click at [173, 209] on span "06:00 - 11:00 - 12:00 - 14:20" at bounding box center [189, 210] width 43 height 10
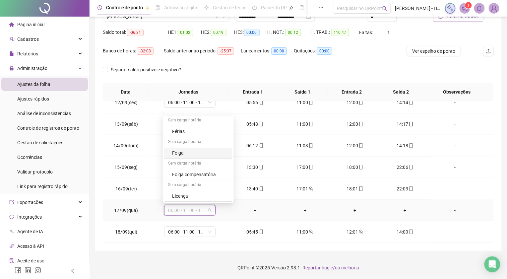
click at [184, 157] on div "Folga" at bounding box center [200, 153] width 56 height 7
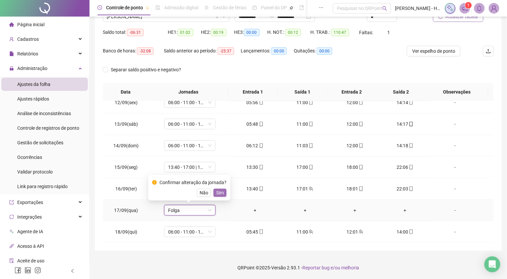
click at [220, 193] on span "Sim" at bounding box center [220, 192] width 8 height 7
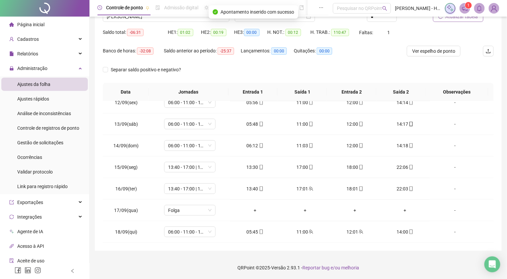
click at [441, 17] on icon "reload" at bounding box center [440, 16] width 5 height 5
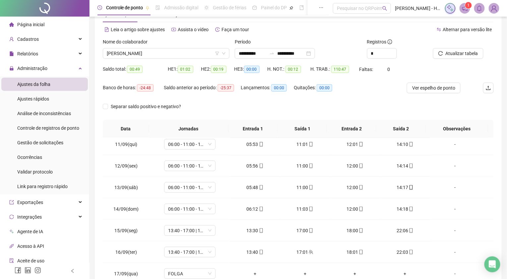
scroll to position [221, 0]
click at [393, 49] on span "Increase Value" at bounding box center [392, 51] width 7 height 6
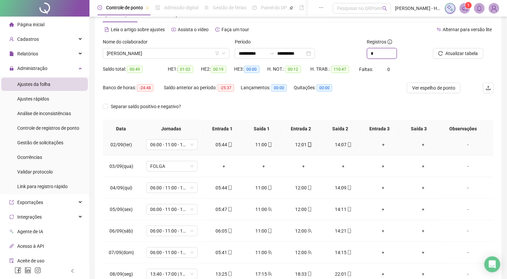
scroll to position [0, 0]
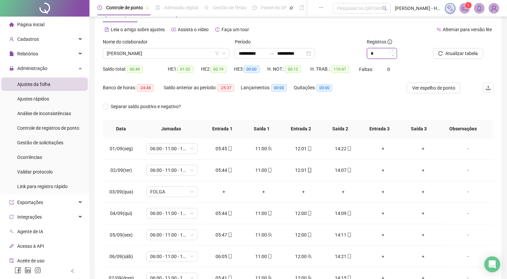
click at [392, 55] on icon "down" at bounding box center [393, 55] width 2 height 1
type input "*"
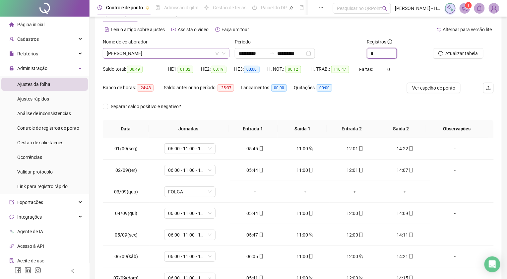
click at [175, 58] on div "[PERSON_NAME]" at bounding box center [166, 53] width 127 height 11
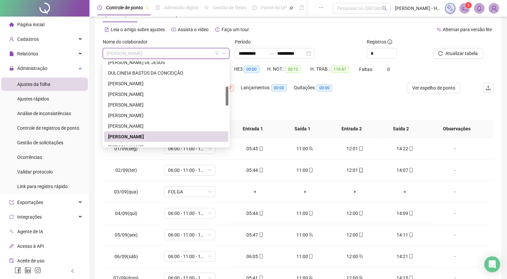
click at [175, 54] on span "[PERSON_NAME]" at bounding box center [166, 53] width 119 height 10
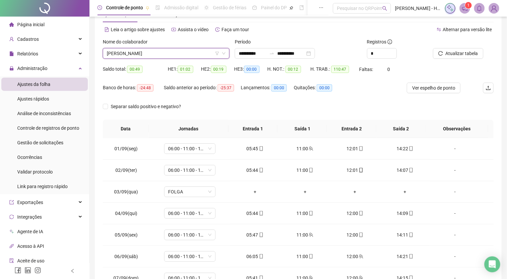
click at [173, 54] on span "[PERSON_NAME]" at bounding box center [166, 53] width 119 height 10
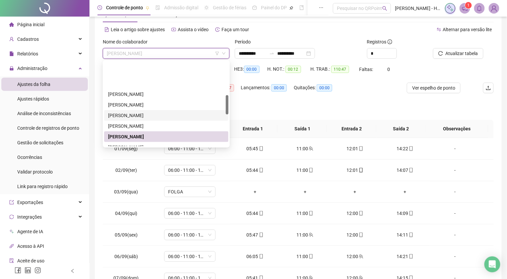
scroll to position [147, 0]
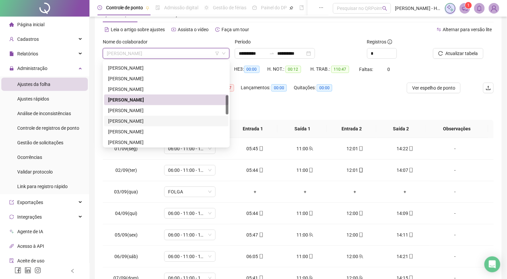
click at [154, 120] on div "[PERSON_NAME]" at bounding box center [166, 120] width 116 height 7
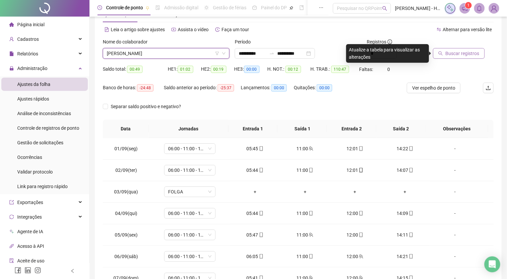
click at [453, 54] on span "Buscar registros" at bounding box center [463, 53] width 34 height 7
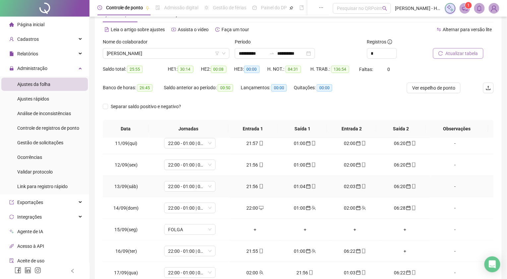
scroll to position [247, 0]
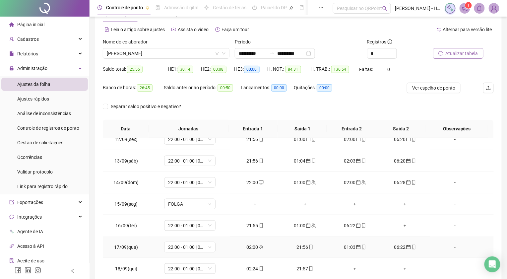
click at [252, 247] on div "02:00" at bounding box center [254, 246] width 39 height 7
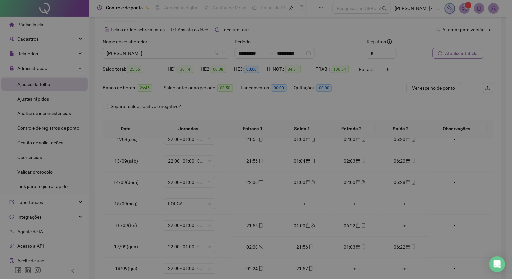
type input "**********"
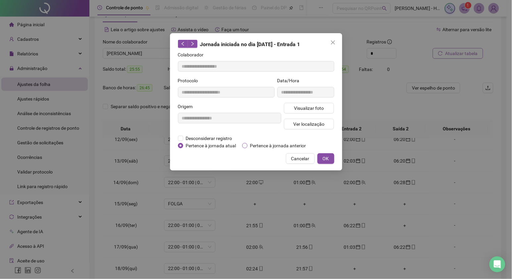
click at [263, 145] on span "Pertence à jornada anterior" at bounding box center [278, 145] width 61 height 7
click at [328, 158] on span "OK" at bounding box center [326, 158] width 6 height 7
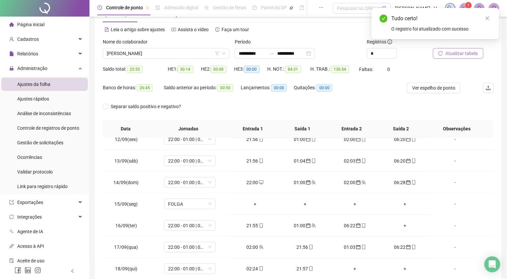
click at [489, 22] on link "Close" at bounding box center [487, 18] width 7 height 7
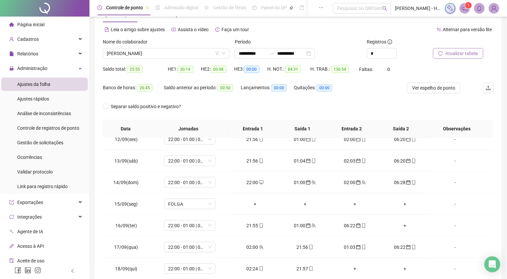
click at [464, 54] on span "Atualizar tabela" at bounding box center [462, 53] width 32 height 7
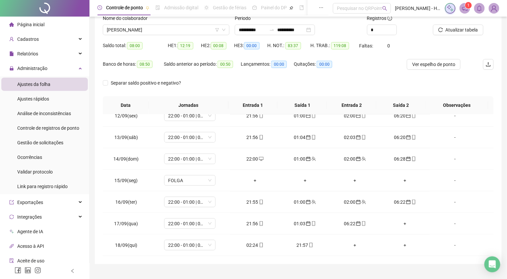
scroll to position [60, 0]
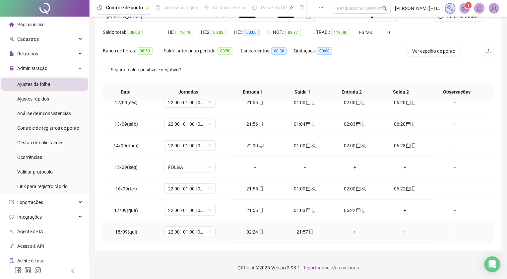
click at [251, 230] on div "02:24" at bounding box center [254, 231] width 39 height 7
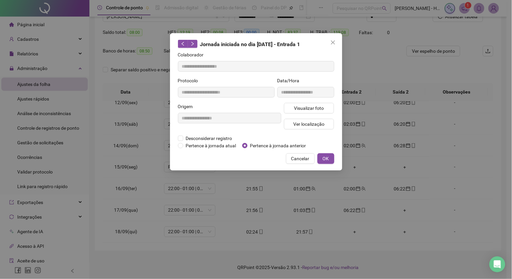
type input "**********"
click at [329, 156] on span "OK" at bounding box center [326, 158] width 6 height 7
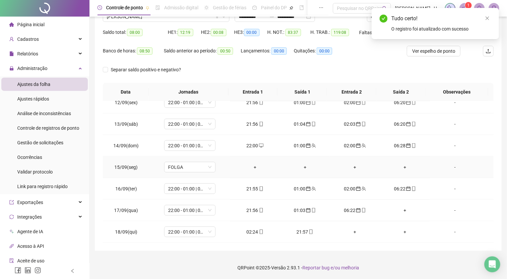
click at [321, 160] on td "+" at bounding box center [305, 167] width 50 height 22
click at [488, 18] on icon "close" at bounding box center [488, 19] width 4 height 4
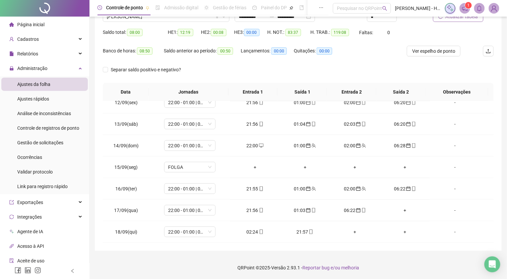
click at [465, 19] on span "Atualizar tabela" at bounding box center [462, 16] width 32 height 7
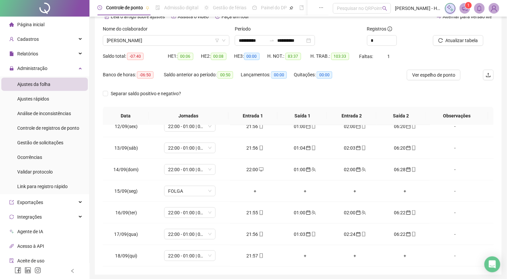
scroll to position [23, 0]
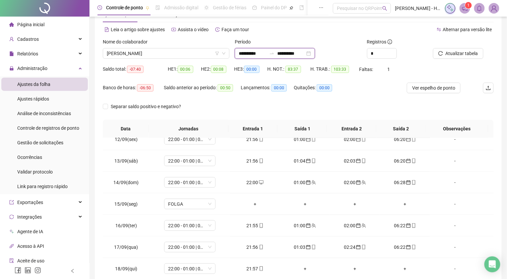
click at [293, 56] on input "**********" at bounding box center [291, 53] width 28 height 7
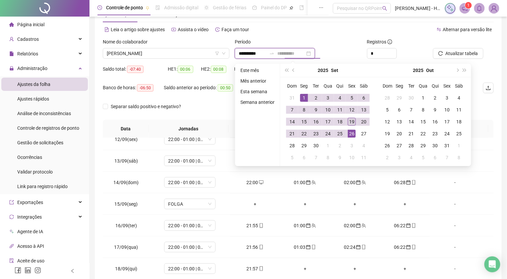
type input "**********"
click at [346, 124] on td "19" at bounding box center [352, 122] width 12 height 12
type input "**********"
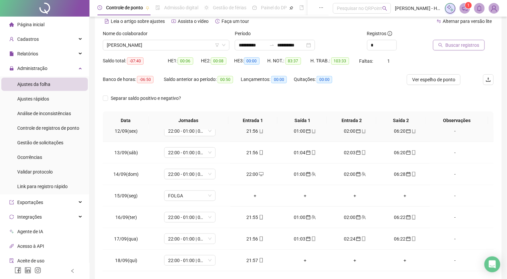
scroll to position [60, 0]
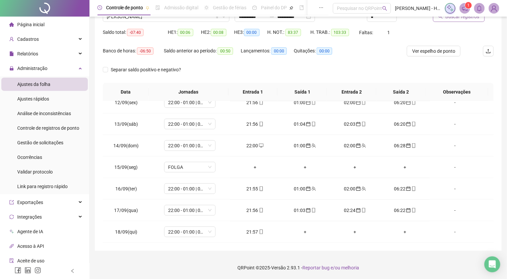
click at [471, 21] on button "Buscar registros" at bounding box center [459, 16] width 52 height 11
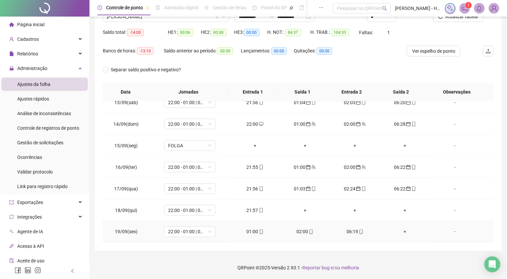
click at [254, 230] on div "01:00" at bounding box center [254, 231] width 39 height 7
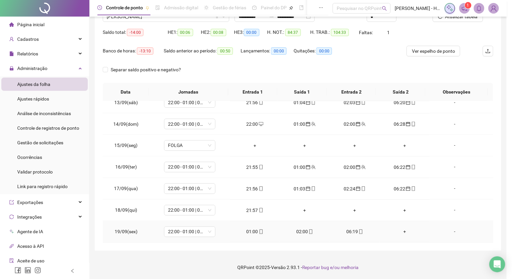
type input "**********"
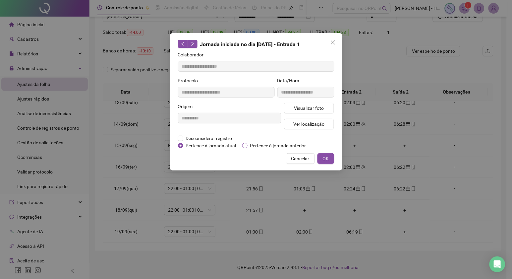
click at [250, 143] on span "Pertence à jornada anterior" at bounding box center [278, 145] width 61 height 7
click at [327, 158] on span "OK" at bounding box center [326, 158] width 6 height 7
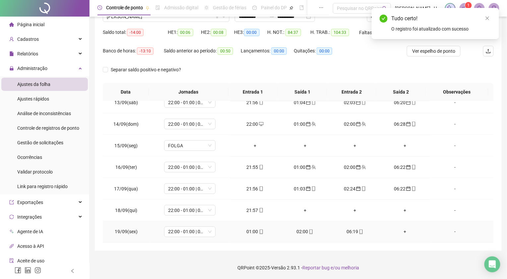
click at [299, 234] on div "02:00" at bounding box center [304, 231] width 39 height 7
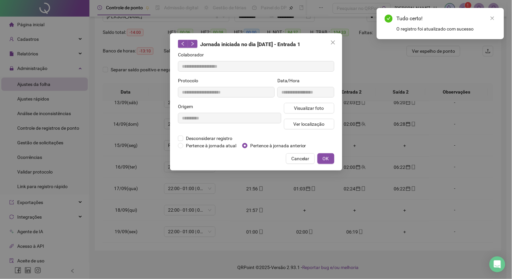
type input "**********"
click at [280, 144] on span "Pertence à jornada anterior" at bounding box center [278, 145] width 61 height 7
click at [324, 159] on span "OK" at bounding box center [326, 158] width 6 height 7
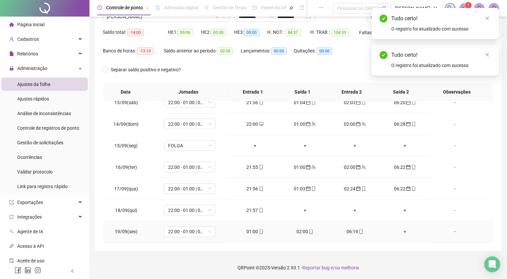
click at [351, 231] on div "06:19" at bounding box center [354, 231] width 39 height 7
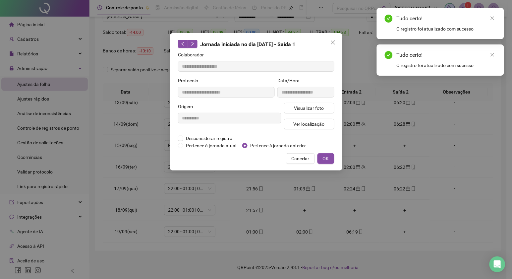
type input "**********"
click at [292, 148] on span "Pertence à jornada anterior" at bounding box center [278, 145] width 61 height 7
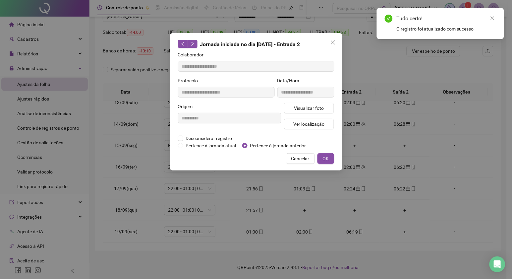
click at [321, 164] on div "**********" at bounding box center [256, 101] width 172 height 137
click at [325, 160] on span "OK" at bounding box center [326, 158] width 6 height 7
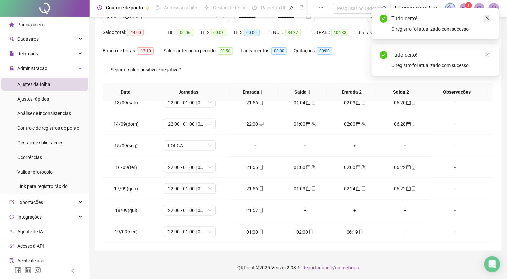
click at [489, 17] on icon "close" at bounding box center [487, 18] width 5 height 5
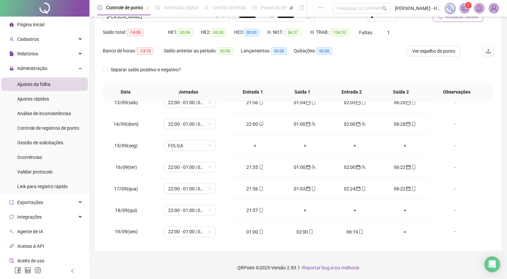
click at [461, 20] on span "Atualizar tabela" at bounding box center [462, 16] width 32 height 7
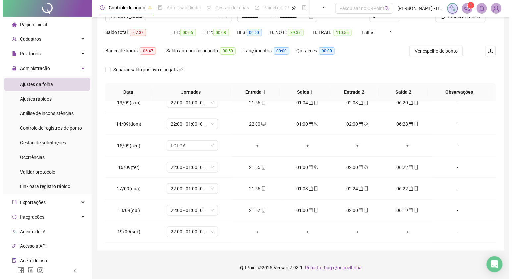
scroll to position [23, 0]
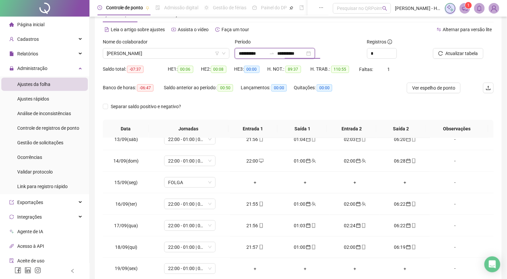
click at [290, 57] on input "**********" at bounding box center [291, 53] width 28 height 7
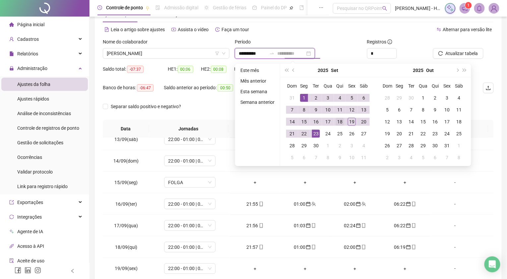
type input "**********"
click at [340, 123] on div "18" at bounding box center [340, 122] width 8 height 8
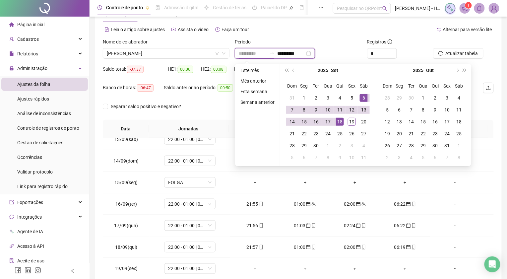
type input "**********"
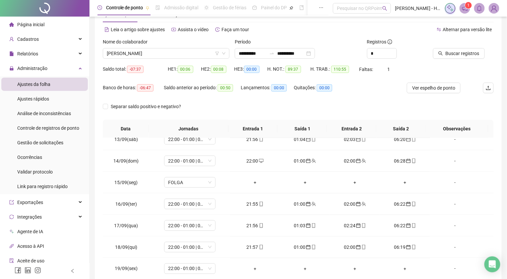
click at [456, 54] on span "Buscar registros" at bounding box center [463, 53] width 34 height 7
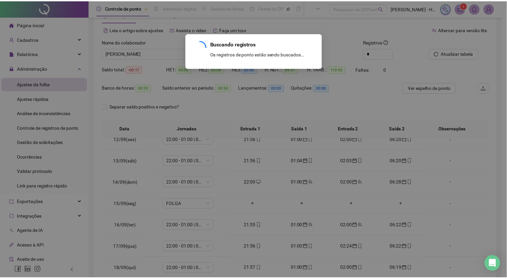
scroll to position [247, 0]
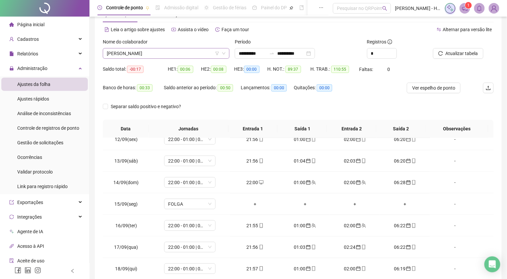
click at [175, 49] on span "[PERSON_NAME]" at bounding box center [166, 53] width 119 height 10
click at [191, 56] on span "[PERSON_NAME]" at bounding box center [166, 53] width 119 height 10
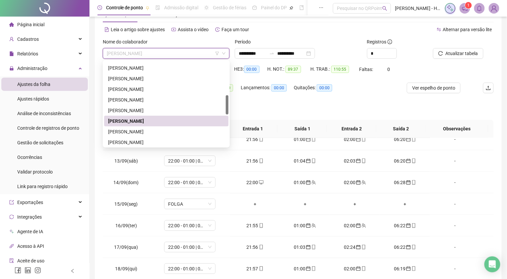
click at [251, 109] on div "Separar saldo positivo e negativo?" at bounding box center [298, 110] width 391 height 19
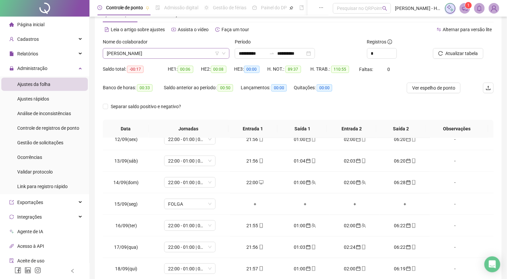
click at [175, 55] on span "[PERSON_NAME]" at bounding box center [166, 53] width 119 height 10
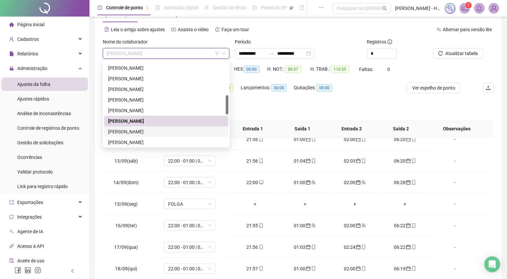
click at [145, 133] on div "[PERSON_NAME]" at bounding box center [166, 131] width 116 height 7
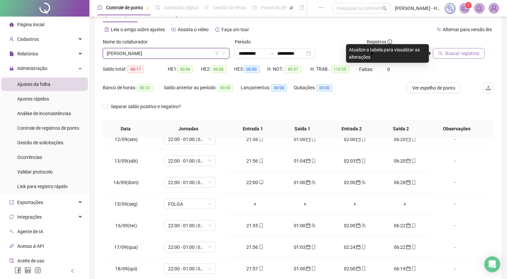
click at [452, 53] on span "Buscar registros" at bounding box center [463, 53] width 34 height 7
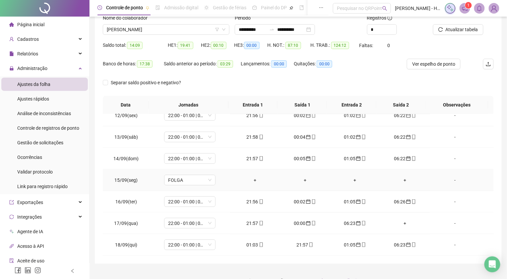
scroll to position [60, 0]
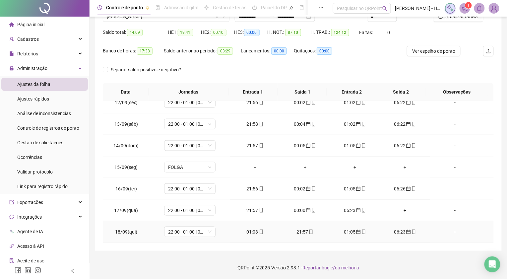
click at [249, 232] on div "01:03" at bounding box center [254, 231] width 39 height 7
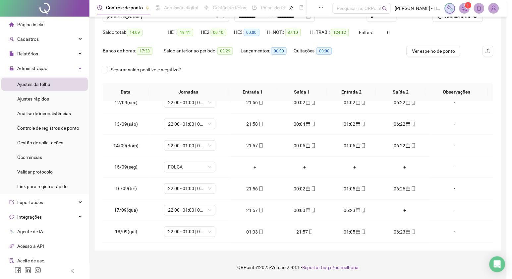
type input "**********"
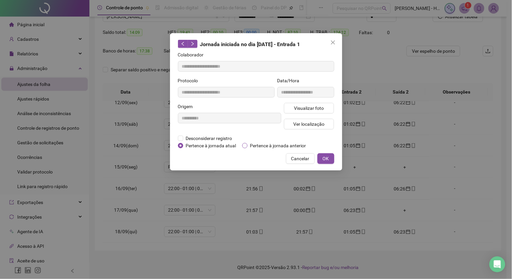
click at [249, 144] on span "Pertence à jornada anterior" at bounding box center [278, 145] width 61 height 7
click at [329, 158] on span "OK" at bounding box center [326, 158] width 6 height 7
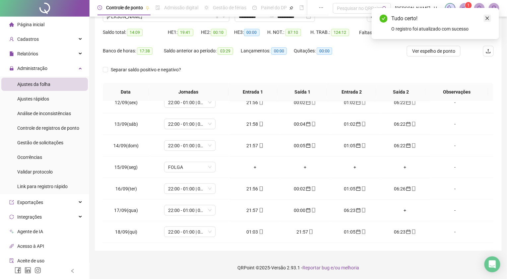
click at [487, 18] on icon "close" at bounding box center [488, 19] width 4 height 4
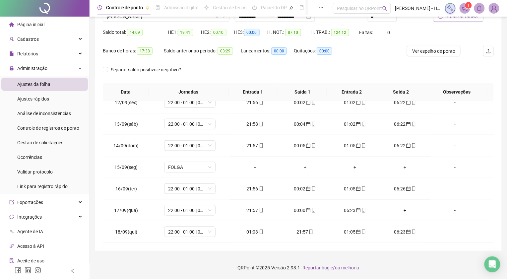
click at [442, 19] on button "Atualizar tabela" at bounding box center [458, 16] width 50 height 11
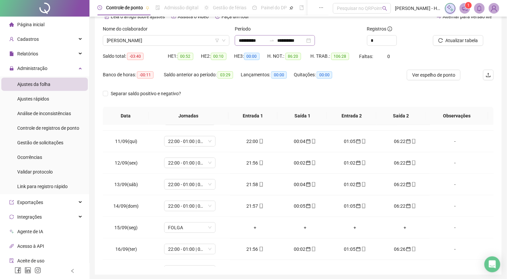
scroll to position [23, 0]
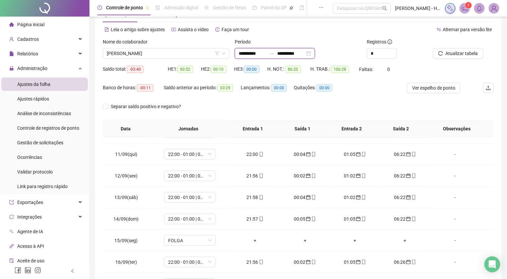
click at [295, 54] on input "**********" at bounding box center [291, 53] width 28 height 7
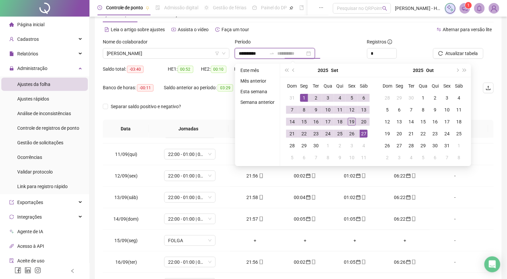
type input "**********"
click at [350, 124] on div "19" at bounding box center [352, 122] width 8 height 8
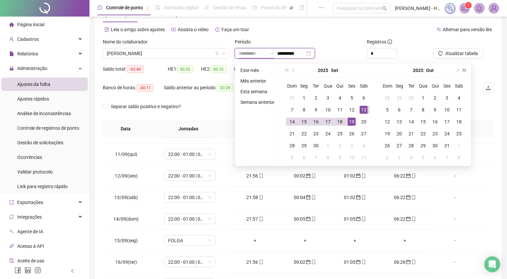
type input "**********"
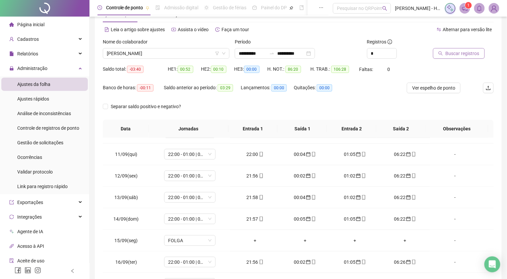
click at [467, 53] on span "Buscar registros" at bounding box center [463, 53] width 34 height 7
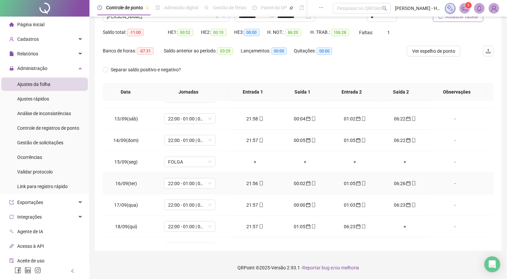
scroll to position [268, 0]
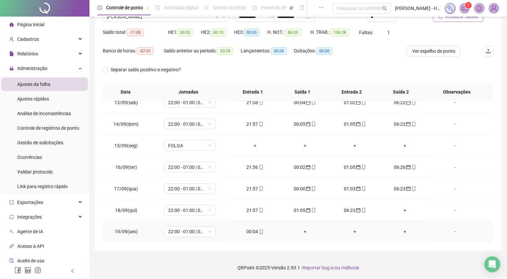
click at [253, 231] on div "00:04" at bounding box center [254, 231] width 39 height 7
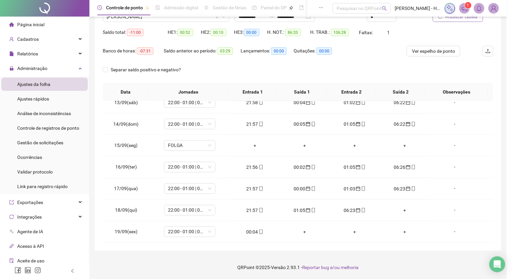
type input "**********"
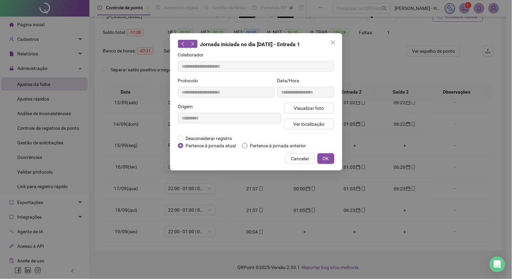
click at [265, 144] on span "Pertence à jornada anterior" at bounding box center [278, 145] width 61 height 7
click at [322, 157] on button "OK" at bounding box center [326, 158] width 17 height 11
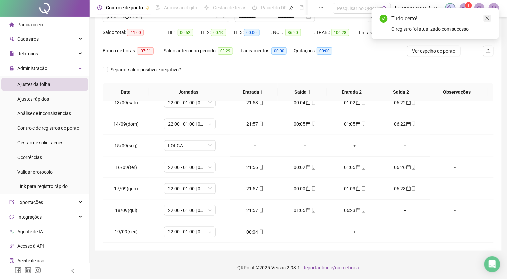
click at [488, 17] on icon "close" at bounding box center [487, 18] width 5 height 5
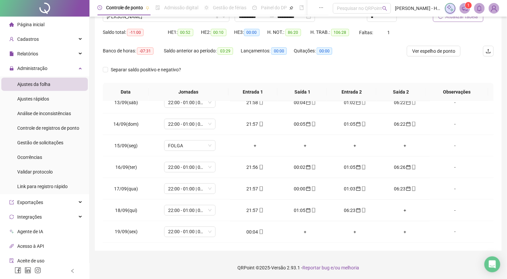
click at [440, 20] on button "Atualizar tabela" at bounding box center [458, 16] width 50 height 11
click at [375, 59] on div "Banco de horas: -03:06 Saldo anterior ao período: 03:29 Lançamentos: 00:00 Quit…" at bounding box center [249, 55] width 293 height 19
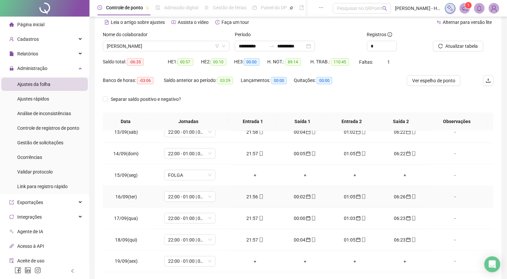
scroll to position [60, 0]
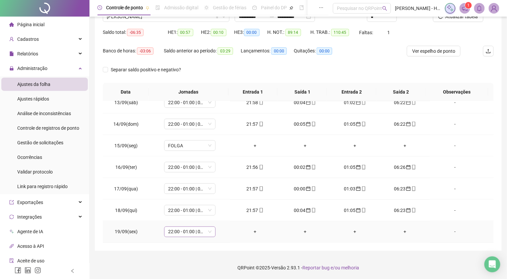
click at [179, 229] on span "22:00 - 01:00 | 02:00 - 06:20" at bounding box center [189, 232] width 43 height 10
click at [189, 175] on div "Folga" at bounding box center [200, 174] width 56 height 7
click at [217, 215] on span "Sim" at bounding box center [220, 214] width 8 height 7
click at [458, 20] on span "Atualizar tabela" at bounding box center [462, 16] width 32 height 7
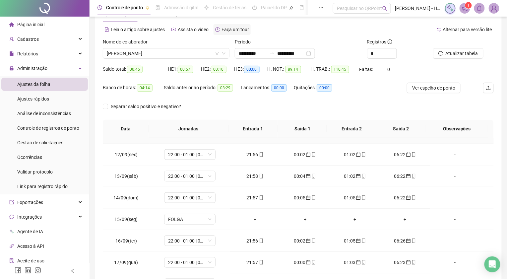
scroll to position [0, 0]
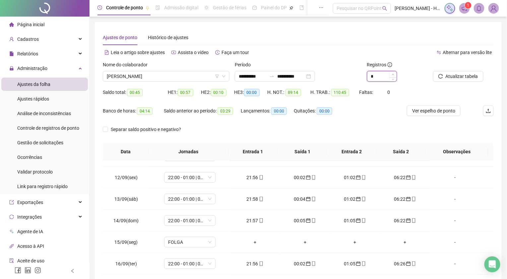
click at [391, 73] on span "Increase Value" at bounding box center [392, 74] width 7 height 6
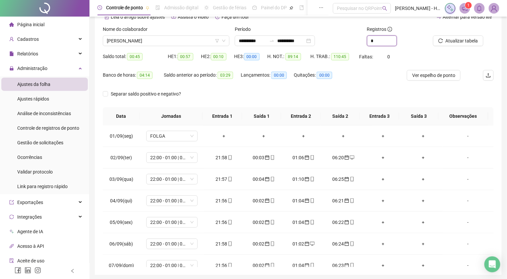
scroll to position [23, 0]
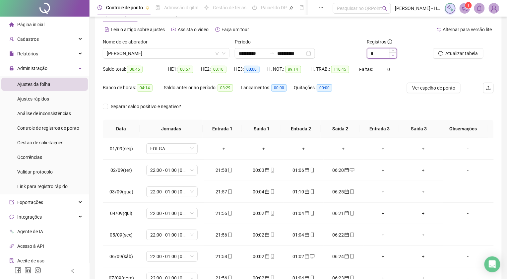
click at [393, 56] on icon "down" at bounding box center [393, 55] width 2 height 1
type input "*"
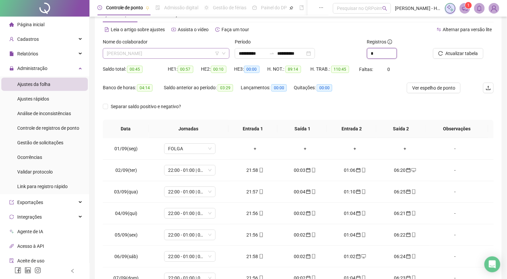
click at [175, 54] on span "[PERSON_NAME]" at bounding box center [166, 53] width 119 height 10
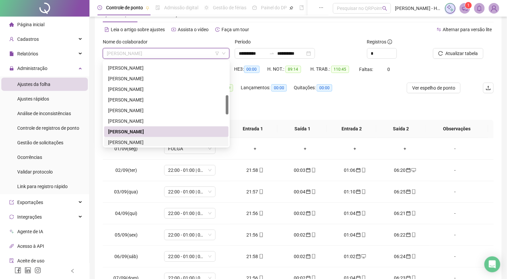
click at [139, 137] on div "[PERSON_NAME]" at bounding box center [166, 142] width 124 height 11
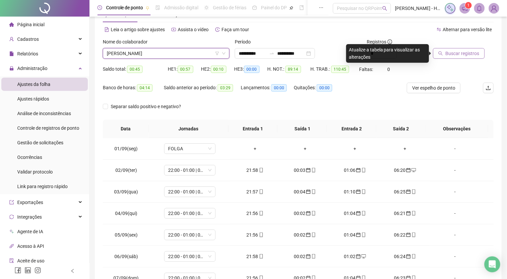
click at [459, 54] on span "Buscar registros" at bounding box center [463, 53] width 34 height 7
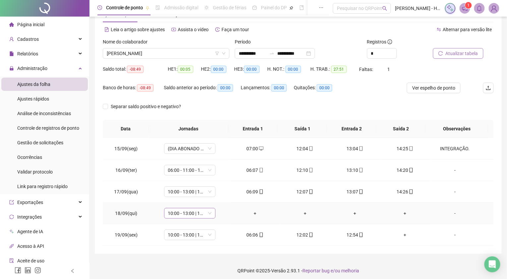
click at [194, 211] on span "10:00 - 13:00 | 14:00 - 18:20" at bounding box center [189, 213] width 43 height 10
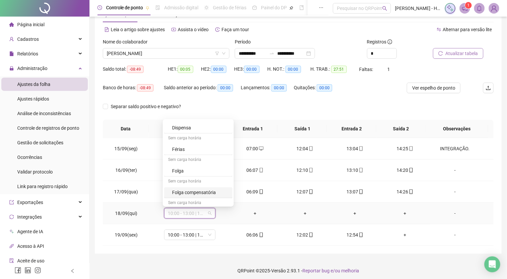
scroll to position [411, 0]
click at [184, 156] on div "Folga" at bounding box center [200, 156] width 56 height 7
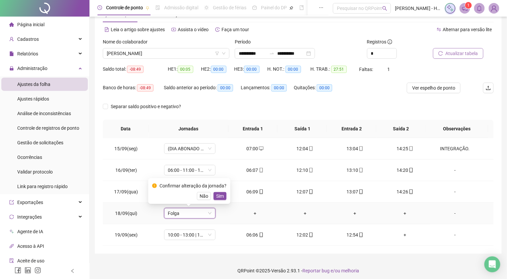
click at [216, 195] on span "Sim" at bounding box center [220, 195] width 8 height 7
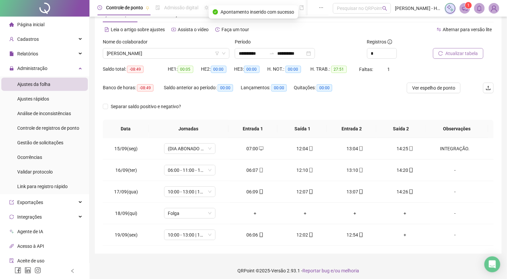
click at [449, 51] on span "Atualizar tabela" at bounding box center [462, 53] width 32 height 7
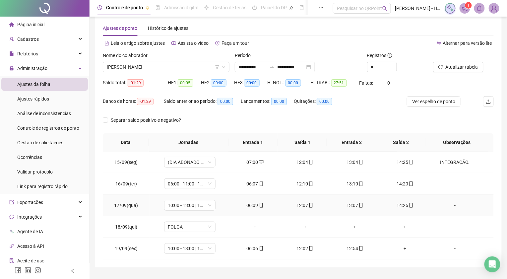
scroll to position [0, 0]
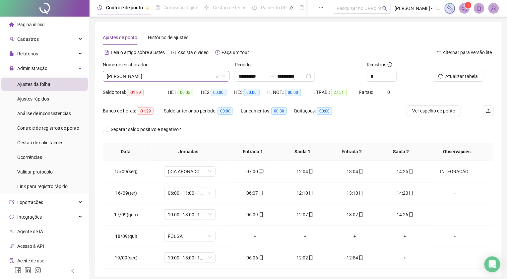
click at [166, 76] on span "[PERSON_NAME]" at bounding box center [166, 76] width 119 height 10
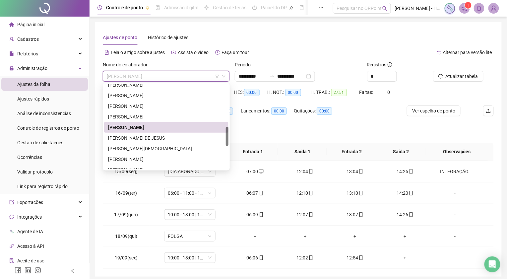
scroll to position [222, 0]
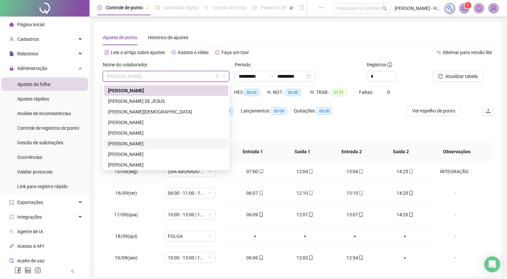
click at [151, 143] on div "[PERSON_NAME]" at bounding box center [166, 143] width 116 height 7
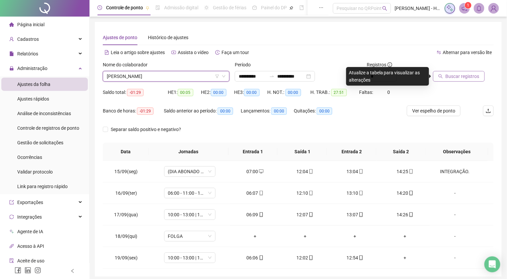
click at [461, 81] on button "Buscar registros" at bounding box center [459, 76] width 52 height 11
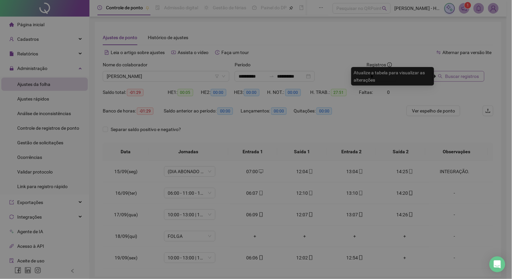
click at [461, 78] on div "Buscando registros Os registros de ponto estão sendo buscados... OK" at bounding box center [256, 139] width 512 height 279
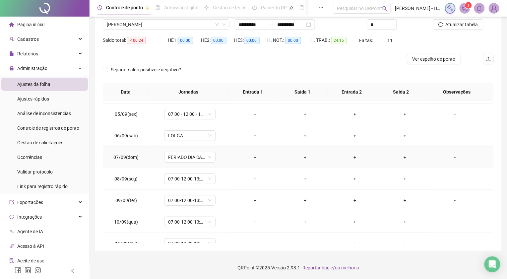
scroll to position [268, 0]
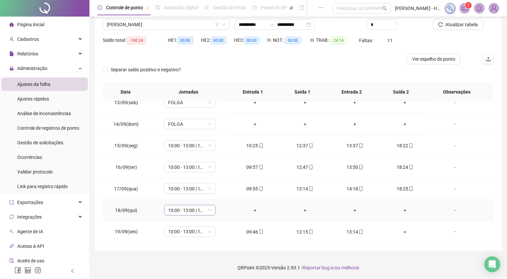
click at [209, 209] on span "10:00 - 13:00 | 14:00 - 18:20" at bounding box center [189, 210] width 43 height 10
click at [188, 161] on div "Folga" at bounding box center [200, 158] width 56 height 7
click at [217, 192] on span "Sim" at bounding box center [220, 192] width 8 height 7
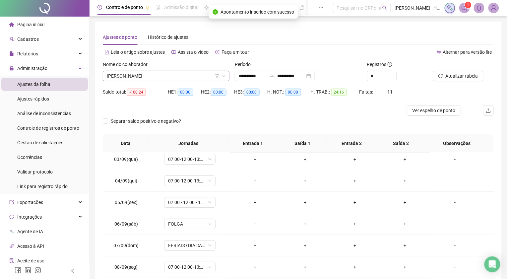
scroll to position [0, 0]
click at [154, 72] on span "[PERSON_NAME]" at bounding box center [166, 76] width 119 height 10
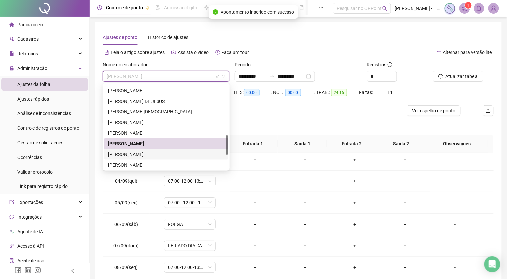
click at [151, 154] on div "[PERSON_NAME]" at bounding box center [166, 154] width 116 height 7
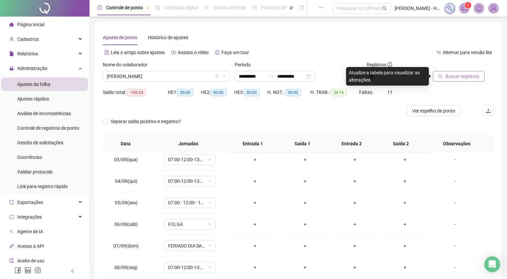
click at [455, 72] on button "Buscar registros" at bounding box center [459, 76] width 52 height 11
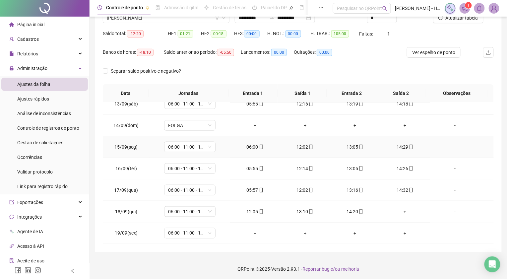
scroll to position [60, 0]
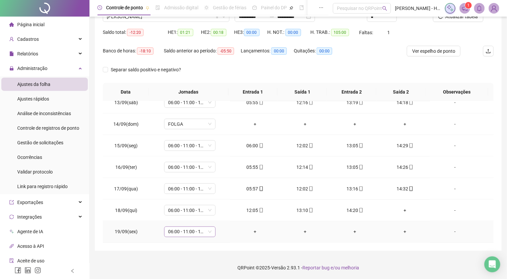
click at [180, 235] on span "06:00 - 11:00 - 12:00 - 14:20" at bounding box center [189, 232] width 43 height 10
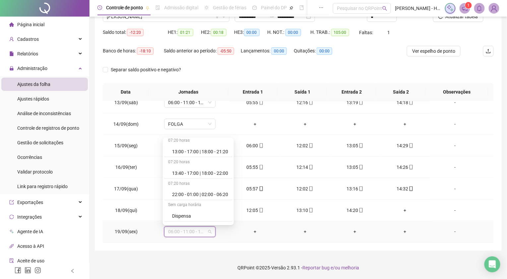
scroll to position [368, 0]
click at [178, 216] on div "Folga" at bounding box center [200, 217] width 56 height 7
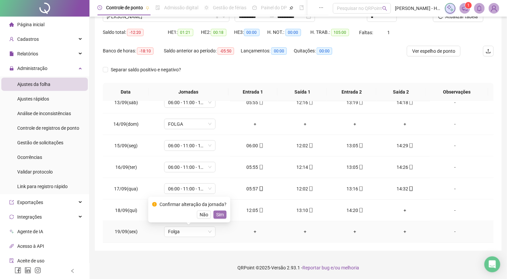
click at [219, 217] on span "Sim" at bounding box center [220, 214] width 8 height 7
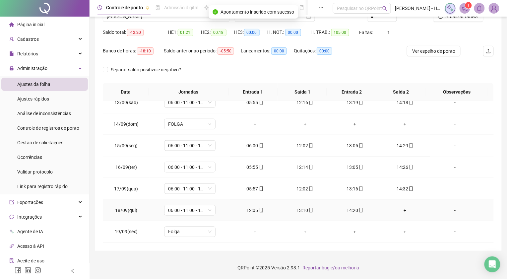
click at [399, 210] on div "+" at bounding box center [404, 210] width 39 height 7
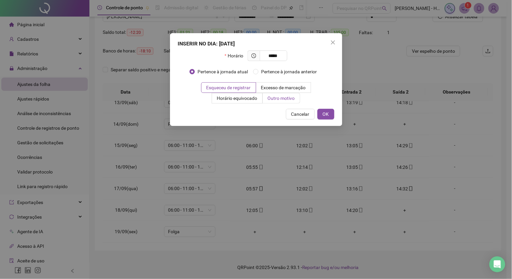
type input "*****"
click at [272, 101] on span "Outro motivo" at bounding box center [281, 97] width 27 height 5
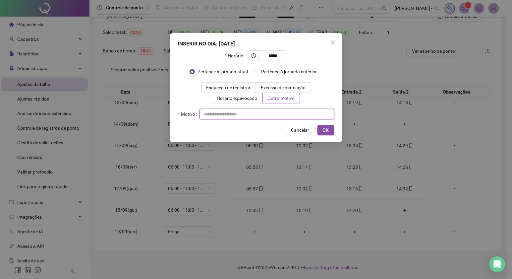
click at [252, 116] on input "text" at bounding box center [267, 114] width 135 height 11
type input "**********"
click at [325, 132] on span "OK" at bounding box center [326, 129] width 6 height 7
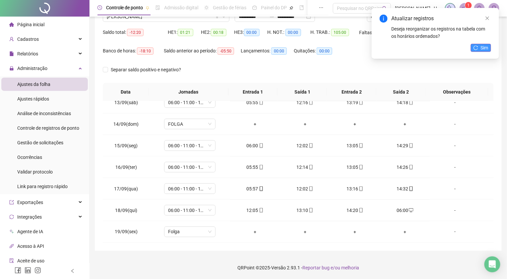
click at [478, 48] on icon "reload" at bounding box center [475, 47] width 5 height 5
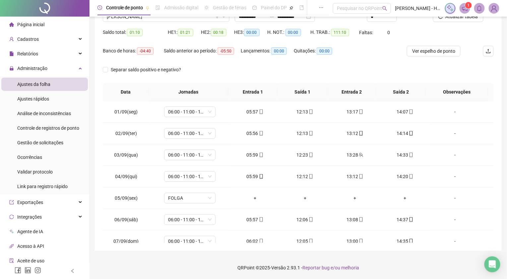
scroll to position [23, 0]
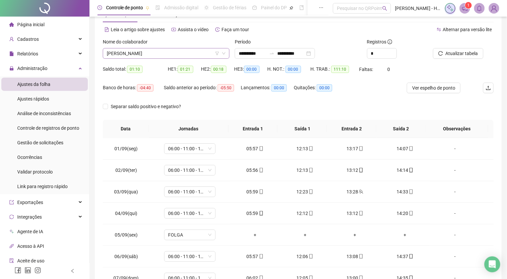
click at [194, 55] on span "[PERSON_NAME]" at bounding box center [166, 53] width 119 height 10
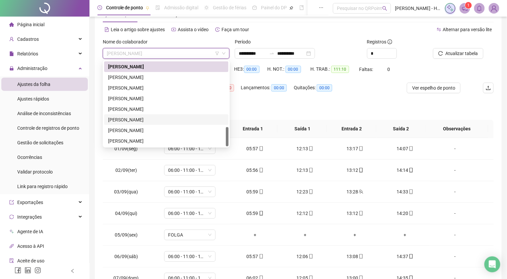
scroll to position [60, 0]
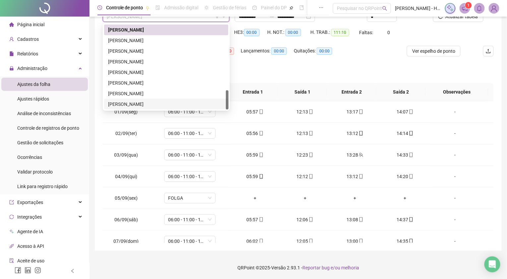
click at [145, 104] on div "[PERSON_NAME]" at bounding box center [166, 103] width 116 height 7
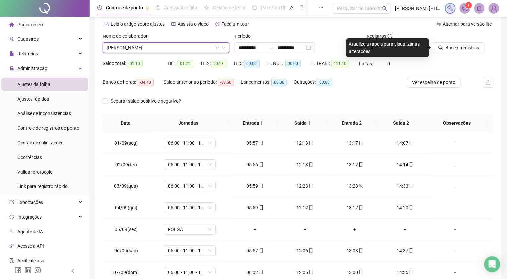
scroll to position [23, 0]
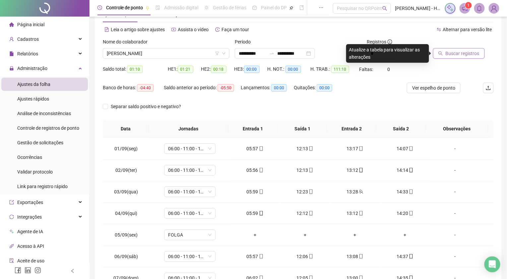
click at [460, 54] on span "Buscar registros" at bounding box center [463, 53] width 34 height 7
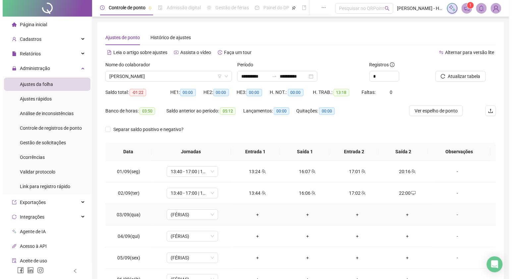
scroll to position [268, 0]
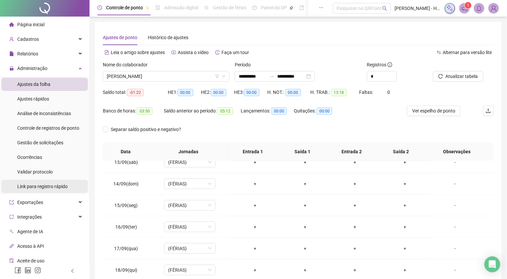
click at [63, 188] on span "Link para registro rápido" at bounding box center [42, 186] width 50 height 5
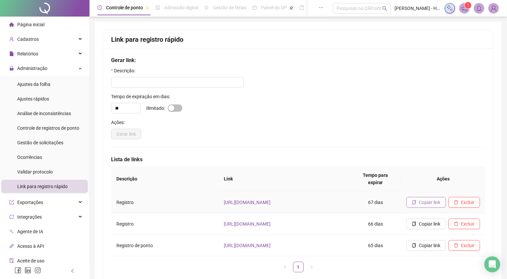
click at [423, 199] on span "Copiar link" at bounding box center [430, 202] width 22 height 7
click at [30, 90] on div "Ajustes da folha" at bounding box center [33, 84] width 33 height 13
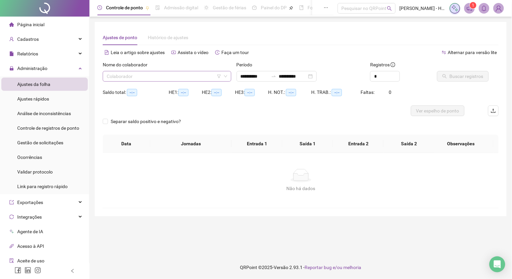
type input "**********"
click at [254, 76] on input "**********" at bounding box center [255, 76] width 28 height 7
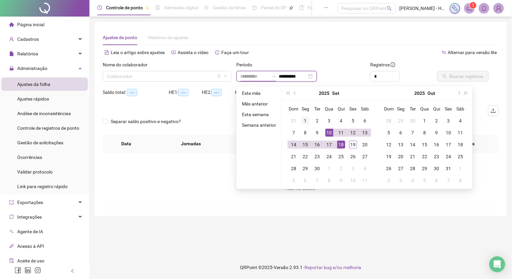
type input "**********"
click at [306, 118] on div "1" at bounding box center [306, 121] width 8 height 8
type input "**********"
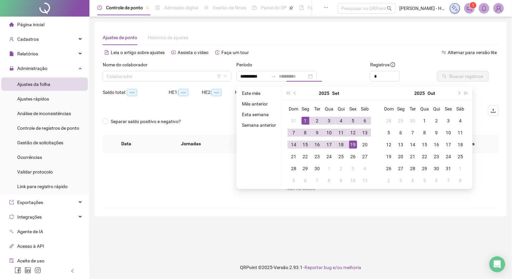
click at [350, 144] on div "19" at bounding box center [353, 145] width 8 height 8
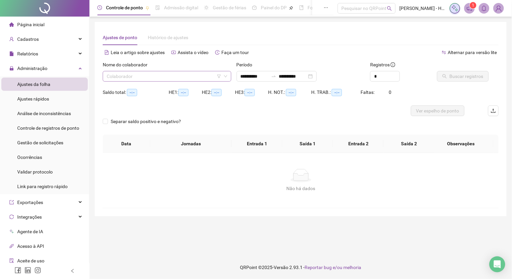
click at [197, 77] on input "search" at bounding box center [164, 76] width 115 height 10
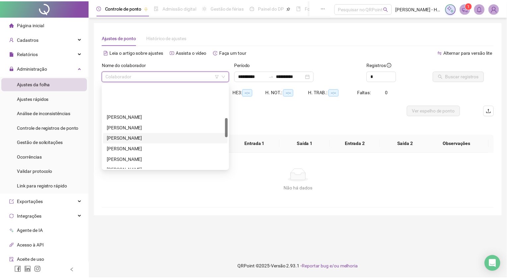
scroll to position [147, 0]
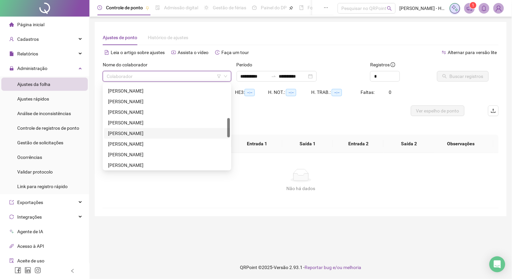
click at [152, 133] on div "[PERSON_NAME]" at bounding box center [167, 133] width 118 height 7
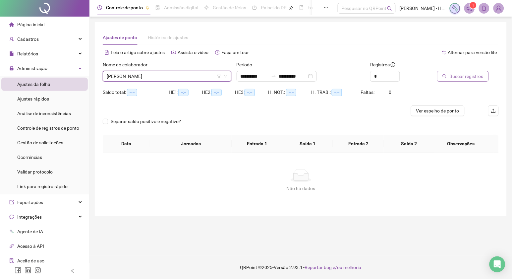
click at [466, 76] on span "Buscar registros" at bounding box center [467, 76] width 34 height 7
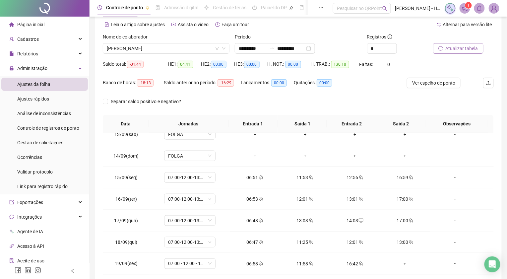
scroll to position [60, 0]
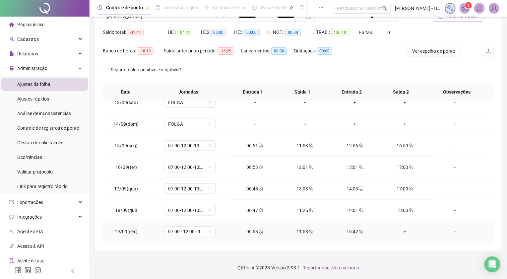
click at [401, 231] on div "+" at bounding box center [404, 231] width 39 height 7
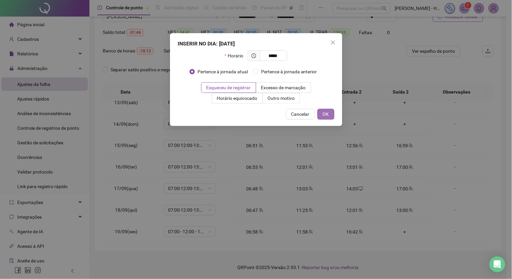
type input "*****"
click at [325, 115] on span "OK" at bounding box center [326, 113] width 6 height 7
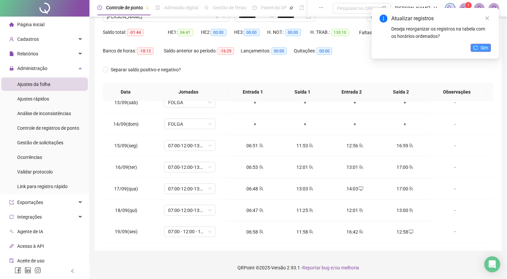
click at [483, 49] on span "Sim" at bounding box center [485, 47] width 8 height 7
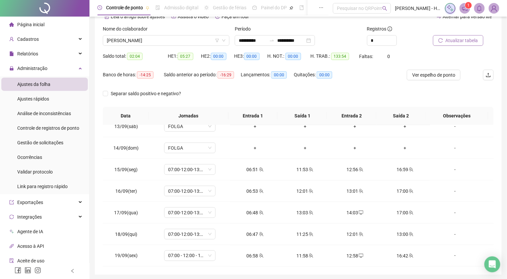
scroll to position [23, 0]
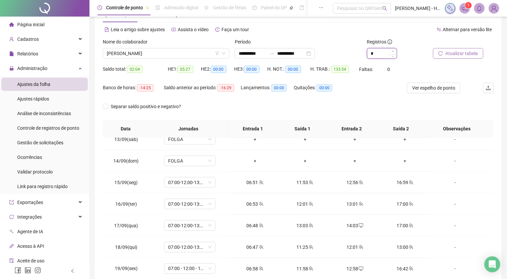
click at [394, 51] on span "Increase Value" at bounding box center [392, 51] width 7 height 6
type input "*"
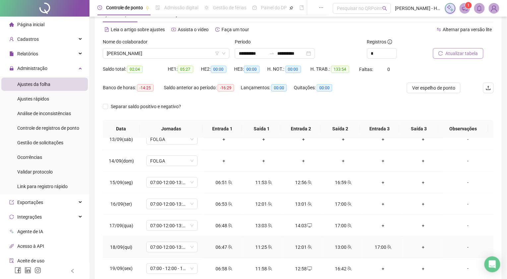
click at [333, 249] on div "13:00" at bounding box center [343, 246] width 29 height 7
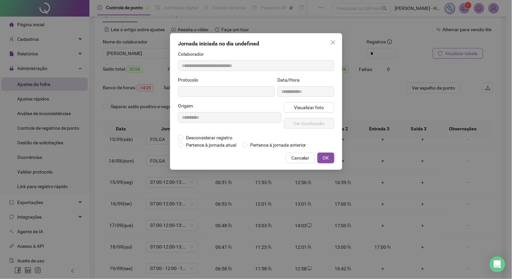
type input "**********"
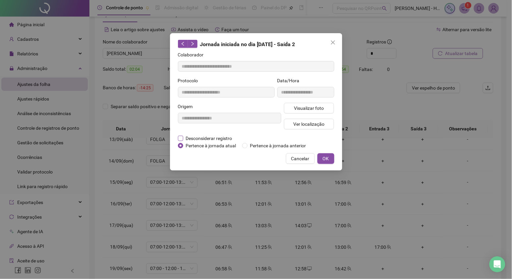
click at [232, 138] on span "Desconsiderar registro" at bounding box center [209, 138] width 52 height 7
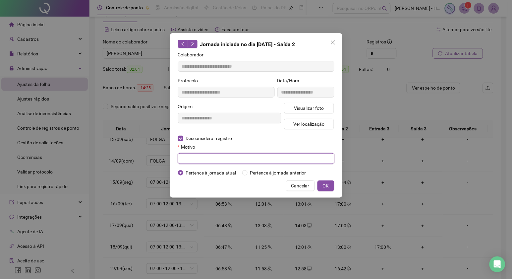
click at [225, 155] on input "text" at bounding box center [256, 158] width 156 height 11
type input "*"
type input "**********"
click at [322, 185] on button "OK" at bounding box center [326, 185] width 17 height 11
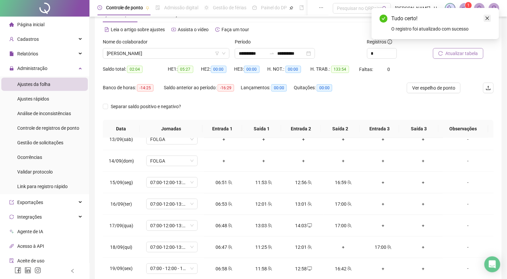
click at [487, 18] on icon "close" at bounding box center [488, 19] width 4 height 4
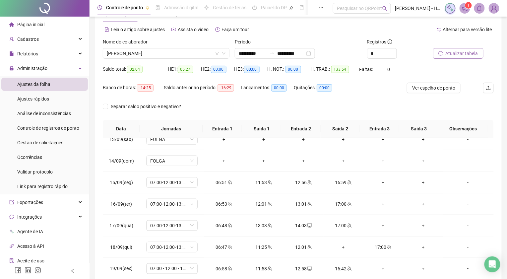
click at [463, 55] on span "Atualizar tabela" at bounding box center [462, 53] width 32 height 7
click at [392, 56] on icon "down" at bounding box center [393, 55] width 2 height 2
type input "*"
